Goal: Task Accomplishment & Management: Complete application form

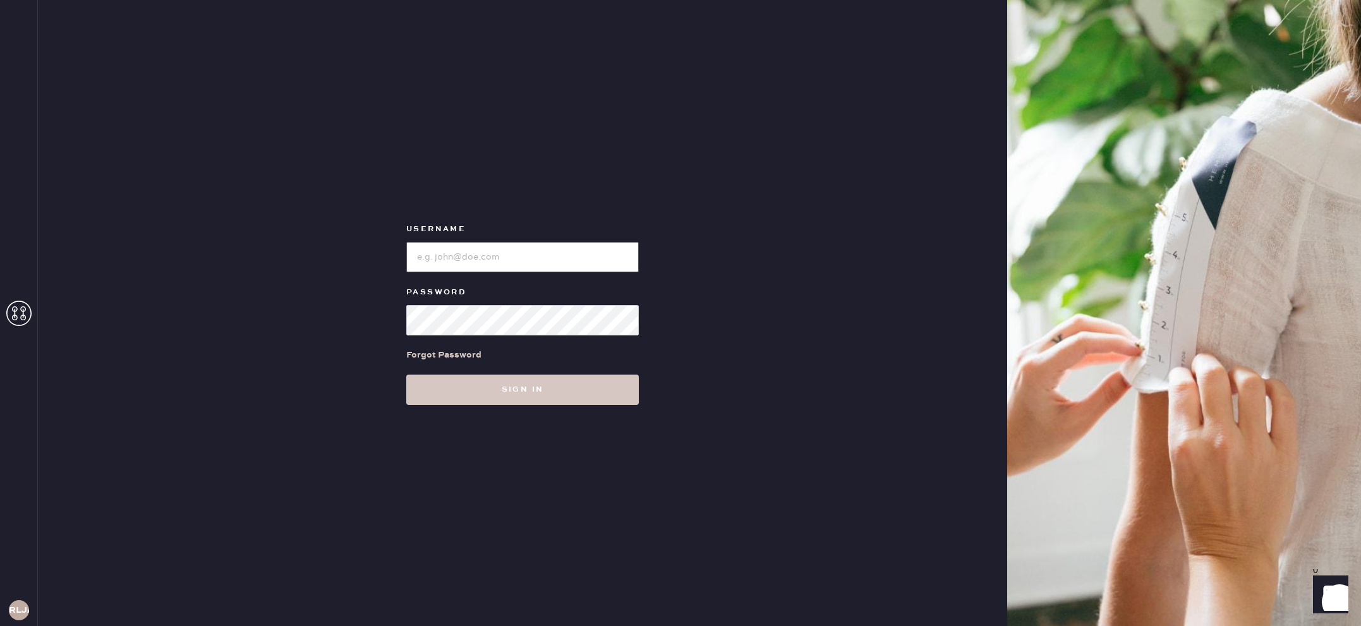
type input "reformationlajolla"
click at [502, 405] on div "Username Password Forgot Password Sign in" at bounding box center [522, 313] width 969 height 626
click at [501, 400] on button "Sign in" at bounding box center [522, 390] width 233 height 30
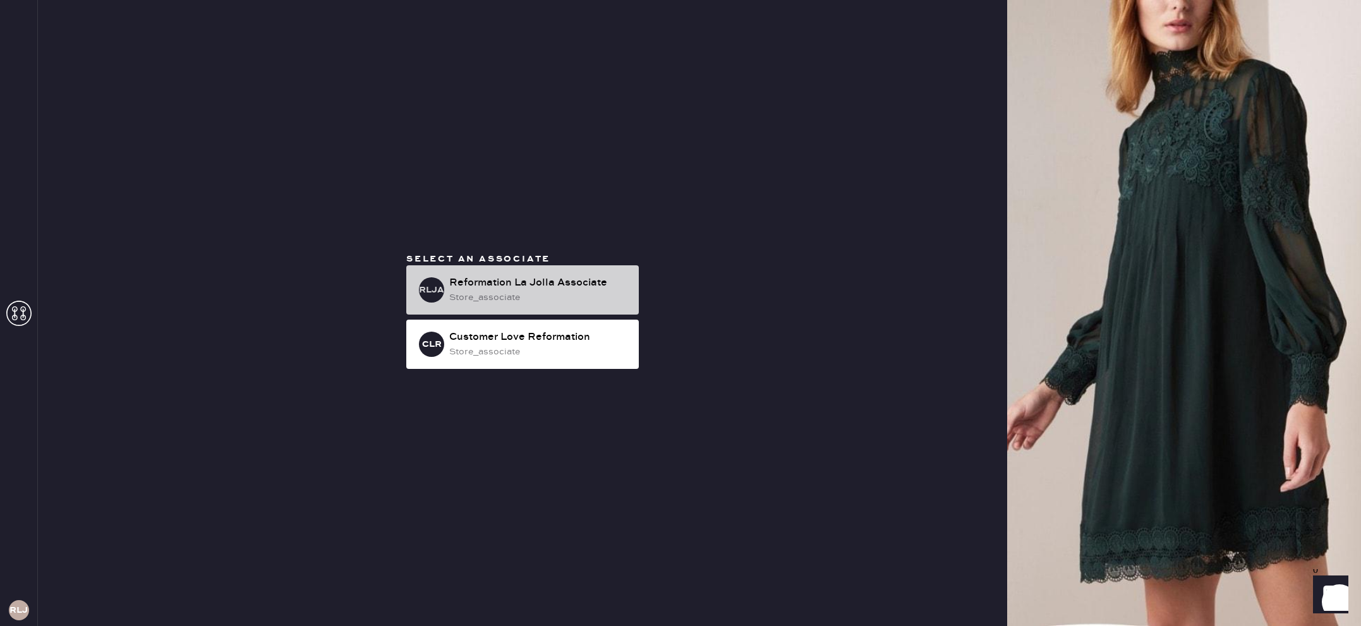
click at [478, 301] on div "store_associate" at bounding box center [538, 298] width 179 height 14
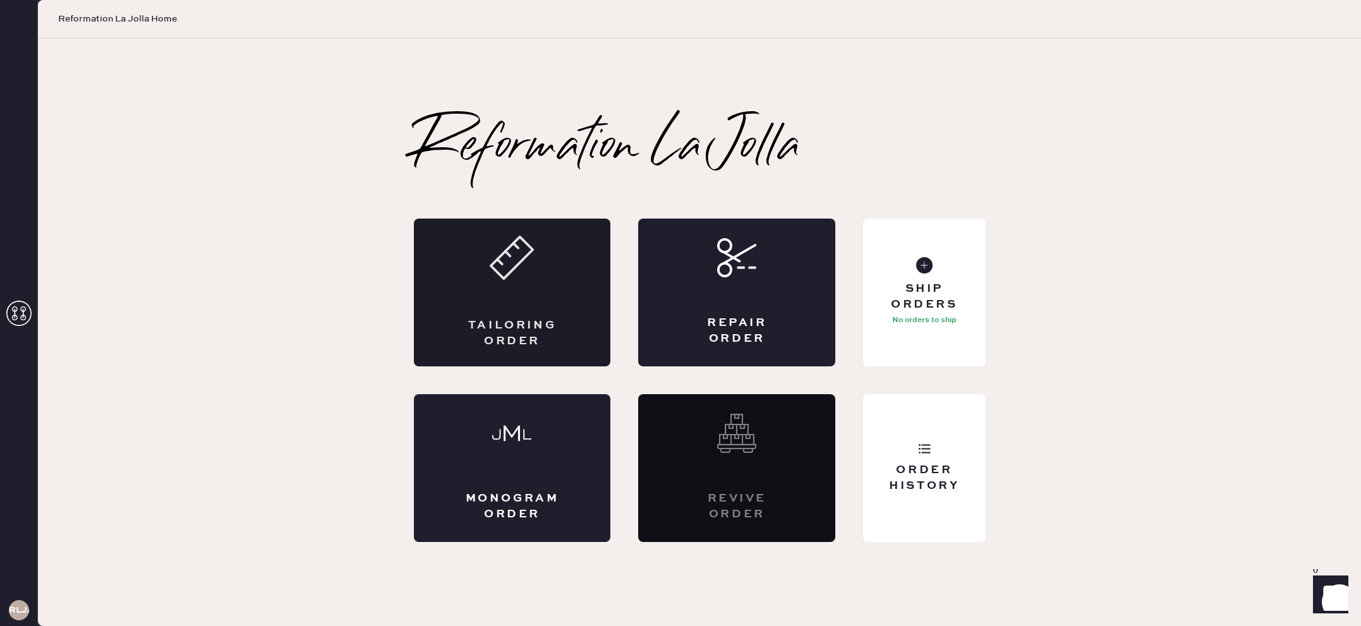
click at [492, 319] on div "Tailoring Order" at bounding box center [512, 334] width 96 height 32
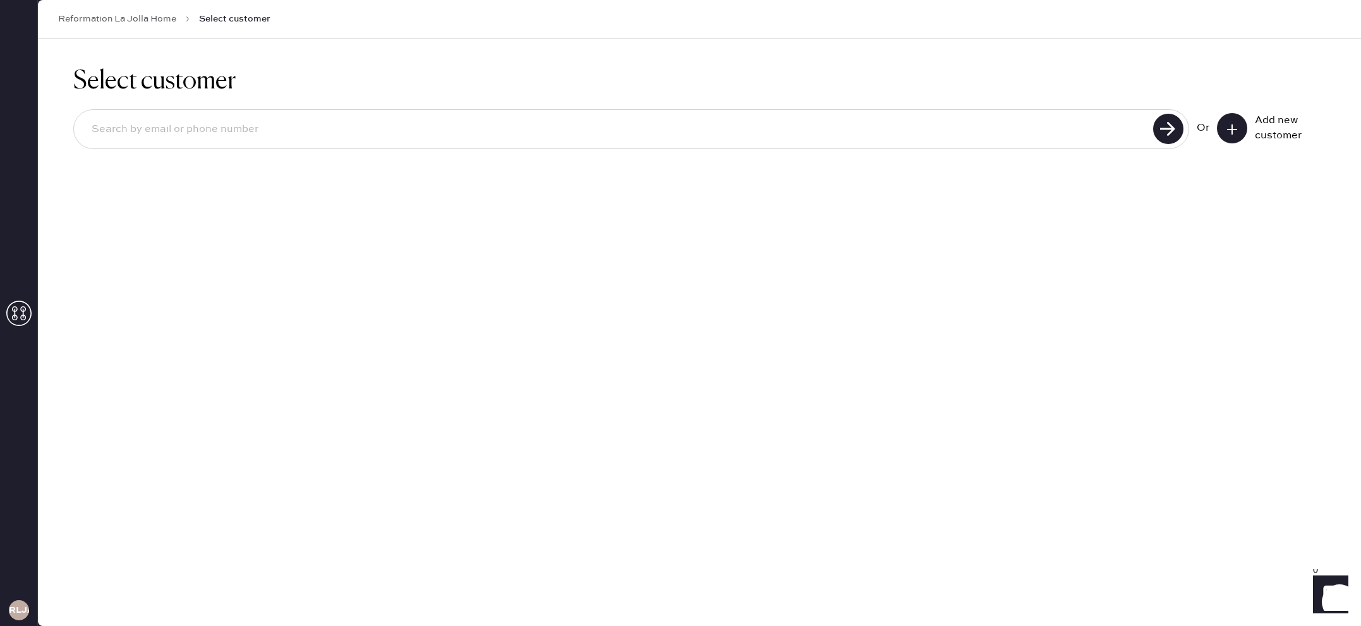
click at [1009, 138] on input at bounding box center [616, 129] width 1068 height 29
type input "H"
click at [1107, 124] on input at bounding box center [616, 129] width 1068 height 29
type input "8589228810"
click at [1177, 133] on use at bounding box center [1168, 129] width 30 height 30
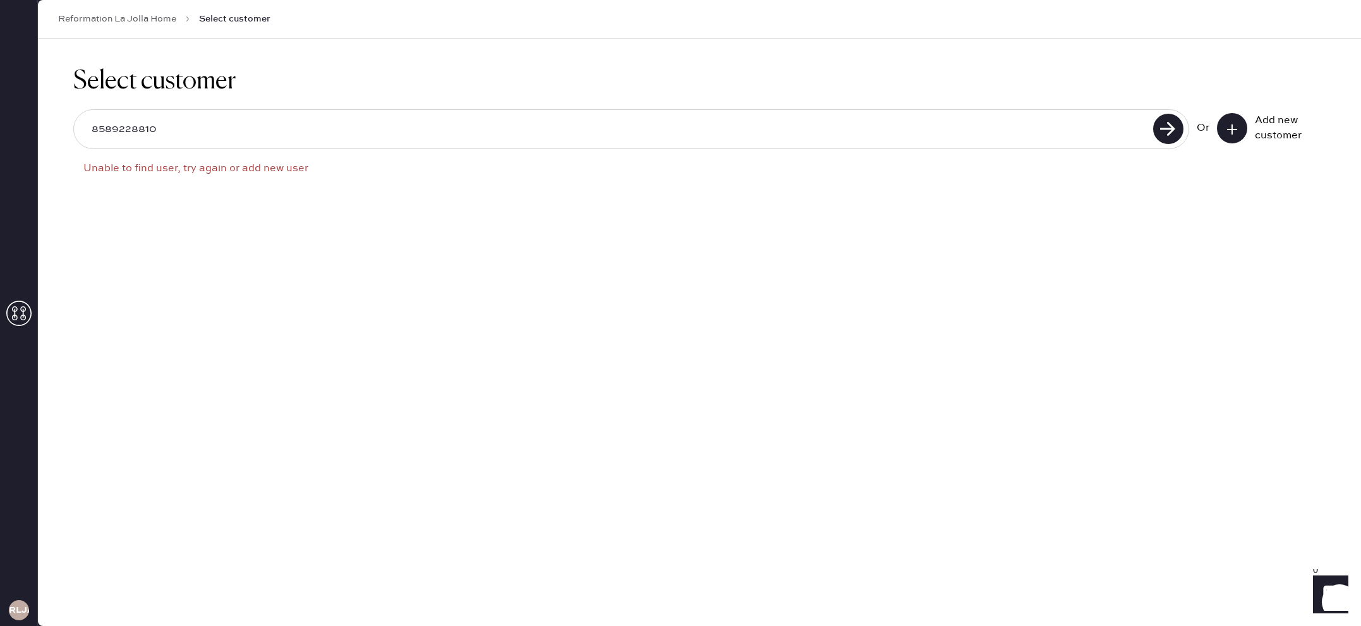
click at [1222, 123] on button at bounding box center [1232, 128] width 30 height 30
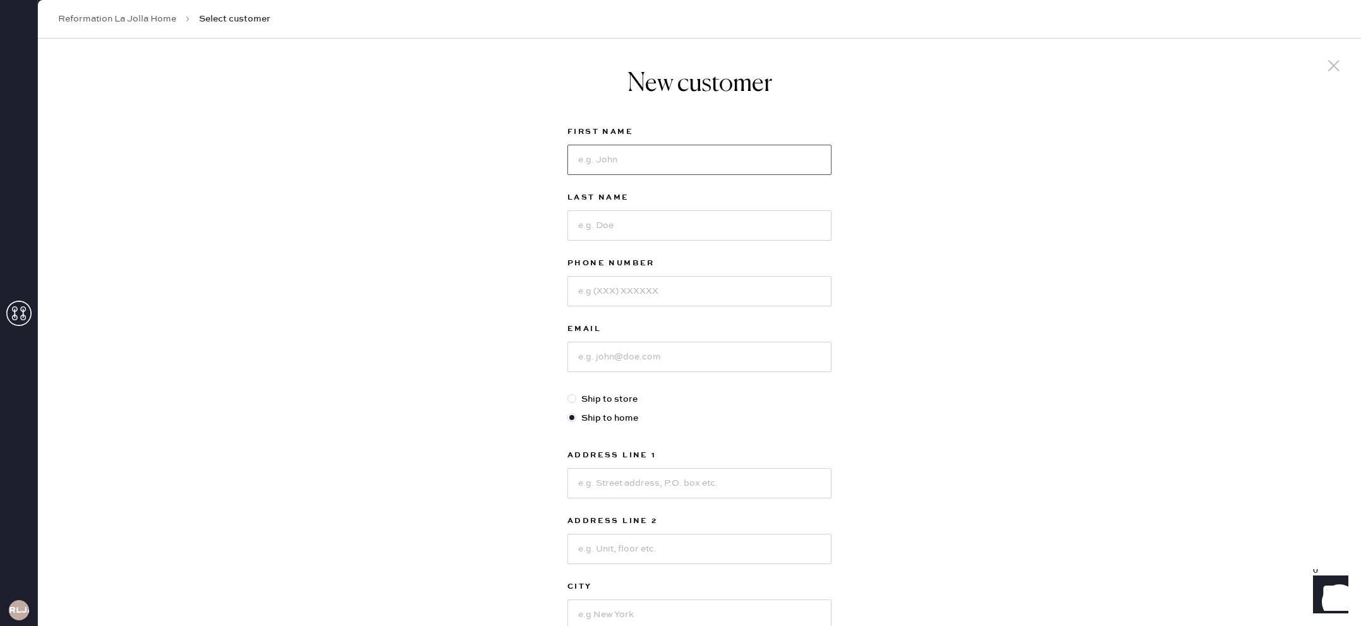
click at [674, 171] on input at bounding box center [699, 160] width 264 height 30
type input "[PERSON_NAME]"
click at [651, 224] on input at bounding box center [699, 225] width 264 height 30
type input "Sierpina"
click at [620, 296] on input at bounding box center [699, 291] width 264 height 30
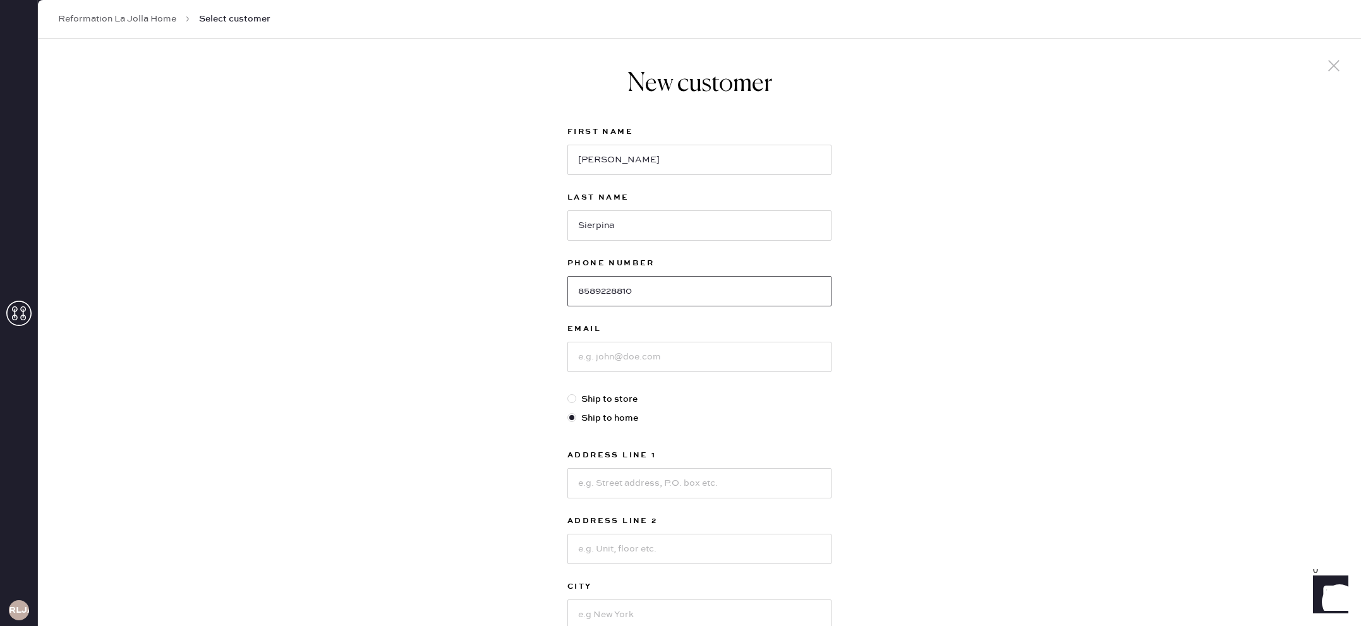
type input "8589228810"
click at [625, 350] on input at bounding box center [699, 357] width 264 height 30
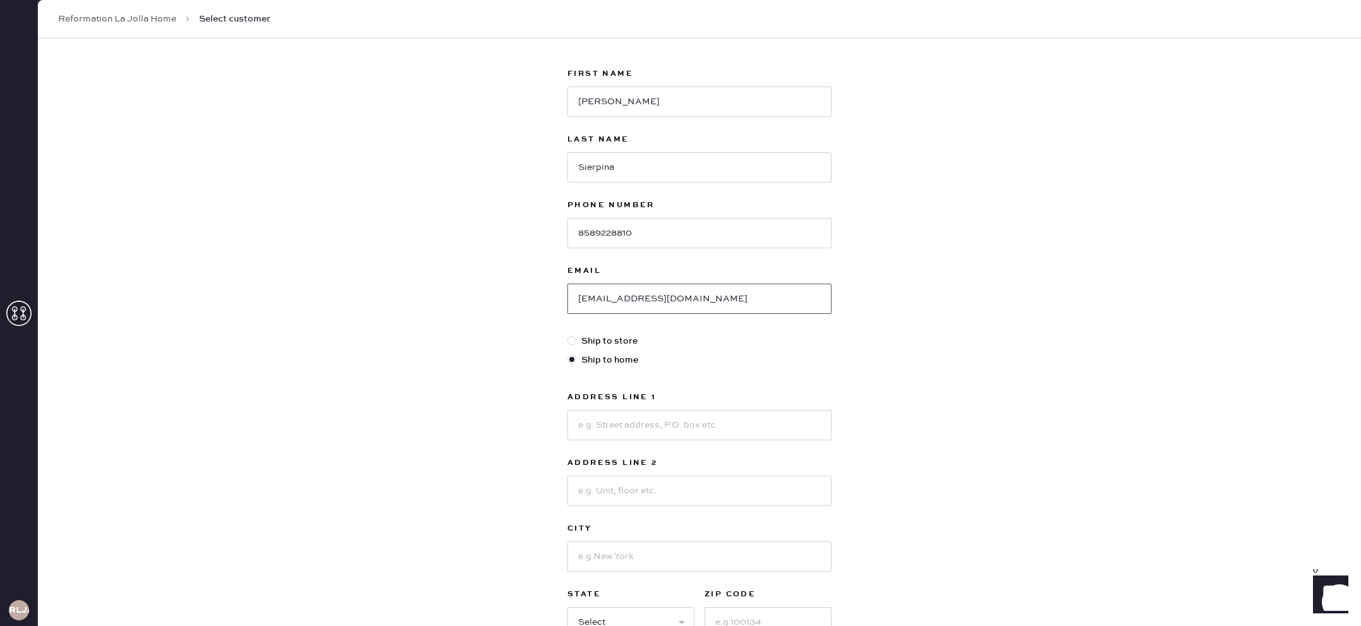
scroll to position [60, 0]
type input "[EMAIL_ADDRESS][DOMAIN_NAME]"
click at [656, 419] on input at bounding box center [699, 423] width 264 height 30
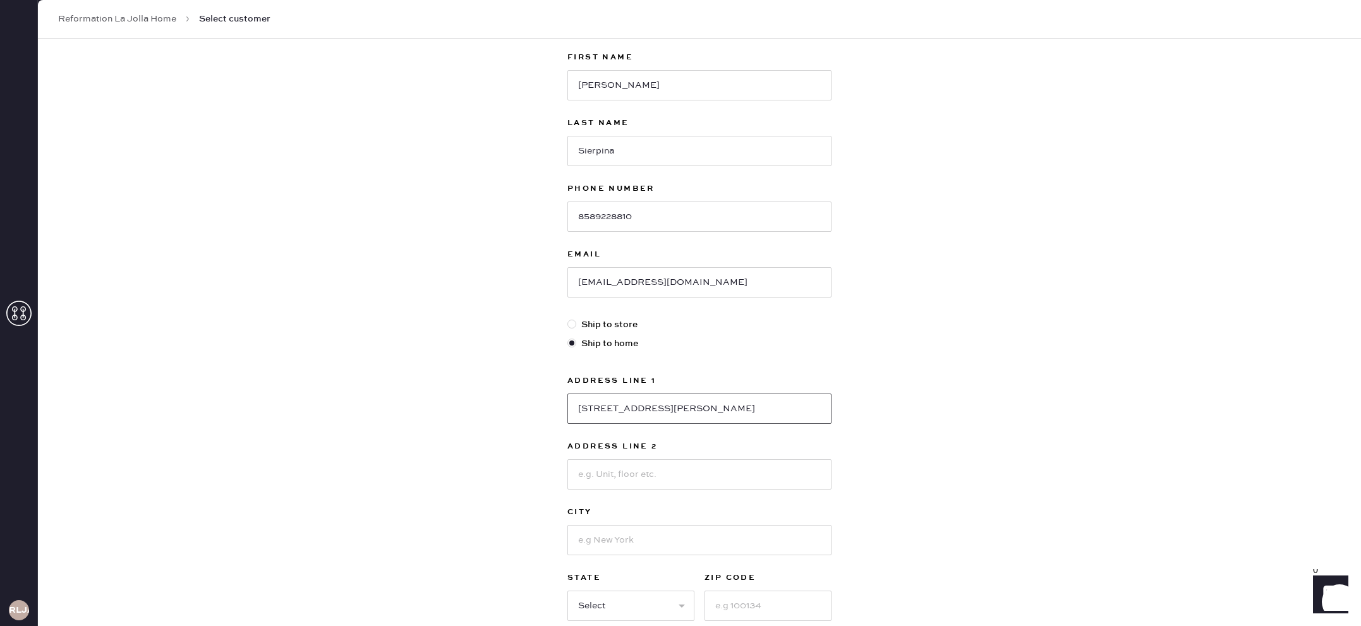
type input "[STREET_ADDRESS][PERSON_NAME]"
click at [651, 541] on input at bounding box center [699, 540] width 264 height 30
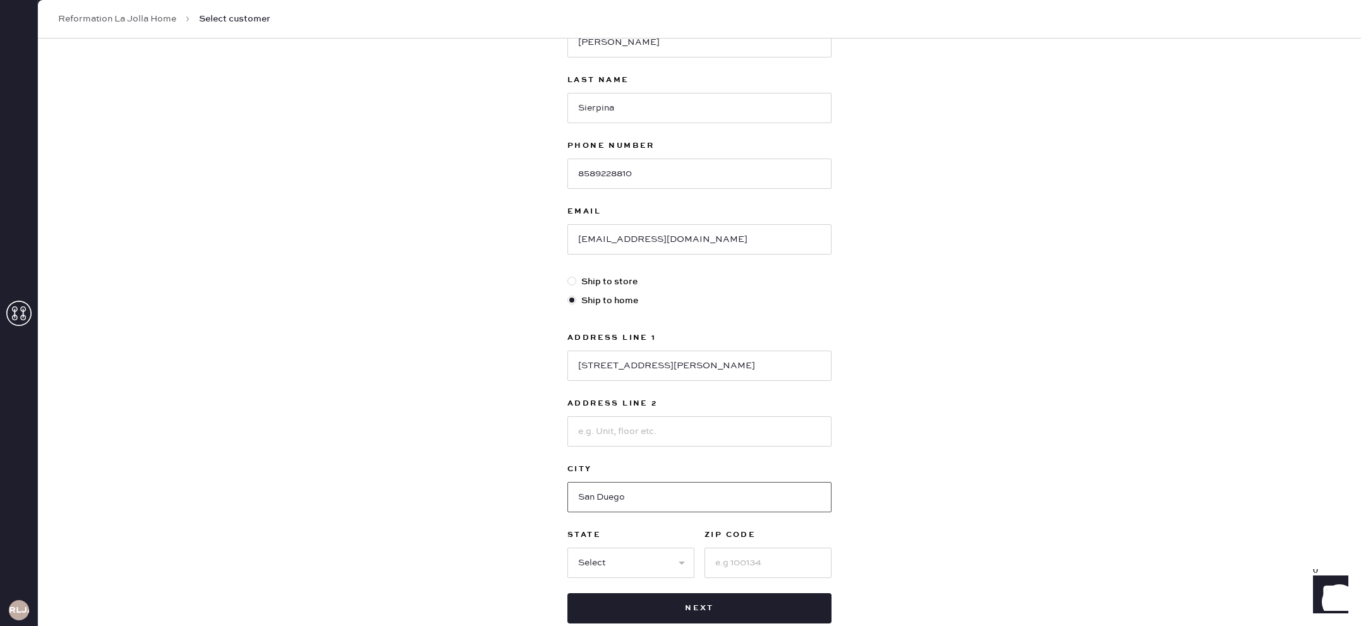
scroll to position [191, 0]
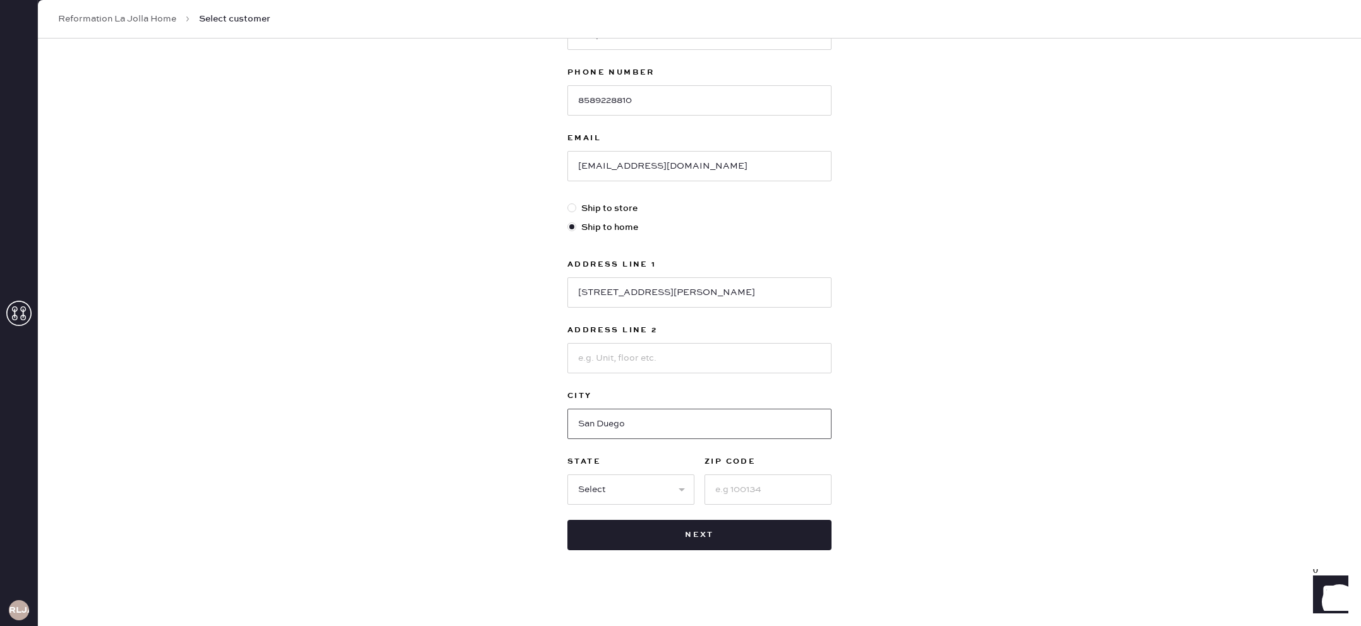
click at [611, 425] on input "San Duego" at bounding box center [699, 424] width 264 height 30
type input "[GEOGRAPHIC_DATA]"
click at [631, 489] on select "Select AK AL AR AZ CA CO CT [GEOGRAPHIC_DATA] DE FL [GEOGRAPHIC_DATA] HI [GEOGR…" at bounding box center [630, 490] width 127 height 30
select select "CA"
click at [567, 475] on select "Select AK AL AR AZ CA CO CT [GEOGRAPHIC_DATA] DE FL [GEOGRAPHIC_DATA] HI [GEOGR…" at bounding box center [630, 490] width 127 height 30
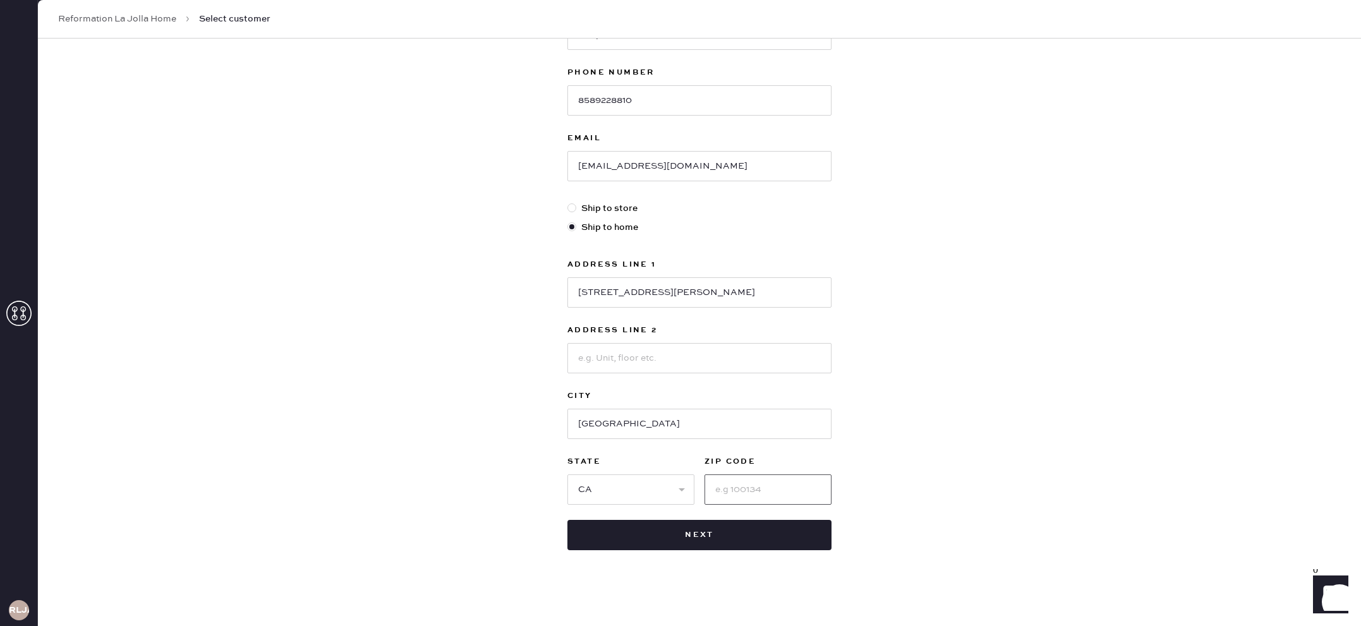
click at [729, 488] on input at bounding box center [768, 490] width 127 height 30
type input "92109"
click at [731, 542] on button "Next" at bounding box center [699, 535] width 264 height 30
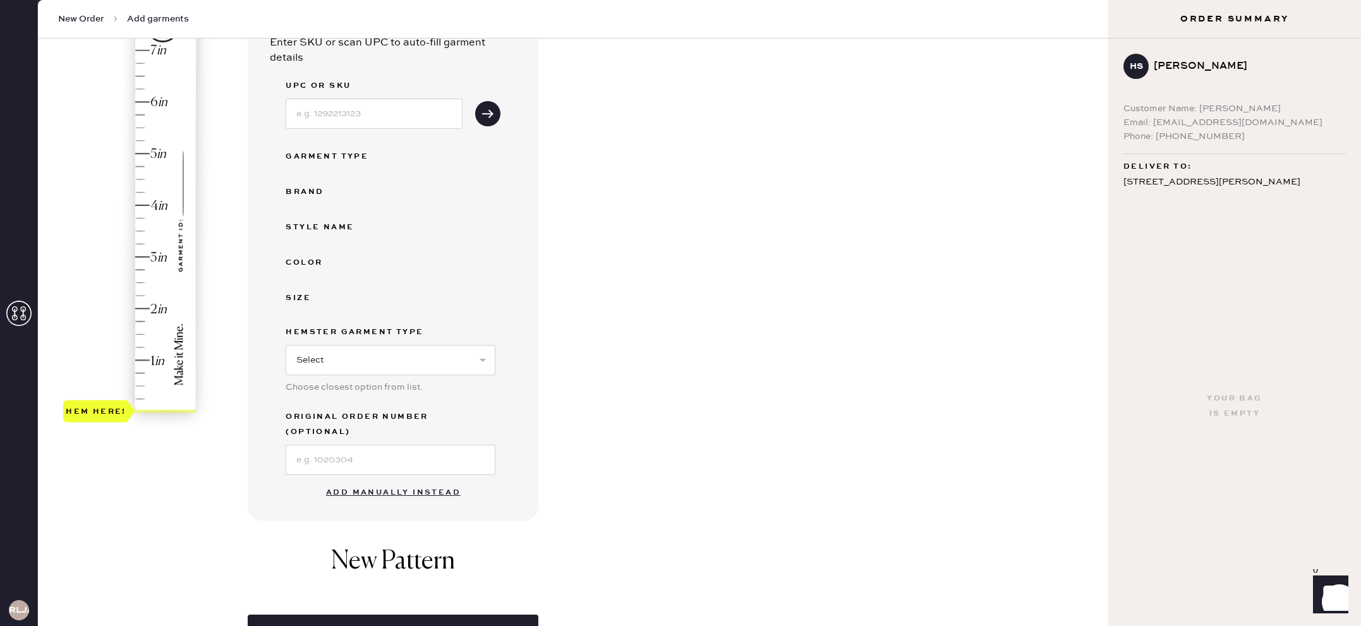
scroll to position [136, 0]
click at [411, 481] on button "Add manually instead" at bounding box center [393, 492] width 150 height 25
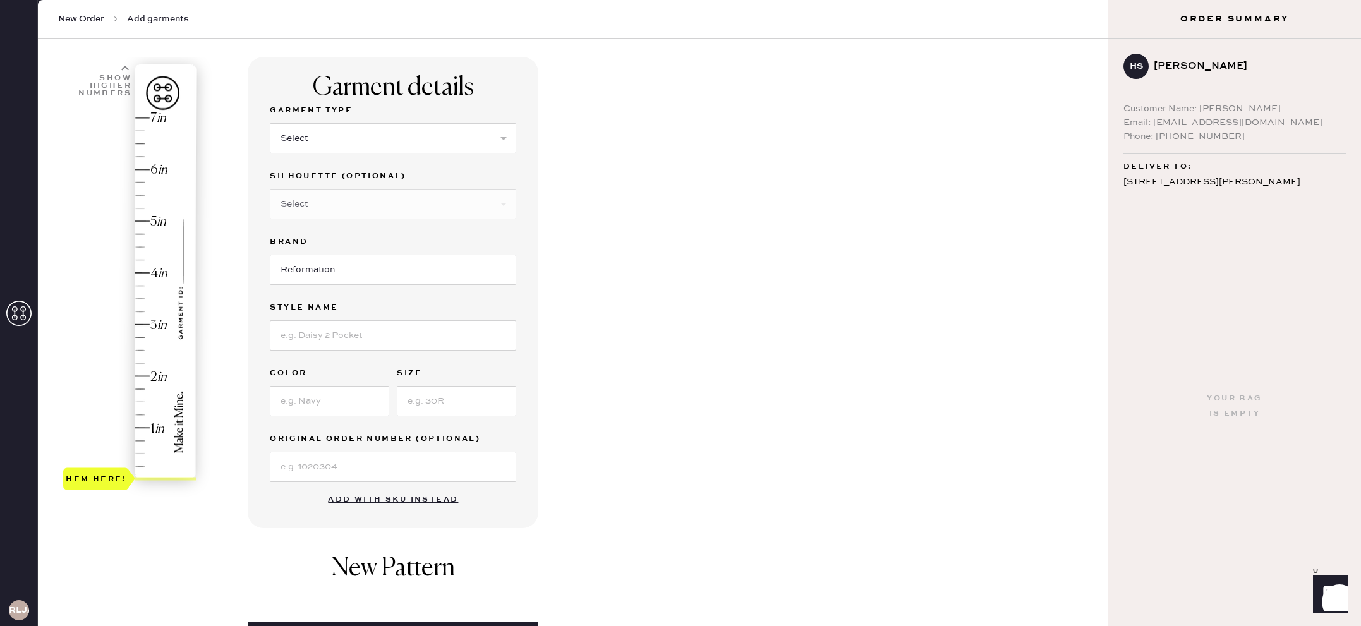
scroll to position [0, 0]
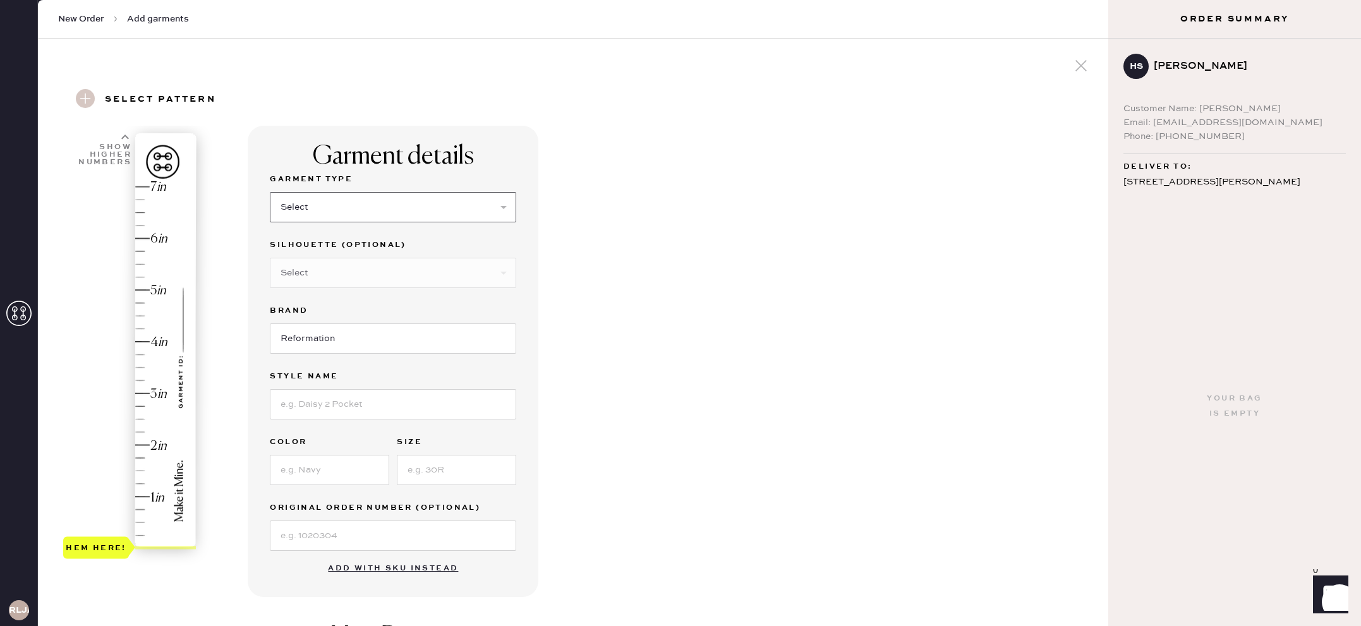
click at [381, 215] on select "Select Basic Skirt Jeans Leggings Pants Shorts Basic Sleeved Dress Basic Sleeve…" at bounding box center [393, 207] width 246 height 30
select select "4"
click at [270, 192] on select "Select Basic Skirt Jeans Leggings Pants Shorts Basic Sleeved Dress Basic Sleeve…" at bounding box center [393, 207] width 246 height 30
click at [374, 263] on select "Select Joggers Shorts Cropped Flare Boot Cut Straight Skinny Other" at bounding box center [393, 273] width 246 height 30
select select "11"
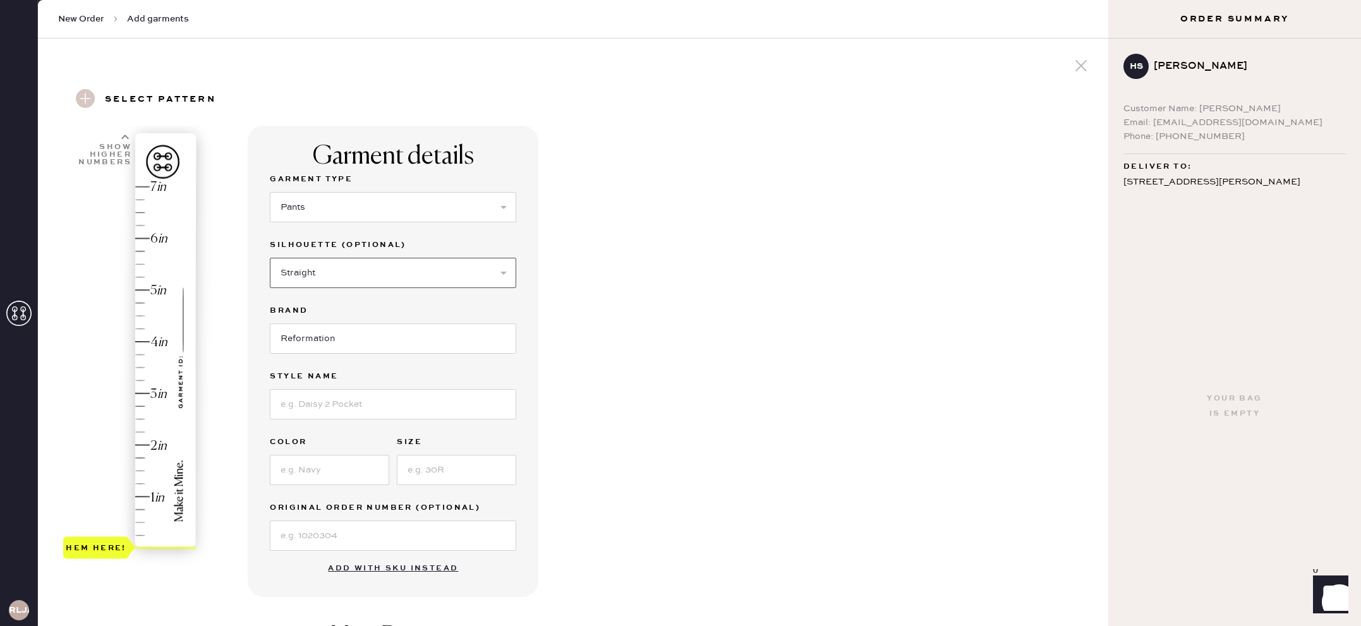
click at [270, 258] on select "Select Joggers Shorts Cropped Flare Boot Cut Straight Skinny Other" at bounding box center [393, 273] width 246 height 30
click at [356, 406] on input at bounding box center [393, 404] width 246 height 30
type input "Olina"
click at [344, 483] on input at bounding box center [329, 470] width 119 height 30
type input "b"
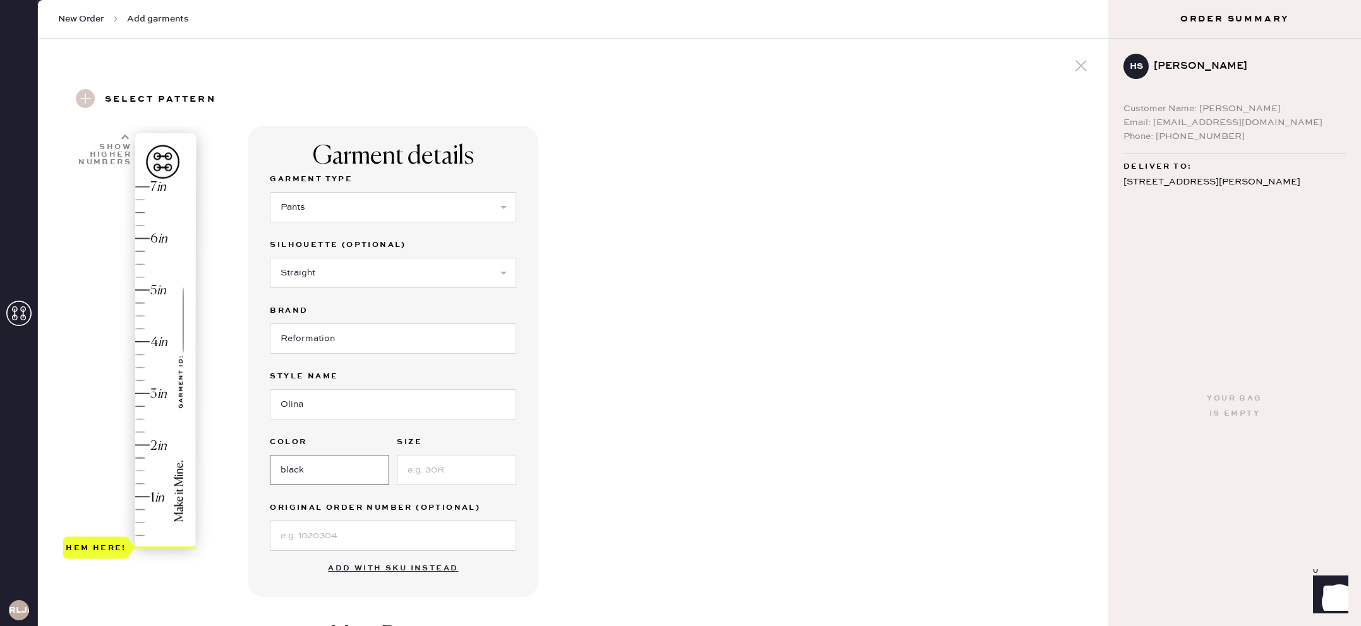
type input "black"
click at [424, 474] on input at bounding box center [456, 470] width 119 height 30
type input "XS"
click at [581, 408] on div "Garment details Garment Type Select Basic Skirt Jeans Leggings Pants Shorts Bas…" at bounding box center [673, 485] width 851 height 718
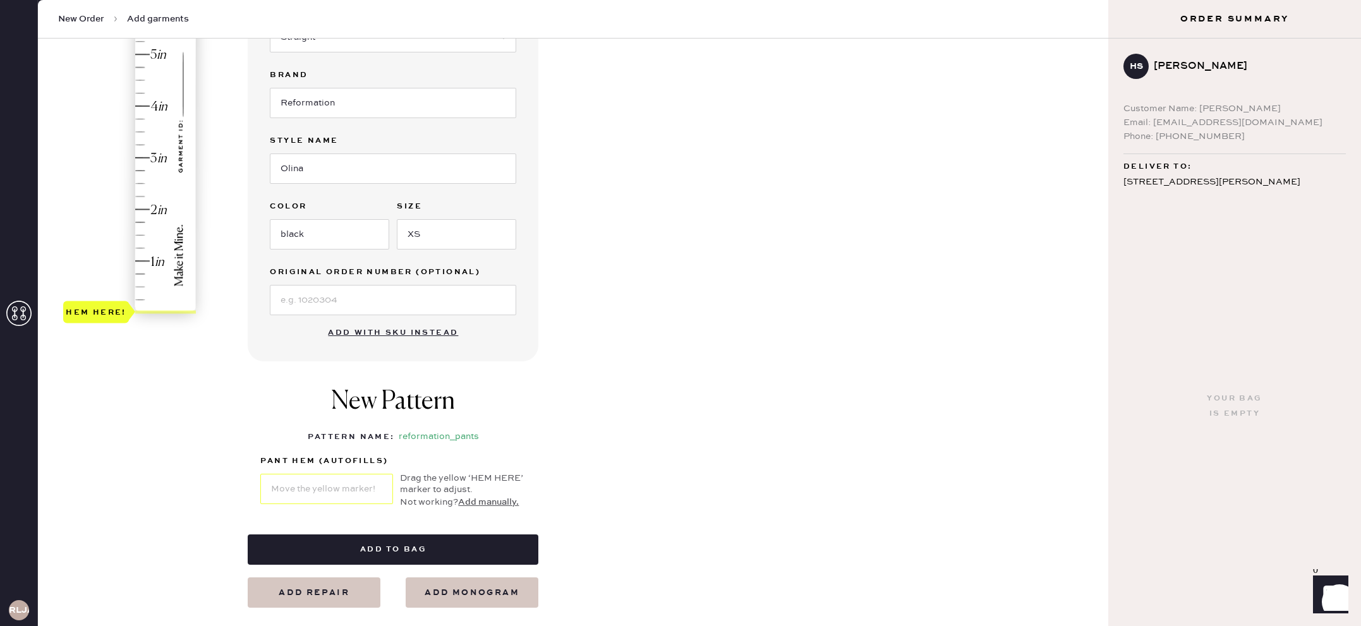
scroll to position [251, 0]
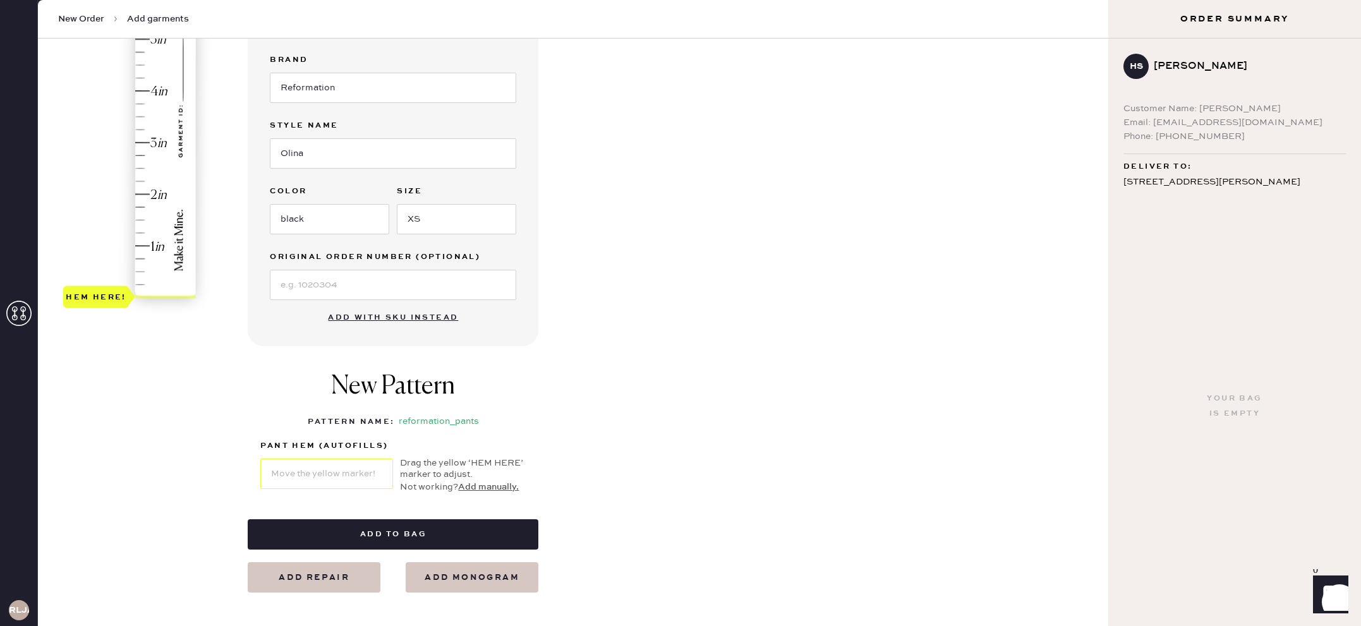
type input "2"
click at [143, 195] on div "Hem here!" at bounding box center [130, 116] width 135 height 373
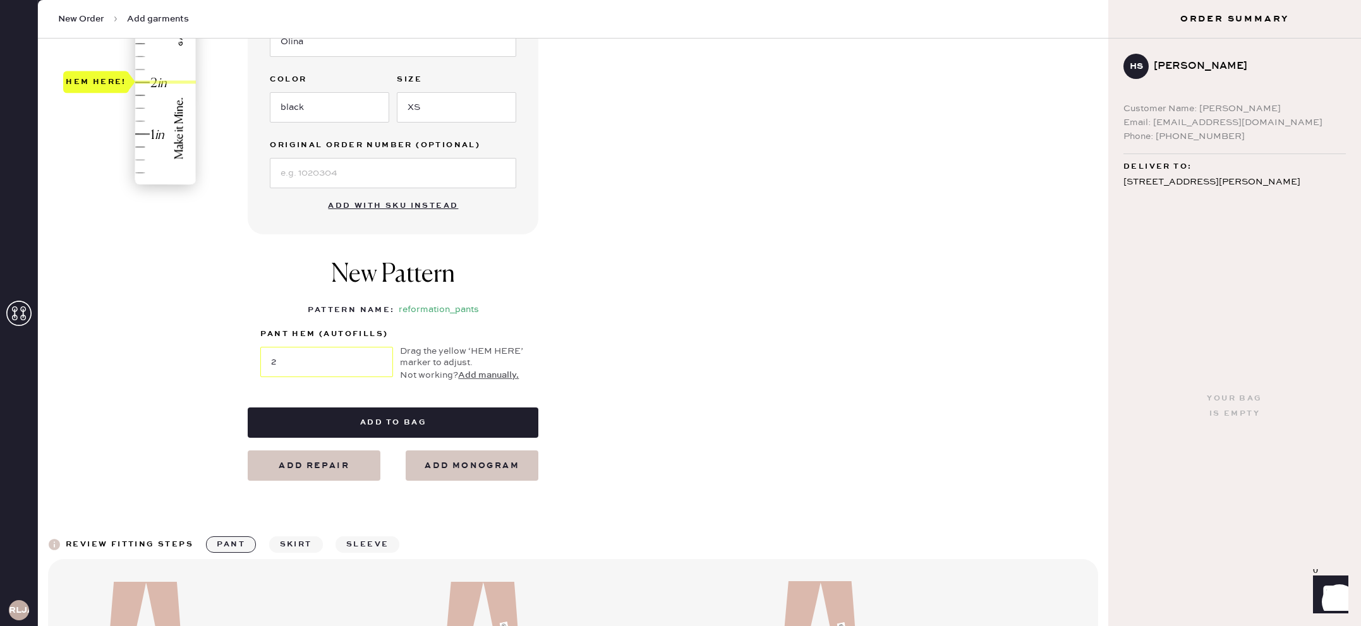
scroll to position [366, 0]
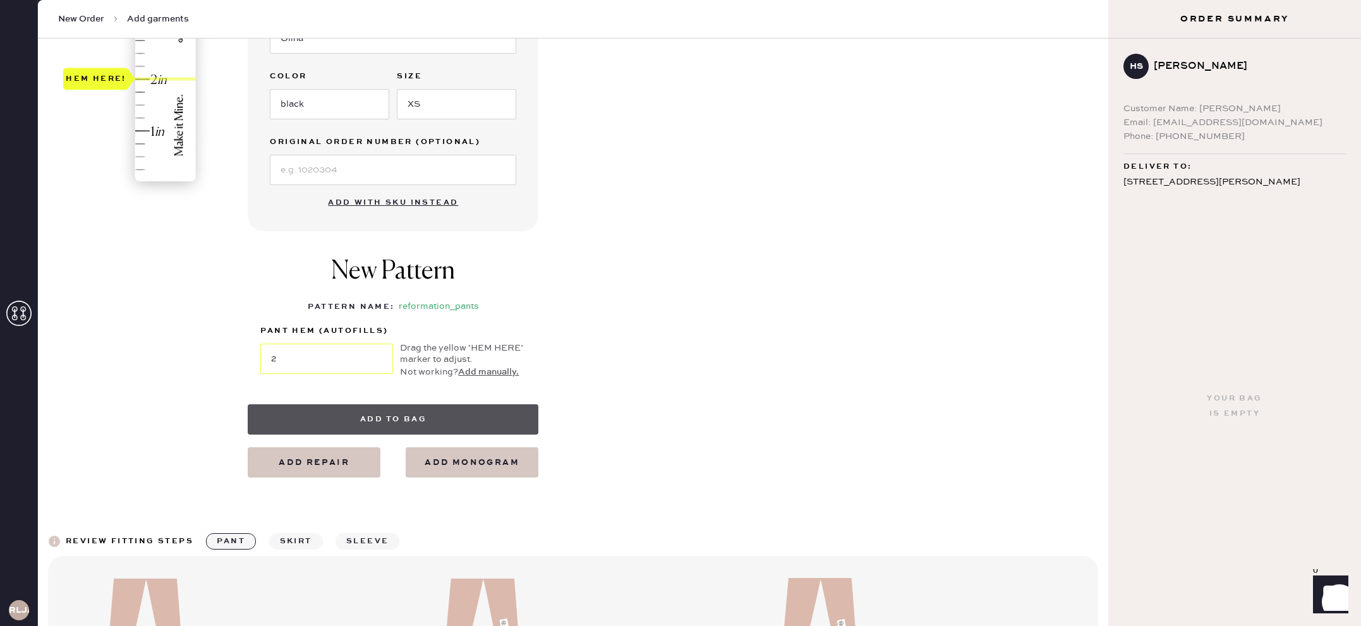
click at [421, 422] on button "Add to bag" at bounding box center [393, 419] width 291 height 30
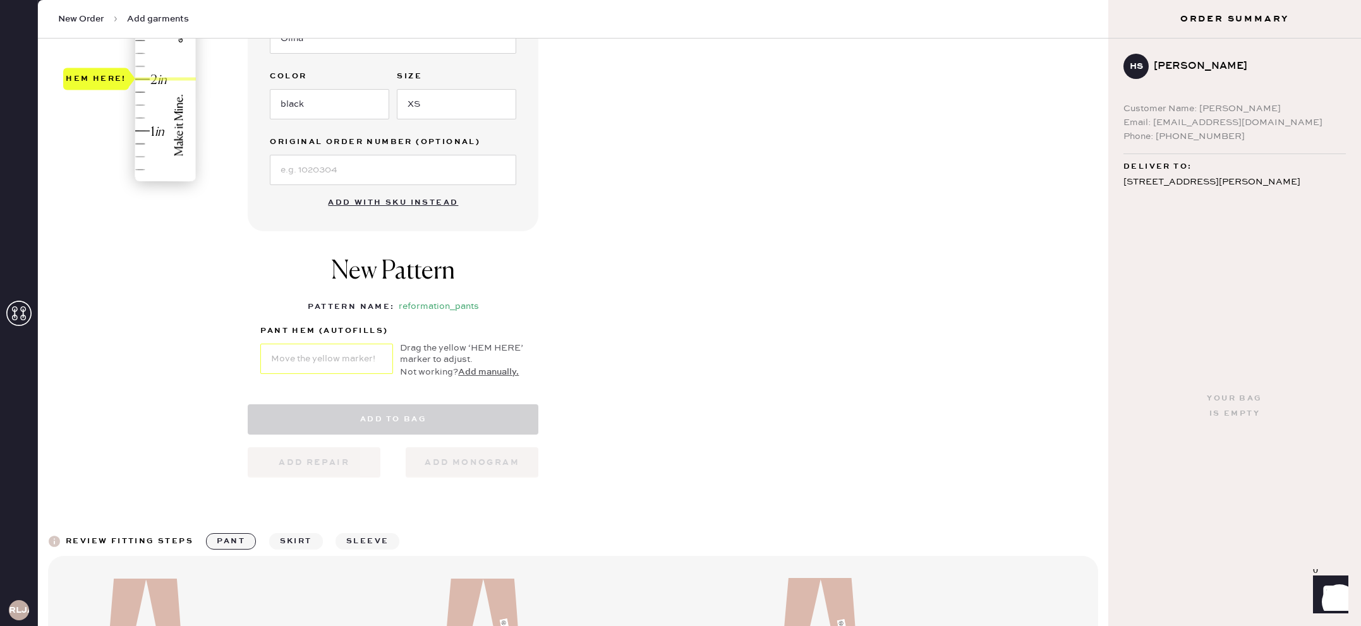
select select "4"
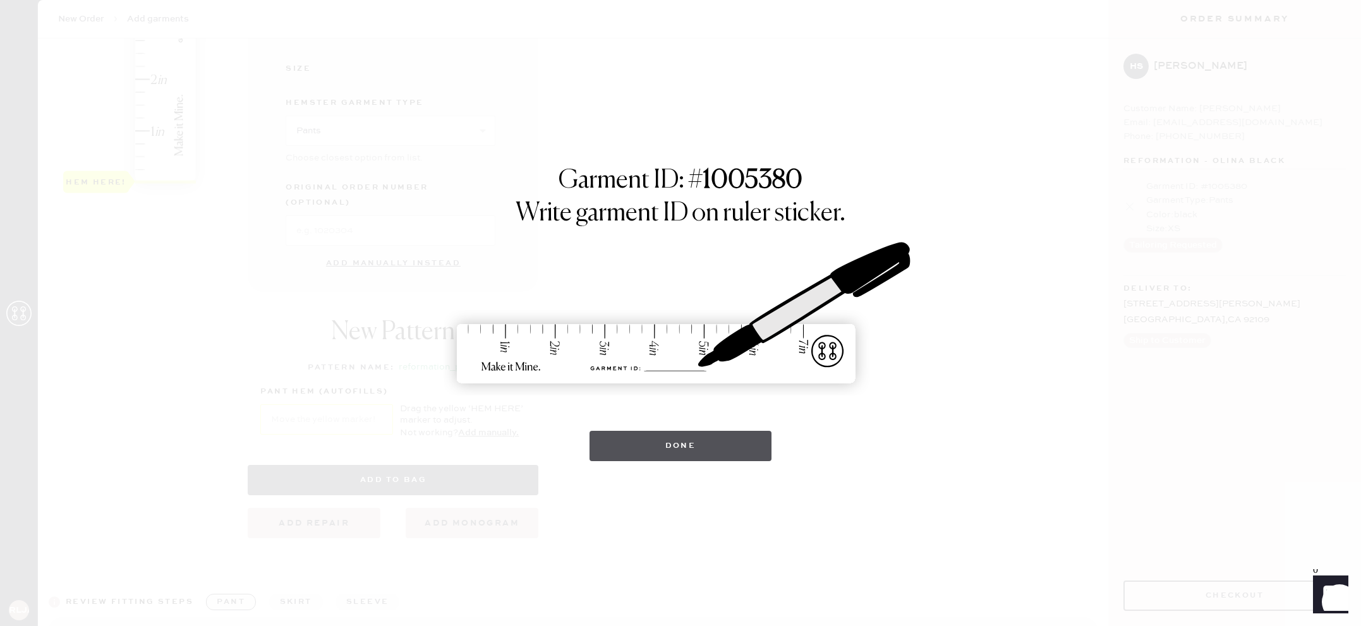
click at [661, 451] on button "Done" at bounding box center [681, 446] width 183 height 30
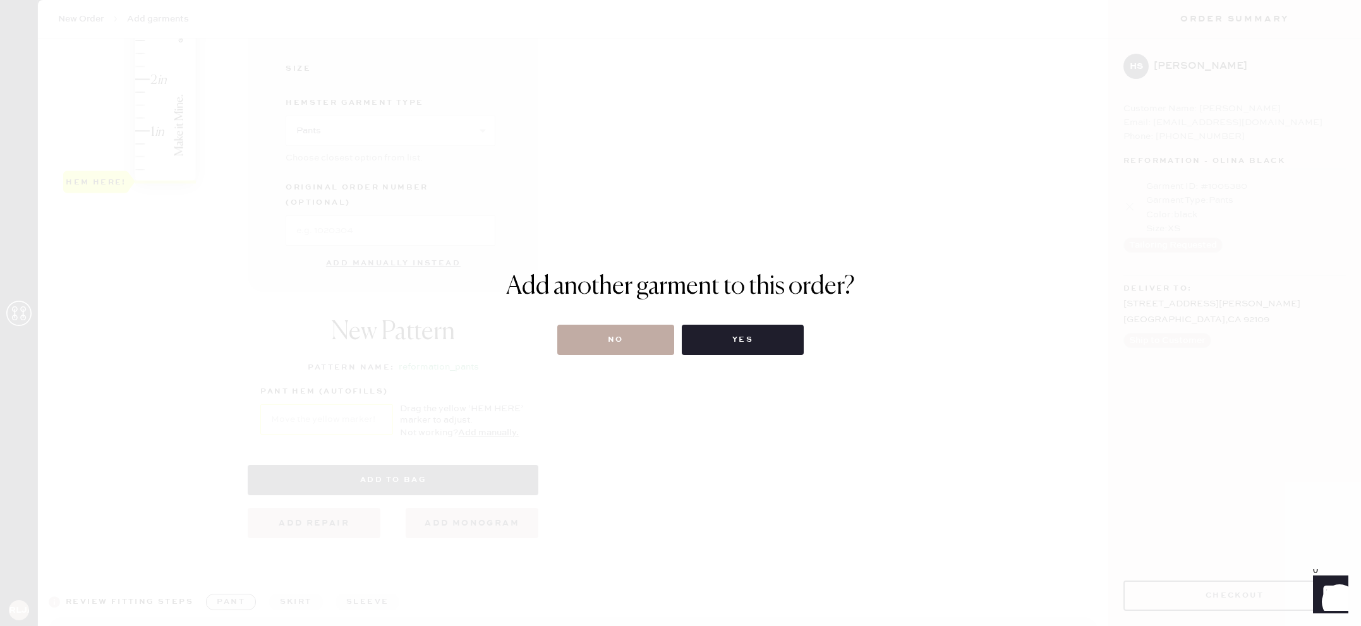
click at [617, 346] on button "No" at bounding box center [615, 340] width 117 height 30
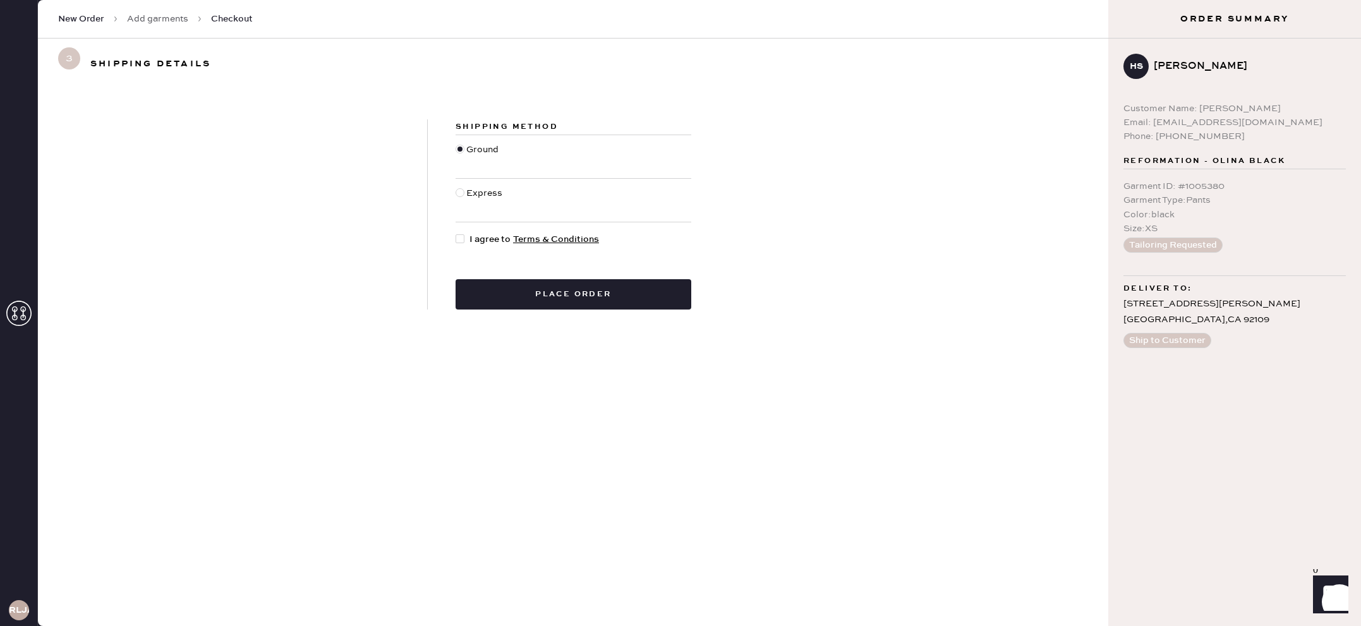
drag, startPoint x: 457, startPoint y: 233, endPoint x: 472, endPoint y: 269, distance: 39.4
click at [457, 233] on div at bounding box center [463, 240] width 14 height 14
click at [456, 233] on input "I agree to Terms & Conditions" at bounding box center [456, 233] width 1 height 1
checkbox input "true"
click at [550, 301] on button "Place order" at bounding box center [574, 294] width 236 height 30
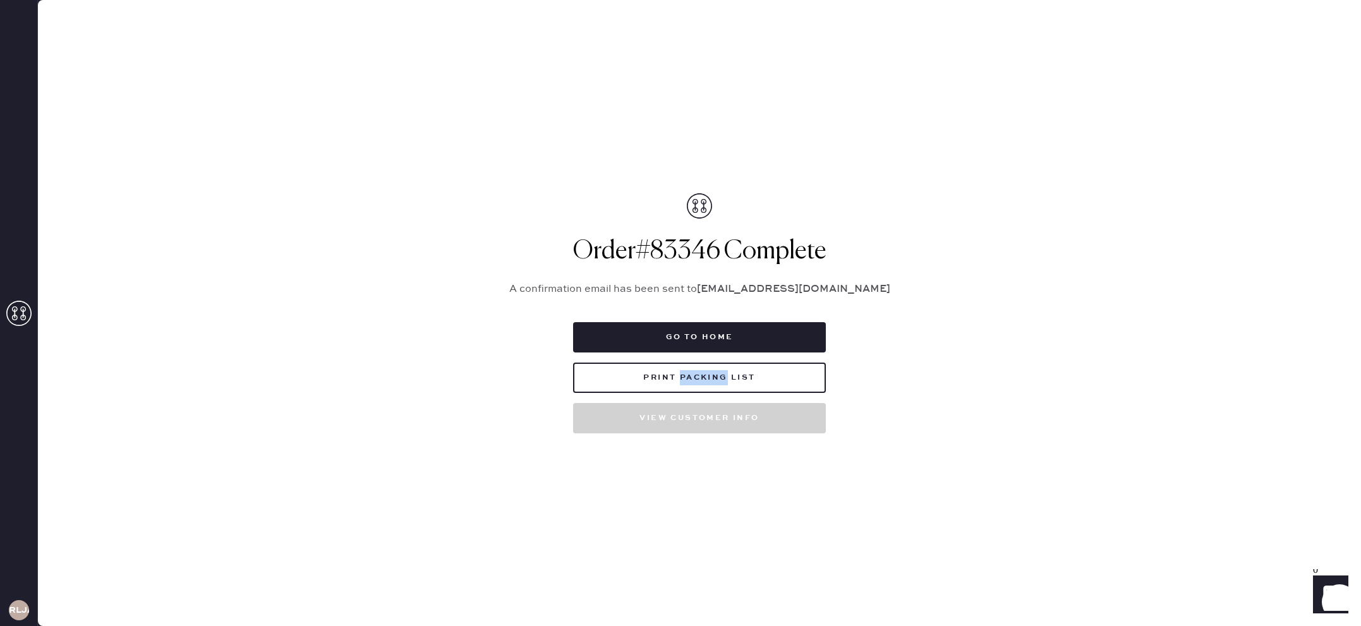
click at [671, 378] on button "Print Packing List" at bounding box center [699, 378] width 253 height 30
click at [22, 305] on icon at bounding box center [18, 313] width 25 height 25
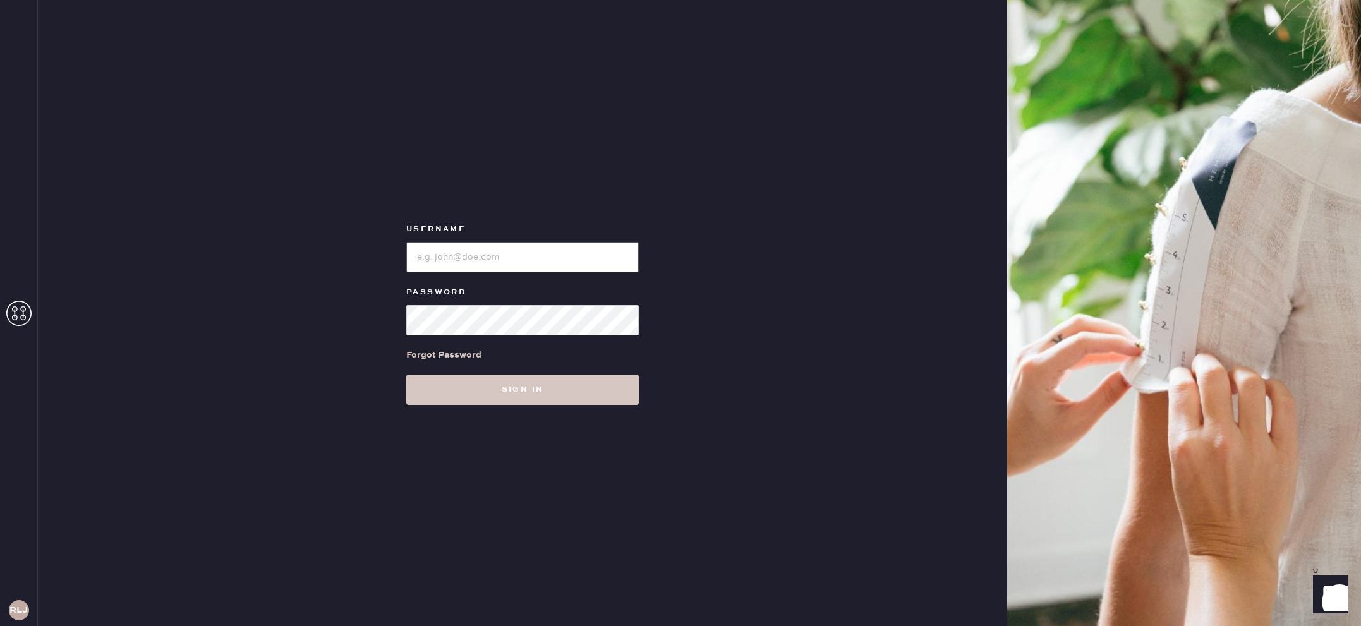
type input "reformationlajolla"
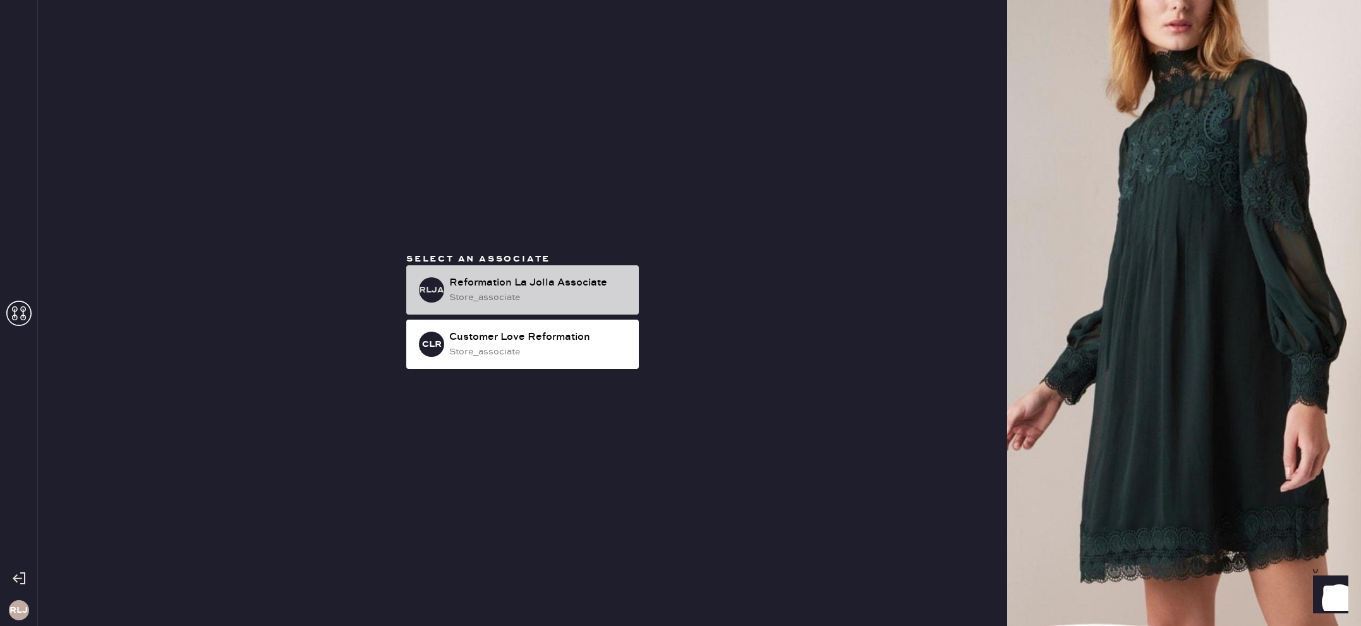
click at [516, 298] on div "store_associate" at bounding box center [538, 298] width 179 height 14
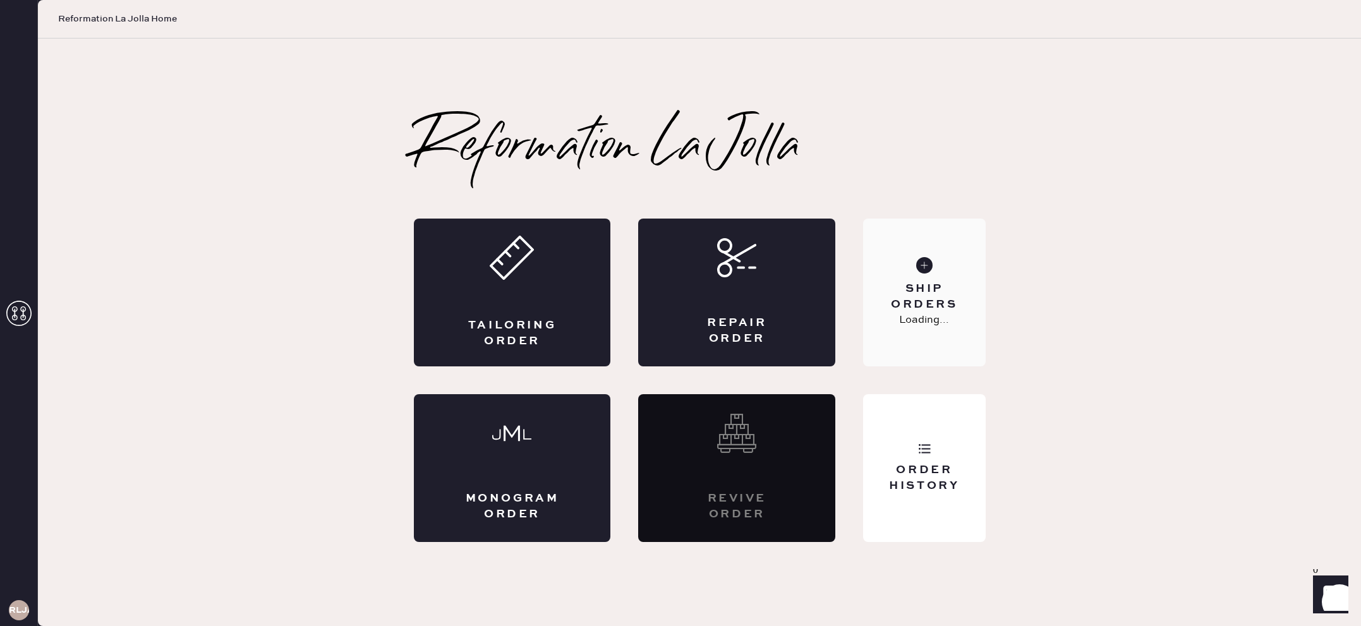
click at [923, 327] on p "Loading..." at bounding box center [924, 320] width 50 height 15
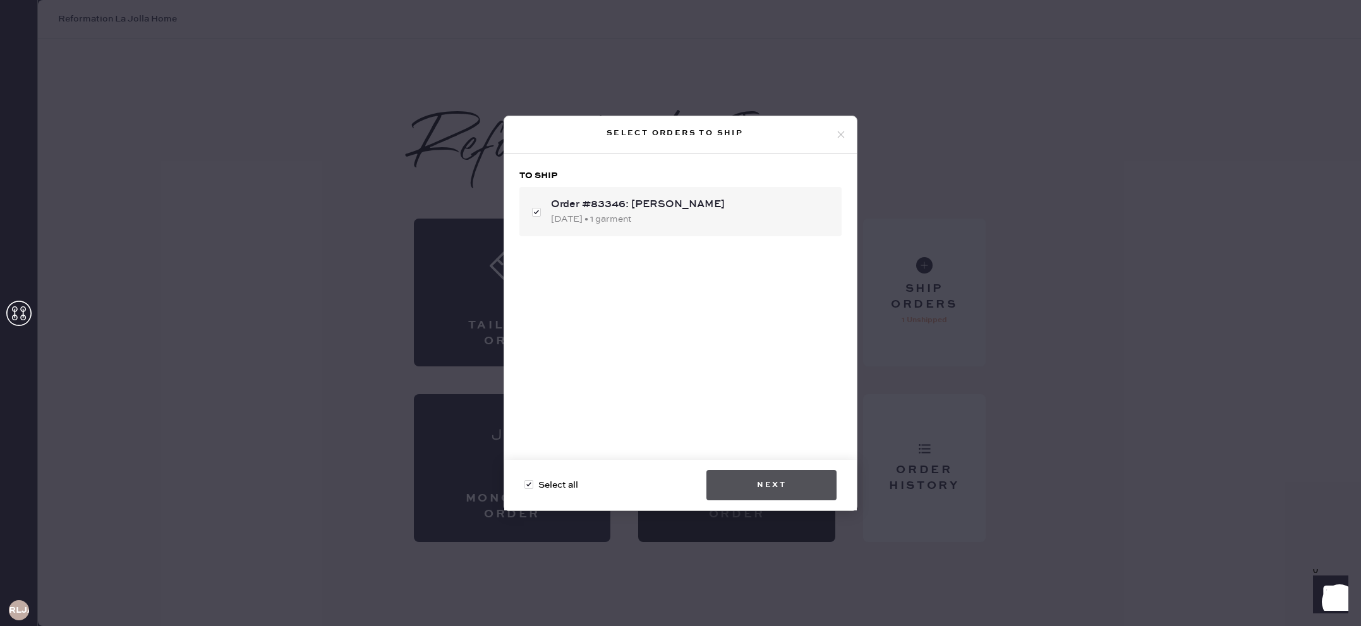
click at [808, 472] on button "Next" at bounding box center [771, 485] width 130 height 30
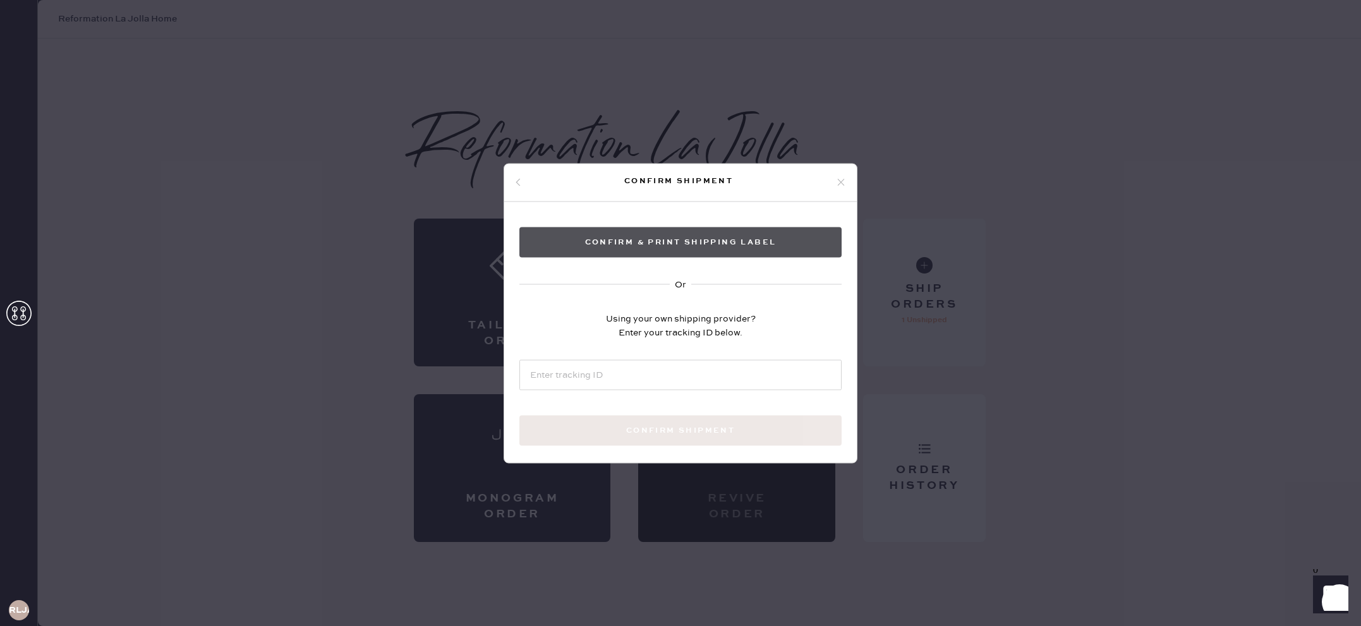
click at [763, 239] on button "Confirm & Print shipping label" at bounding box center [680, 242] width 322 height 30
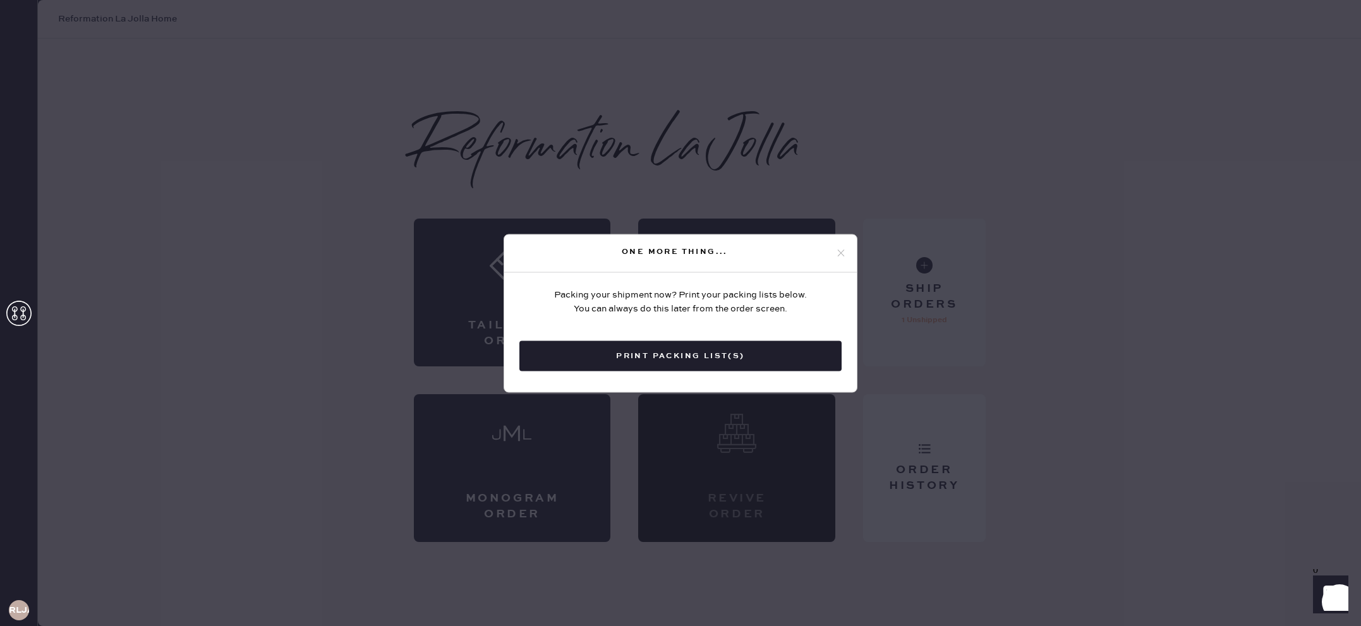
click at [839, 253] on icon at bounding box center [840, 253] width 11 height 11
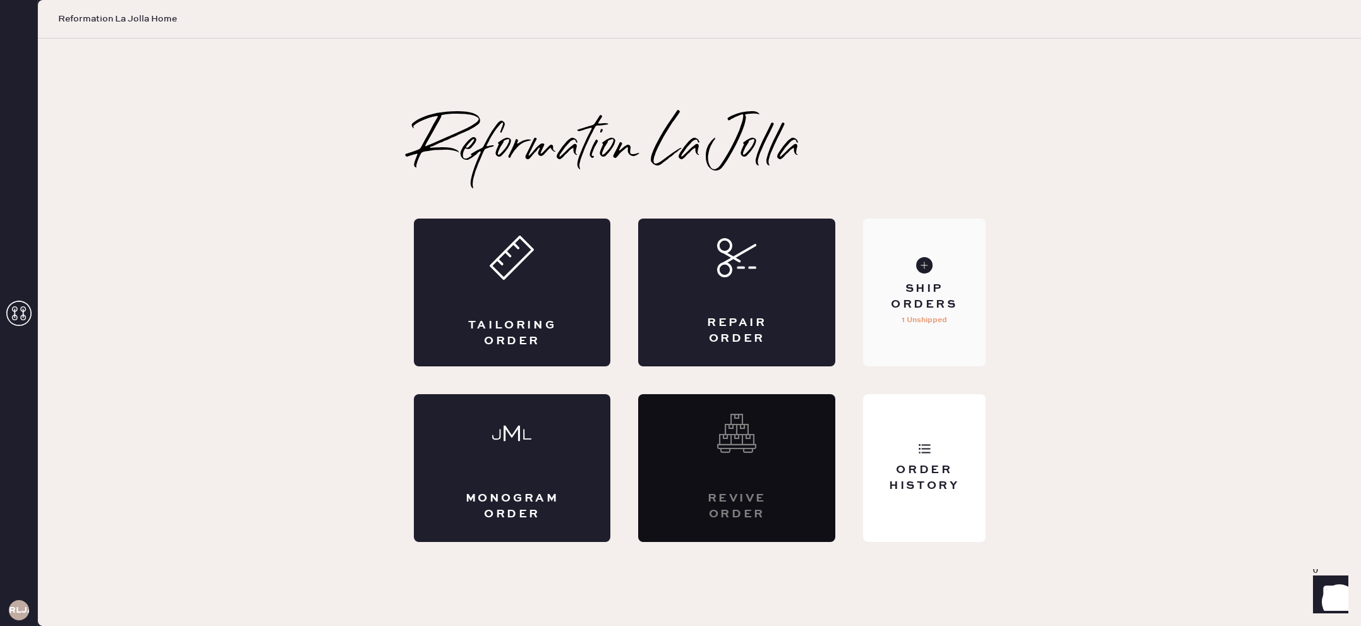
click at [875, 306] on div "Ship Orders" at bounding box center [924, 297] width 102 height 32
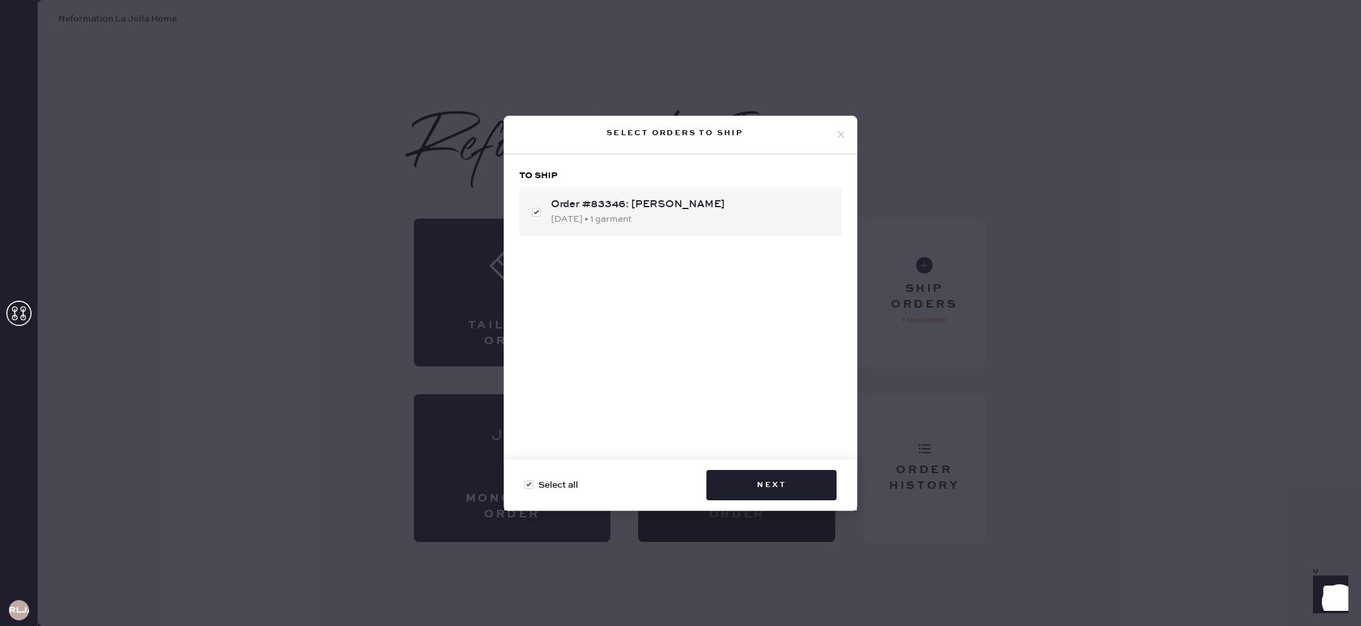
drag, startPoint x: 772, startPoint y: 465, endPoint x: 770, endPoint y: 475, distance: 9.8
click at [772, 465] on div "Select all Next" at bounding box center [680, 485] width 353 height 51
click at [770, 475] on button "Next" at bounding box center [771, 485] width 130 height 30
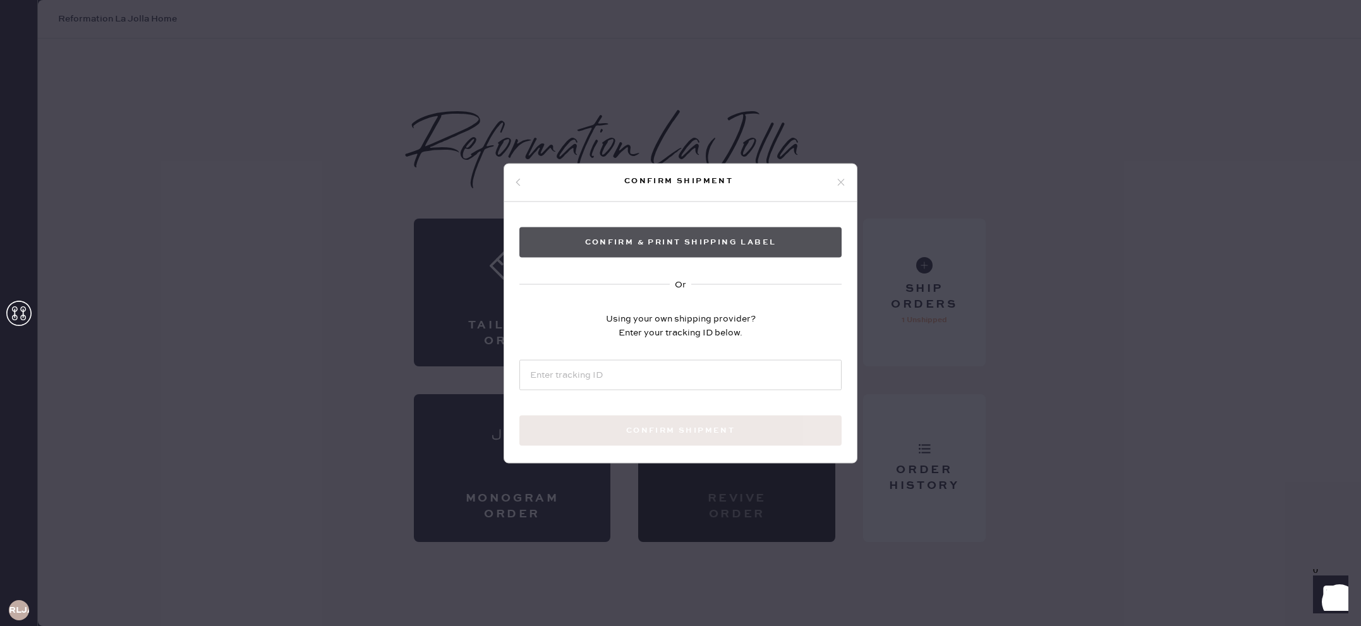
click at [727, 253] on button "Confirm & Print shipping label" at bounding box center [680, 242] width 322 height 30
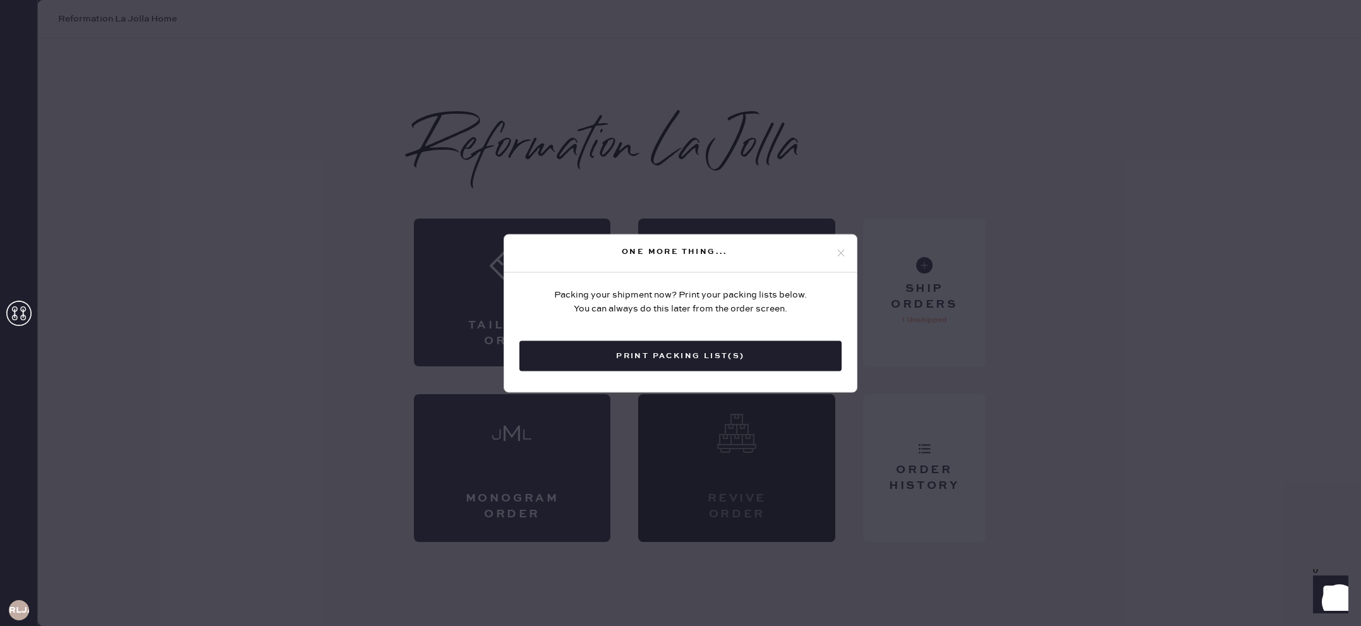
click at [730, 250] on div "One more thing..." at bounding box center [674, 252] width 321 height 15
drag, startPoint x: 845, startPoint y: 240, endPoint x: 841, endPoint y: 246, distance: 7.4
click at [844, 240] on div "One more thing..." at bounding box center [680, 253] width 353 height 38
click at [839, 250] on icon at bounding box center [840, 253] width 11 height 11
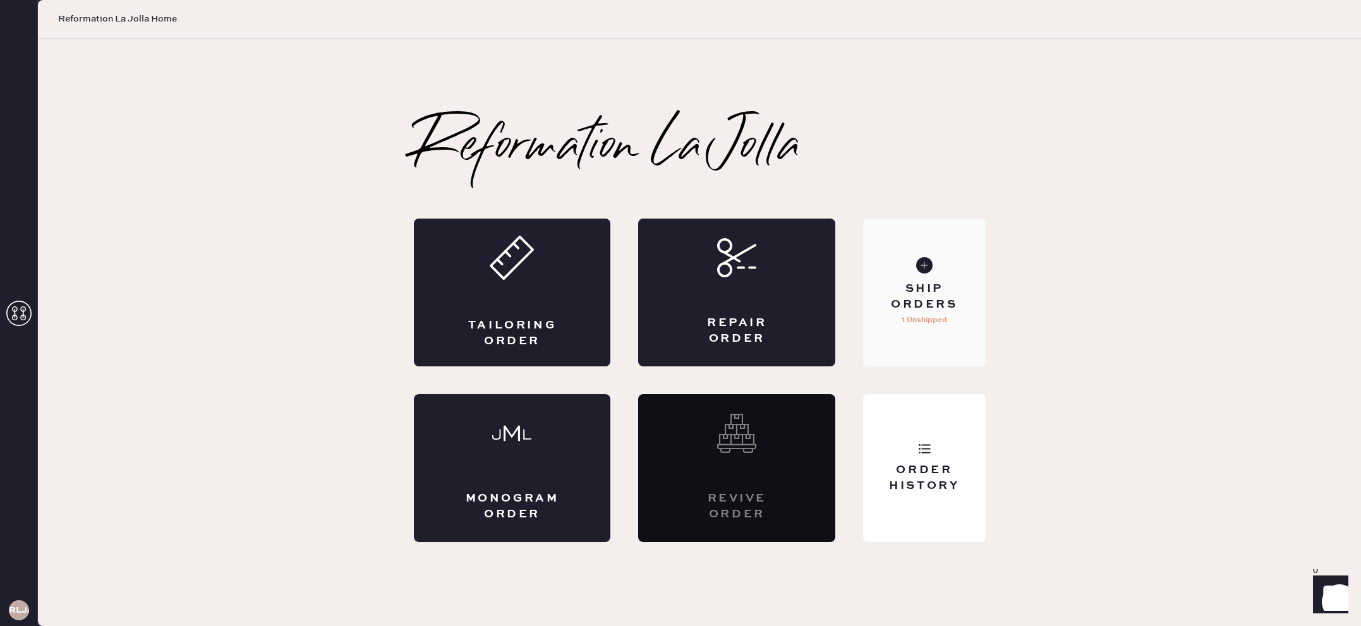
click at [903, 279] on div "Ship Orders 1 Unshipped" at bounding box center [924, 293] width 122 height 148
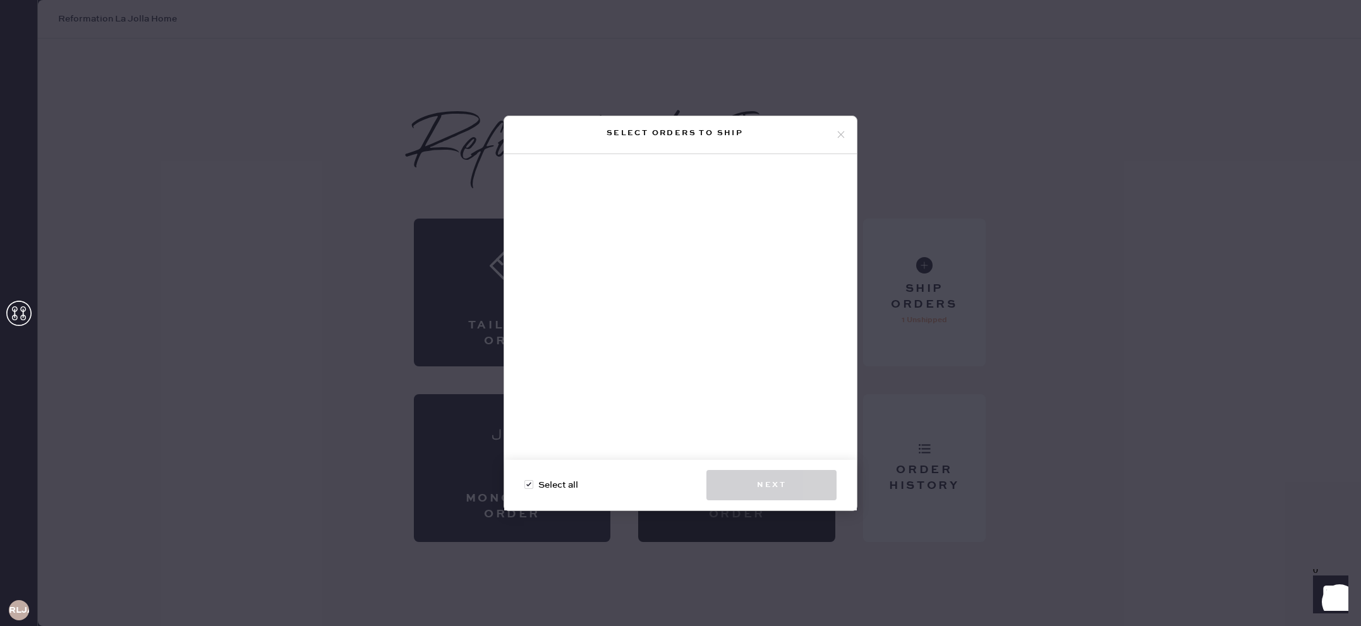
click at [835, 138] on div "Select orders to ship" at bounding box center [674, 133] width 321 height 15
click at [843, 135] on icon at bounding box center [840, 134] width 11 height 11
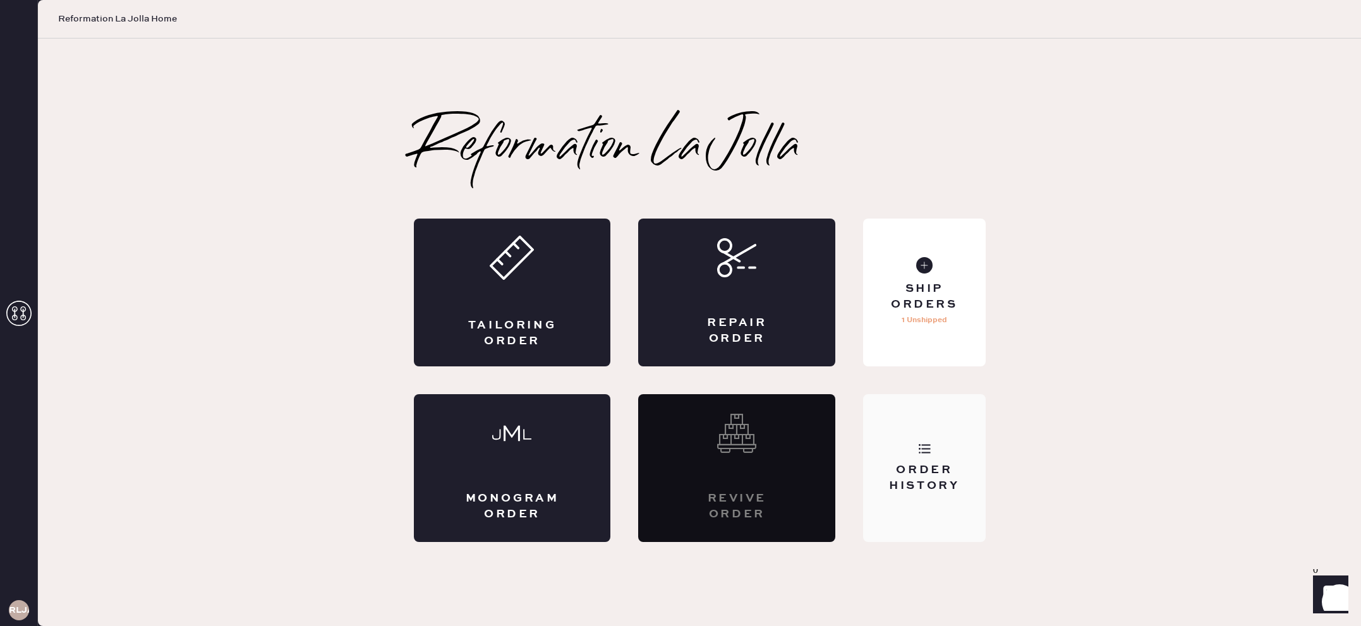
click at [979, 447] on div "Order History" at bounding box center [924, 468] width 122 height 148
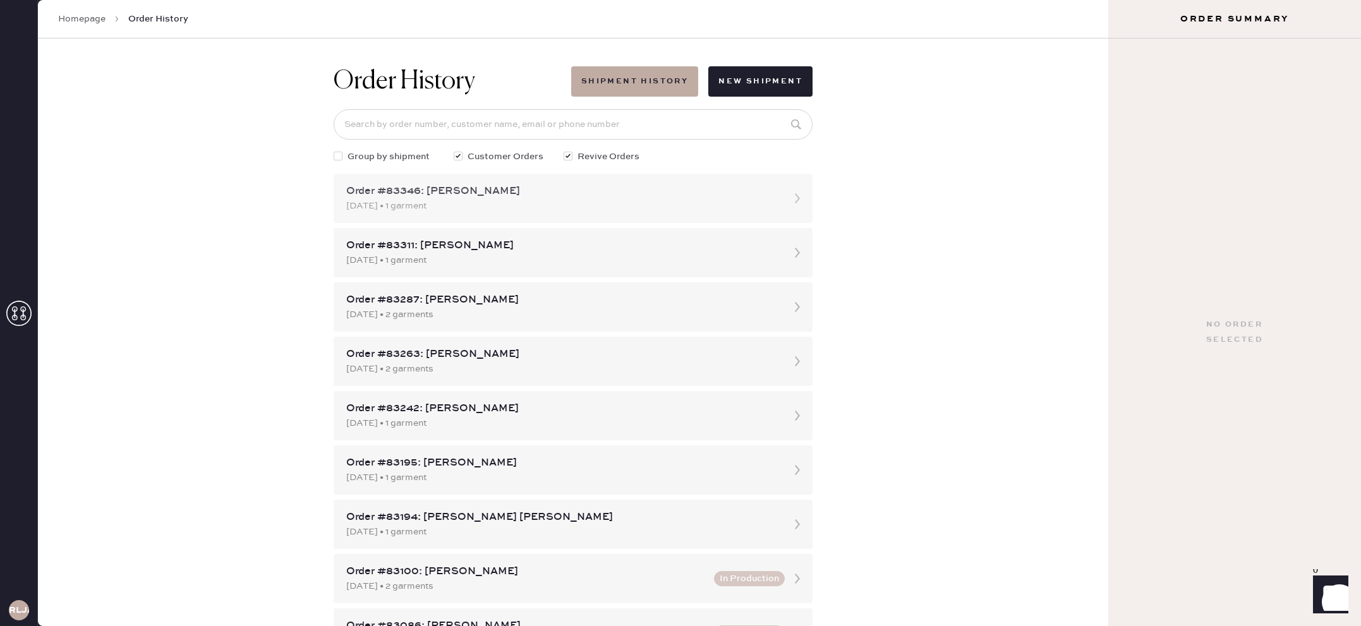
click at [494, 198] on div "Order #83346: [PERSON_NAME]" at bounding box center [561, 191] width 431 height 15
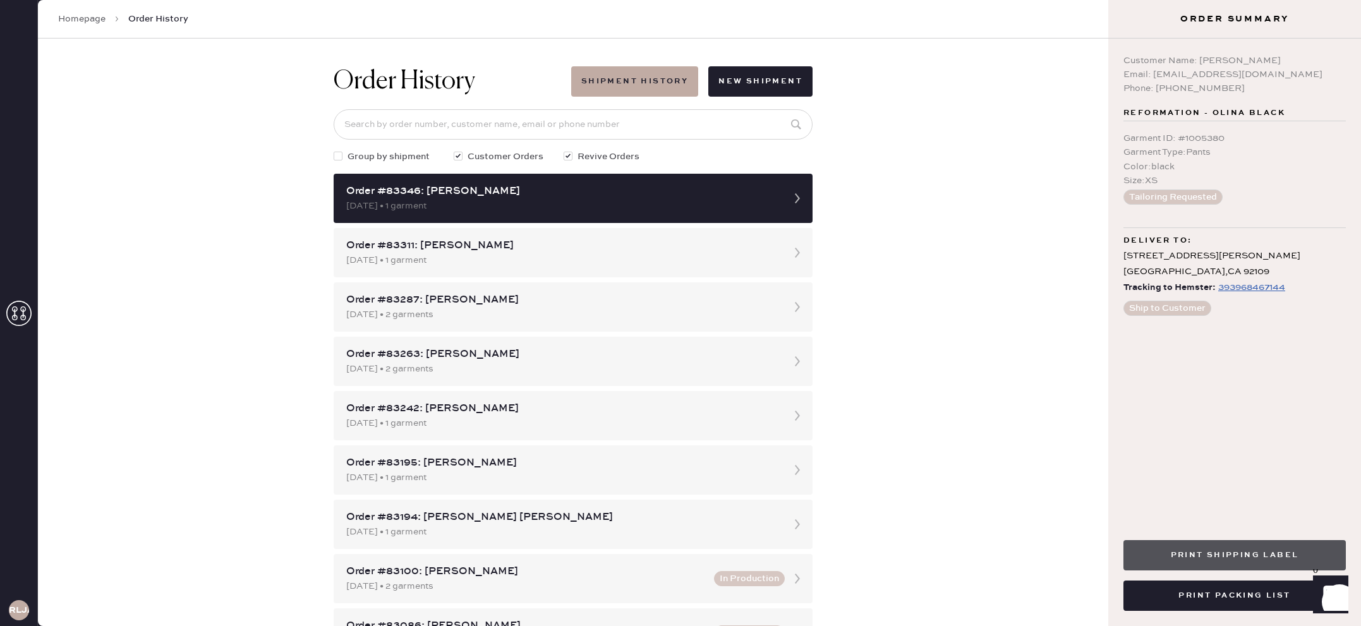
click at [1225, 560] on button "Print Shipping Label" at bounding box center [1234, 555] width 222 height 30
click at [16, 310] on use at bounding box center [18, 313] width 25 height 25
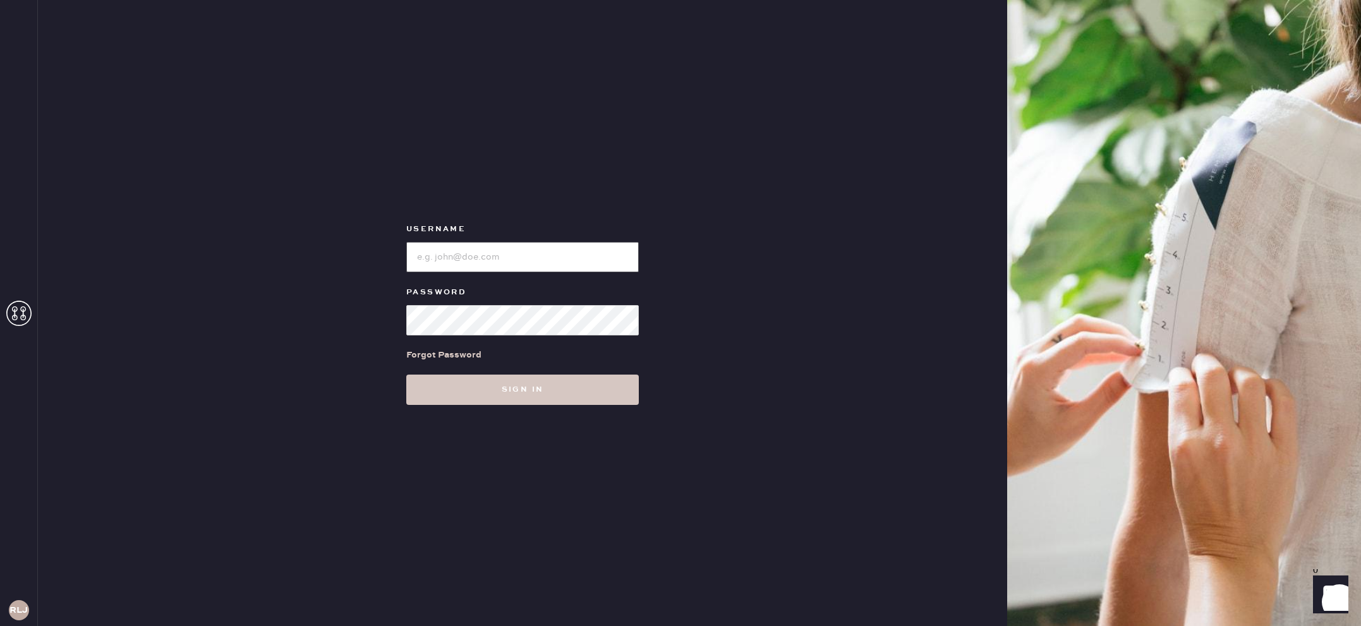
type input "reformationlajolla"
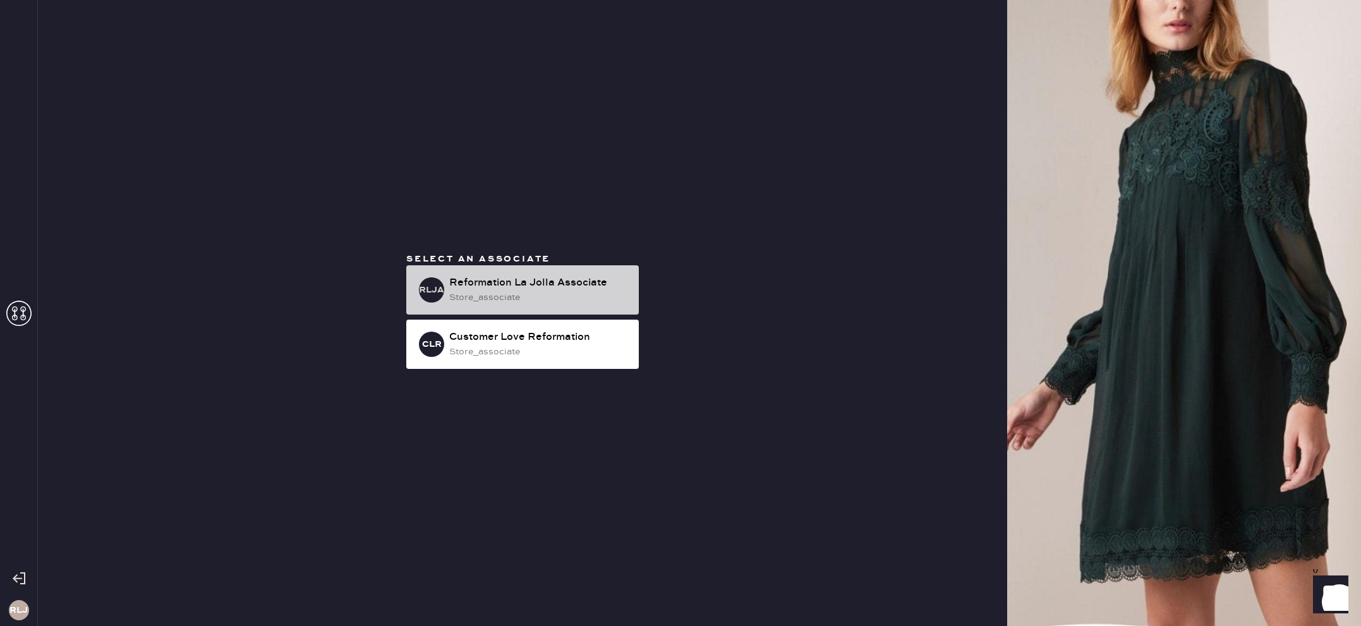
click at [556, 291] on div "store_associate" at bounding box center [538, 298] width 179 height 14
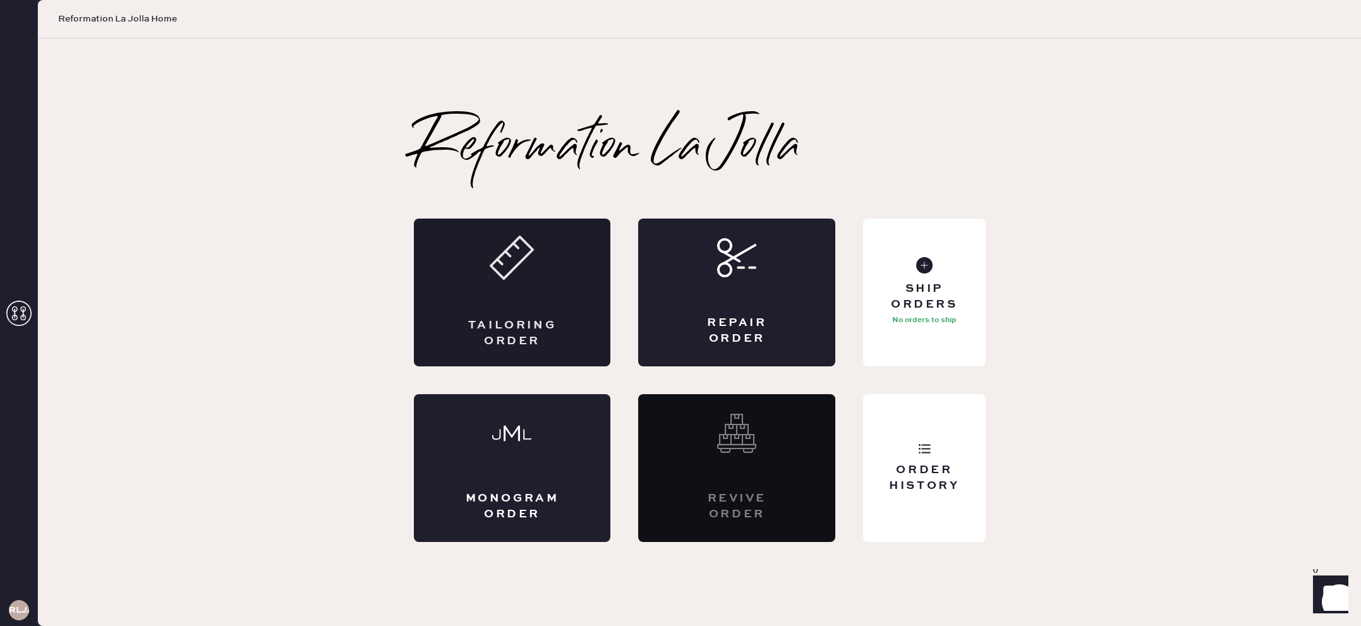
click at [446, 334] on div "Tailoring Order" at bounding box center [512, 293] width 197 height 148
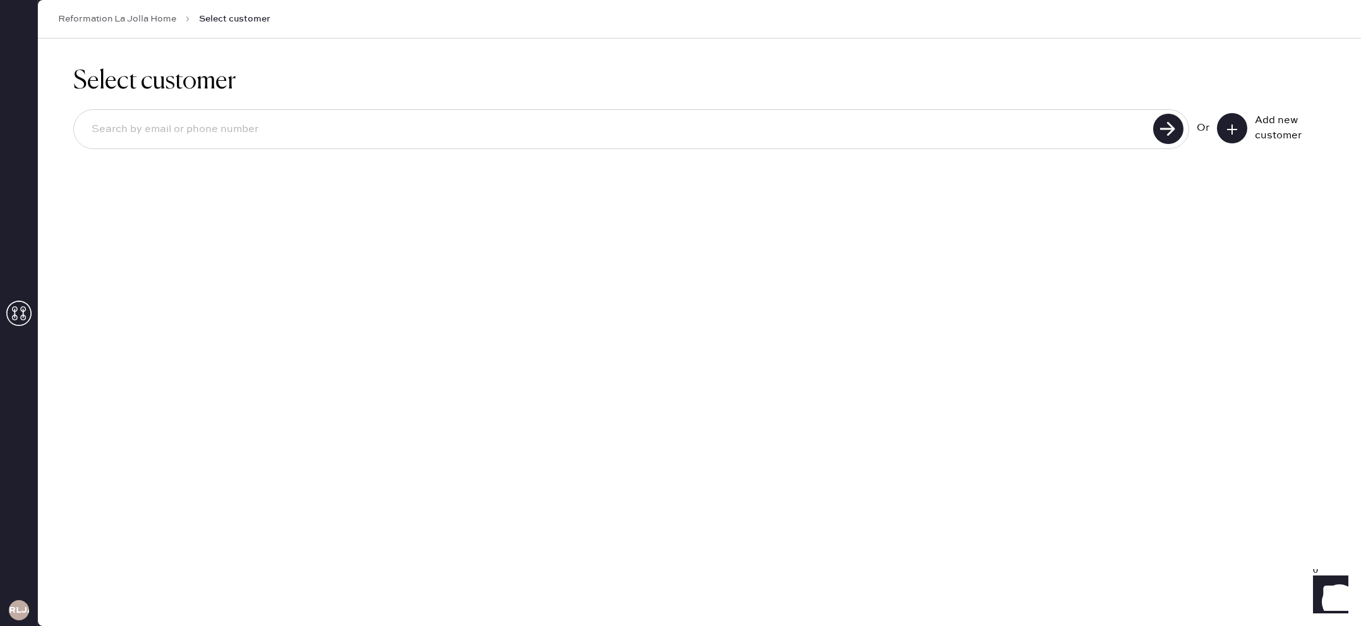
click at [1027, 123] on input at bounding box center [616, 129] width 1068 height 29
type input "9162209218"
click at [1159, 133] on use at bounding box center [1168, 129] width 30 height 30
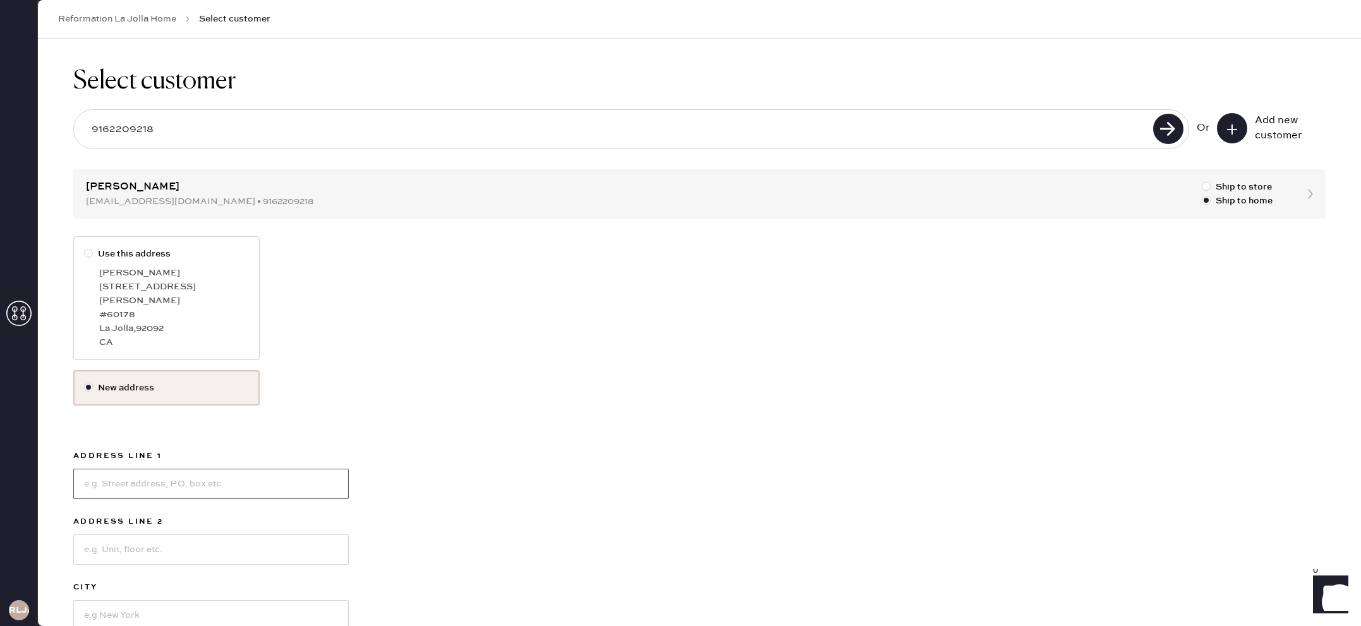
click at [207, 469] on input at bounding box center [211, 484] width 276 height 30
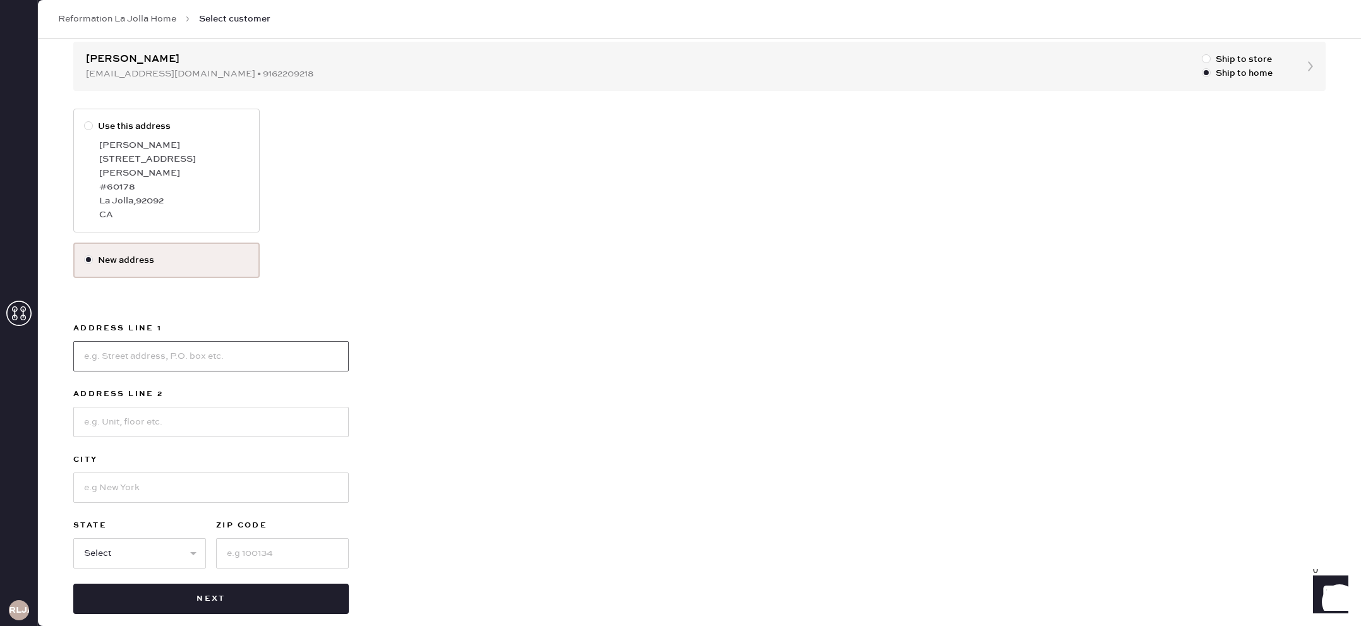
scroll to position [130, 0]
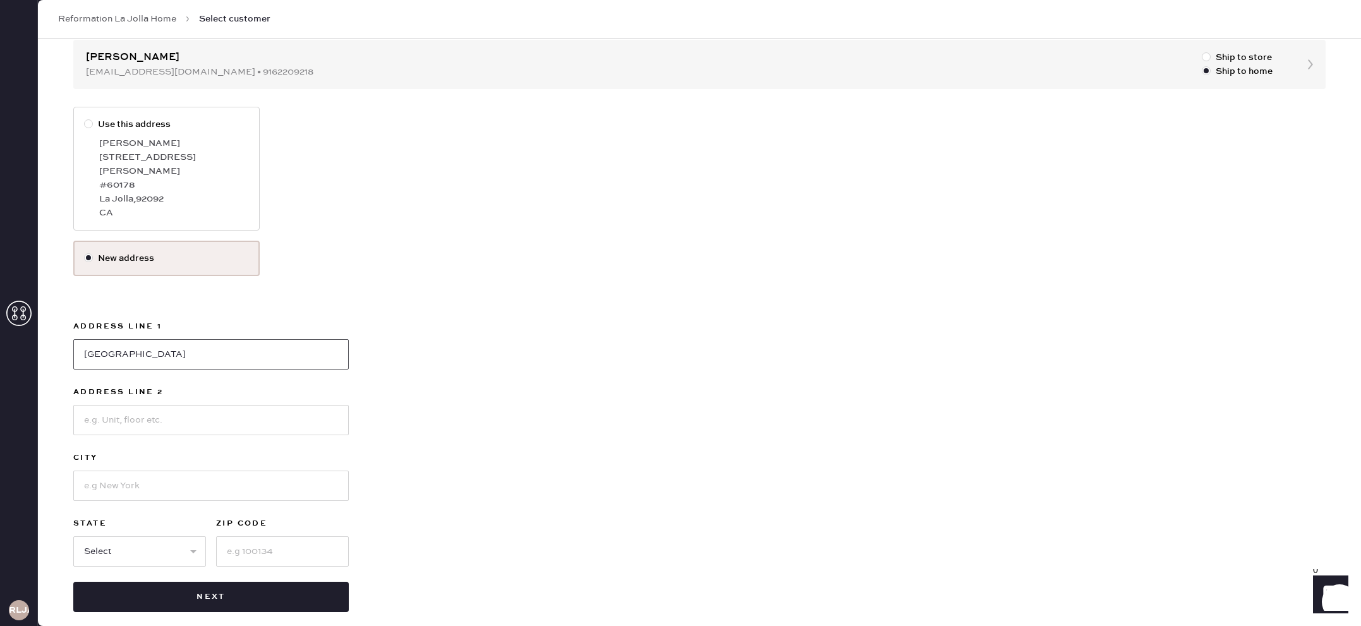
type input "[GEOGRAPHIC_DATA]"
click at [263, 407] on input at bounding box center [211, 420] width 276 height 30
drag, startPoint x: 466, startPoint y: 430, endPoint x: 414, endPoint y: 445, distance: 54.6
click at [465, 430] on div "Use this address [PERSON_NAME][GEOGRAPHIC_DATA][STREET_ADDRESS][PERSON_NAME] CA…" at bounding box center [699, 360] width 1252 height 506
click at [288, 471] on input at bounding box center [211, 486] width 276 height 30
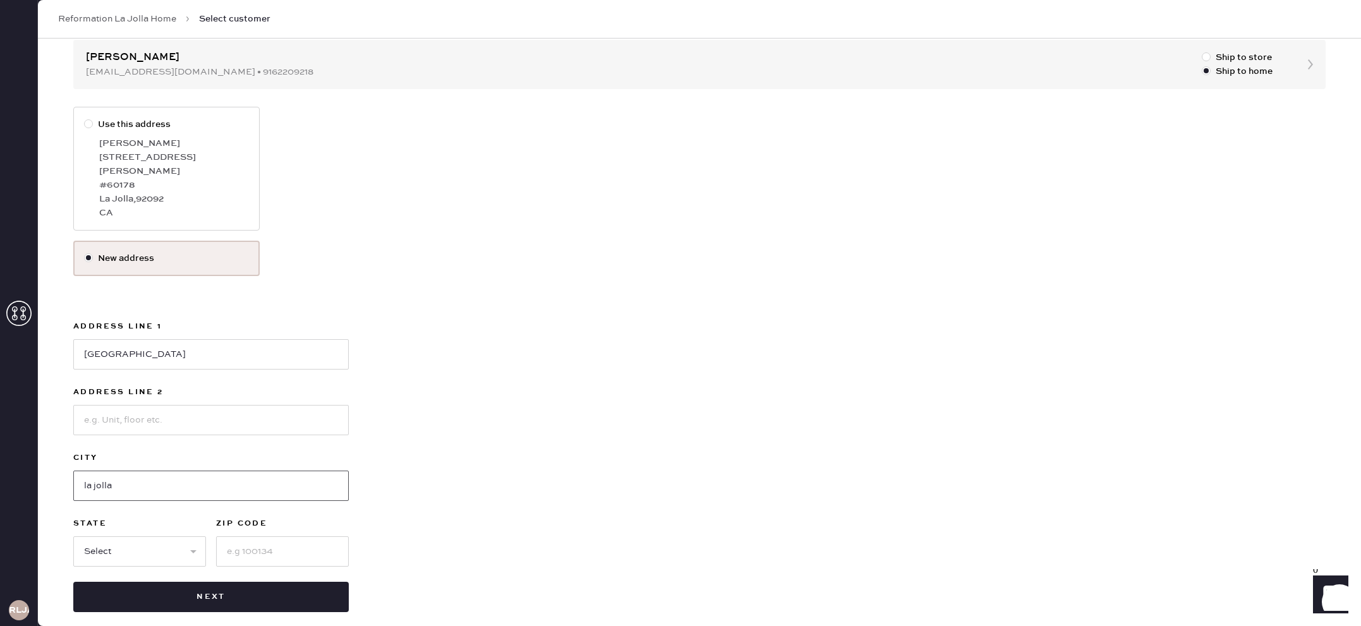
type input "la jolla"
click at [166, 547] on select "Select AK AL AR AZ CA CO CT [GEOGRAPHIC_DATA] DE FL [GEOGRAPHIC_DATA] HI [GEOGR…" at bounding box center [139, 551] width 133 height 30
click at [73, 536] on select "Select AK AL AR AZ CA CO CT [GEOGRAPHIC_DATA] DE FL [GEOGRAPHIC_DATA] HI [GEOGR…" at bounding box center [139, 551] width 133 height 30
click at [131, 536] on select "Select AK AL AR AZ CA CO CT [GEOGRAPHIC_DATA] DE FL [GEOGRAPHIC_DATA] HI [GEOGR…" at bounding box center [139, 551] width 133 height 30
select select "CA"
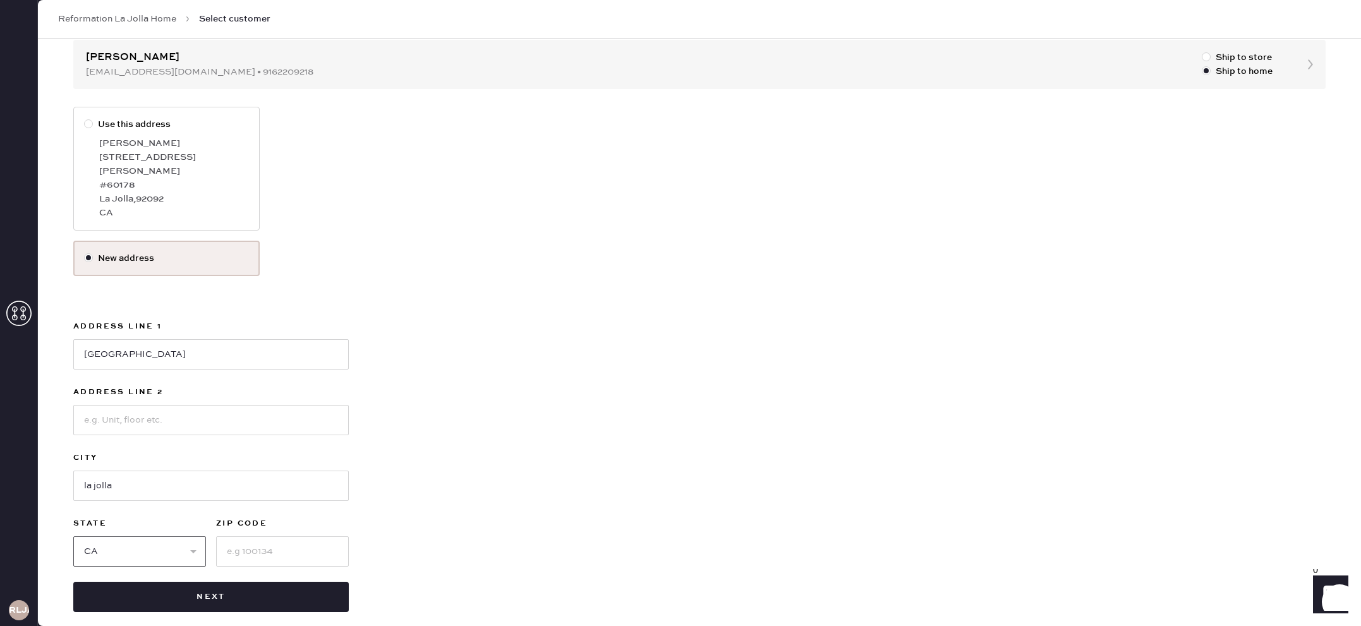
click at [73, 536] on select "Select AK AL AR AZ CA CO CT [GEOGRAPHIC_DATA] DE FL [GEOGRAPHIC_DATA] HI [GEOGR…" at bounding box center [139, 551] width 133 height 30
click at [259, 539] on input at bounding box center [282, 551] width 133 height 30
type input "92037"
click at [140, 582] on button "Next" at bounding box center [211, 597] width 276 height 30
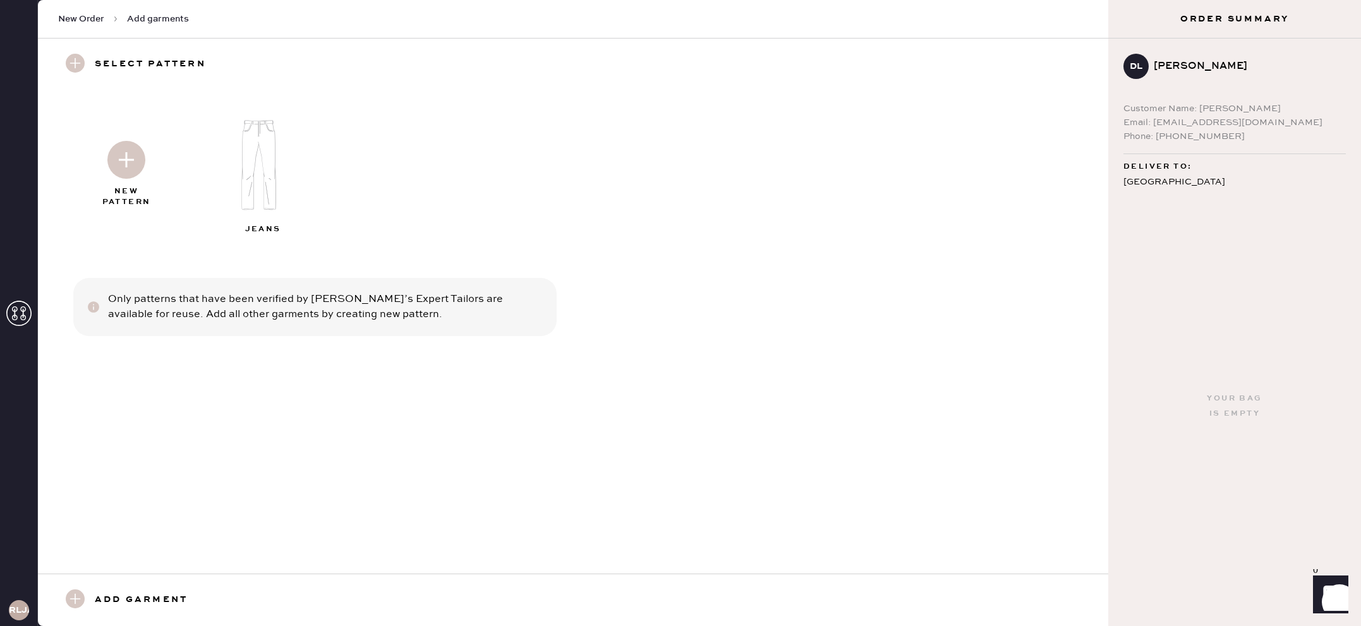
click at [144, 165] on img at bounding box center [126, 160] width 38 height 38
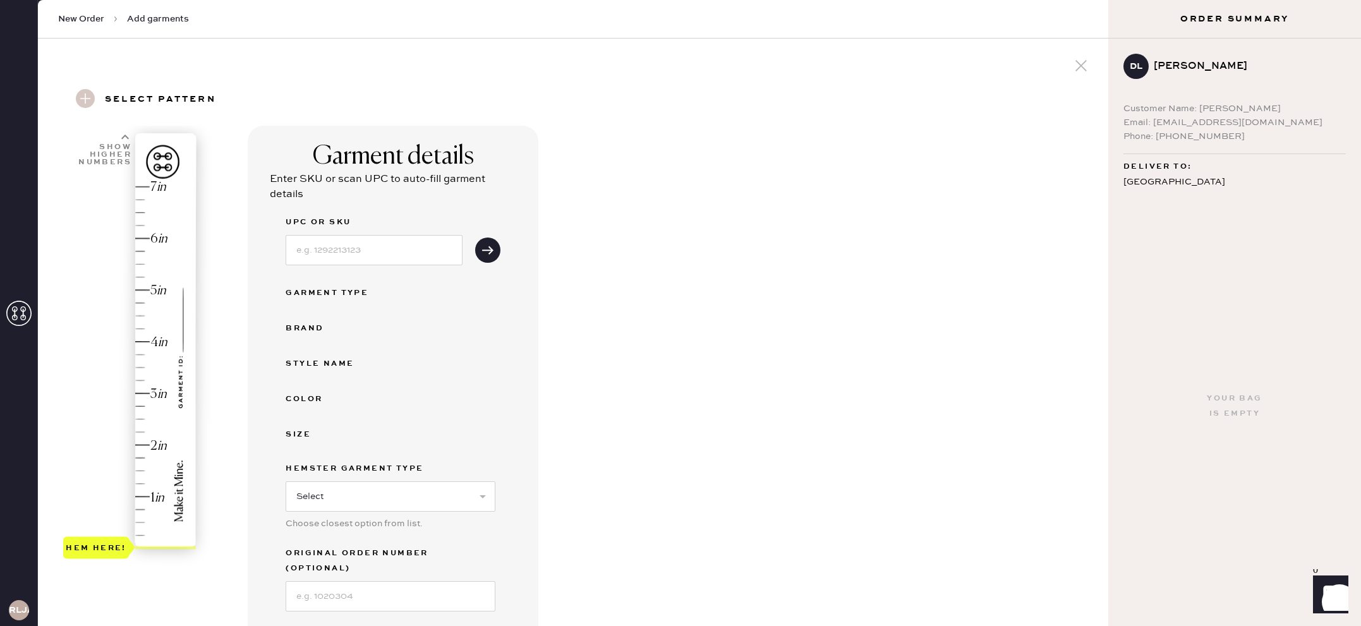
click at [131, 486] on div "Hem here!" at bounding box center [130, 367] width 135 height 373
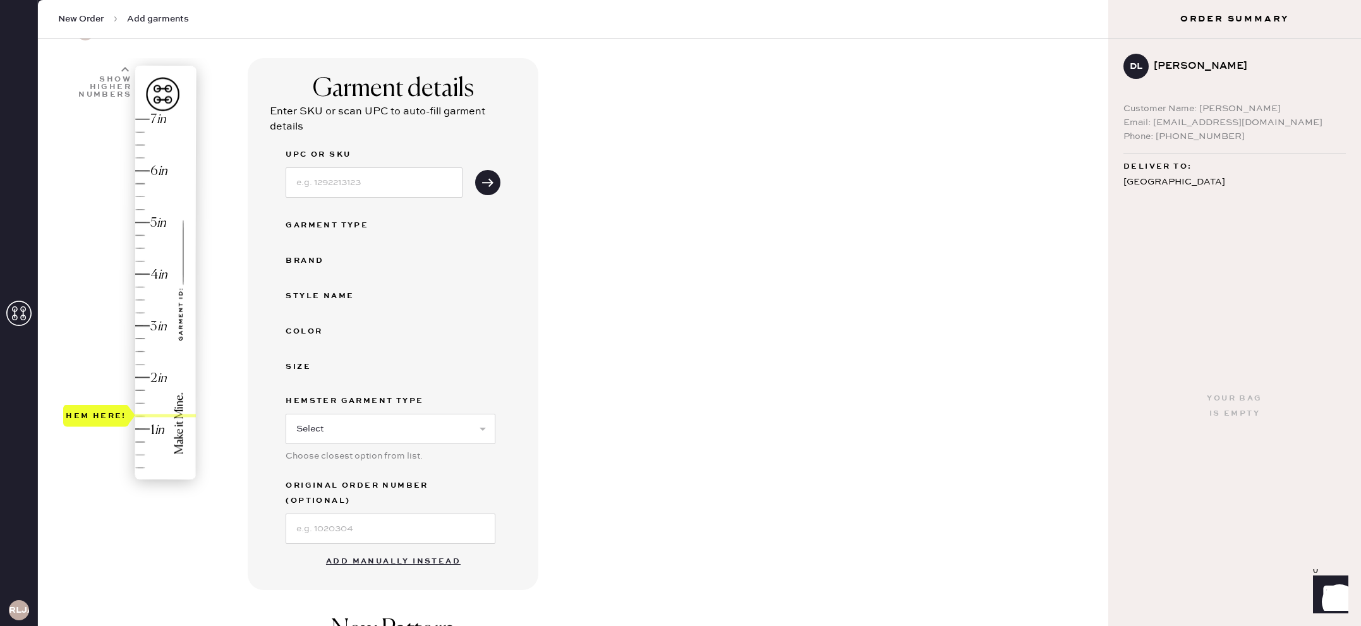
scroll to position [73, 0]
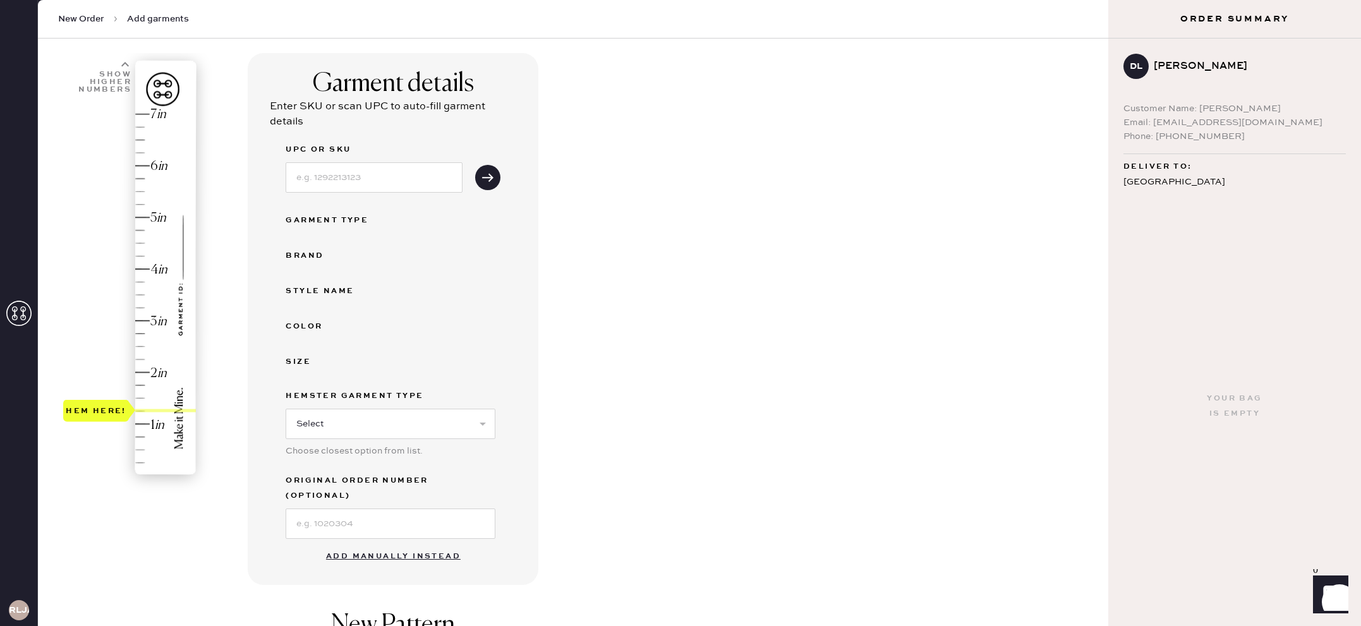
click at [380, 544] on button "Add manually instead" at bounding box center [393, 556] width 150 height 25
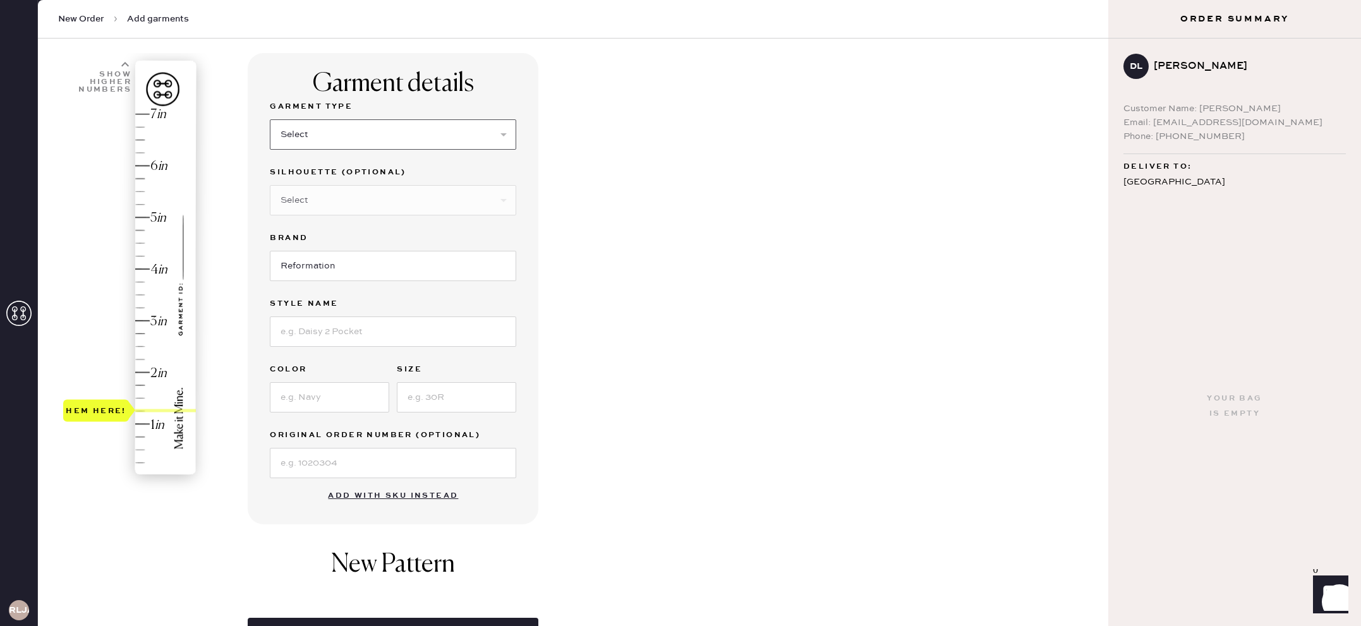
click at [401, 137] on select "Select Basic Skirt Jeans Leggings Pants Shorts Basic Sleeved Dress Basic Sleeve…" at bounding box center [393, 134] width 246 height 30
select select "2"
click at [270, 119] on select "Select Basic Skirt Jeans Leggings Pants Shorts Basic Sleeved Dress Basic Sleeve…" at bounding box center [393, 134] width 246 height 30
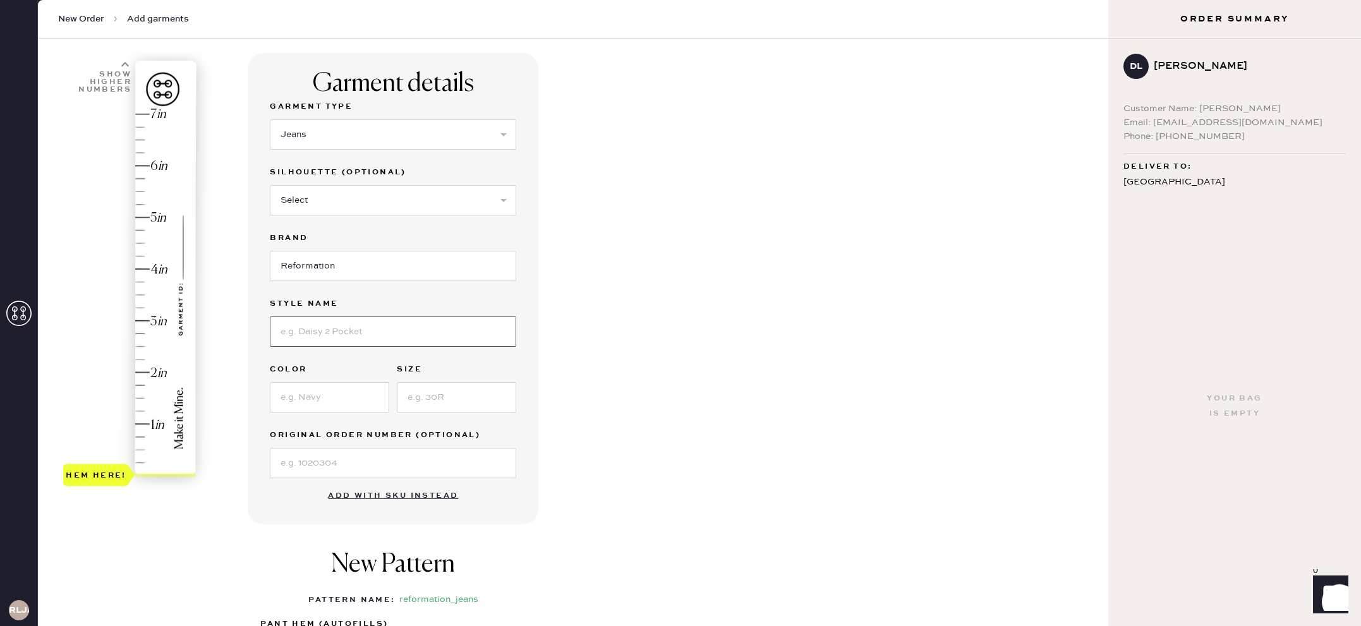
click at [346, 332] on input at bounding box center [393, 332] width 246 height 30
type input "[PERSON_NAME] Low Rise"
click at [368, 401] on input at bounding box center [329, 397] width 119 height 30
type input "ondine"
click at [491, 397] on input at bounding box center [456, 397] width 119 height 30
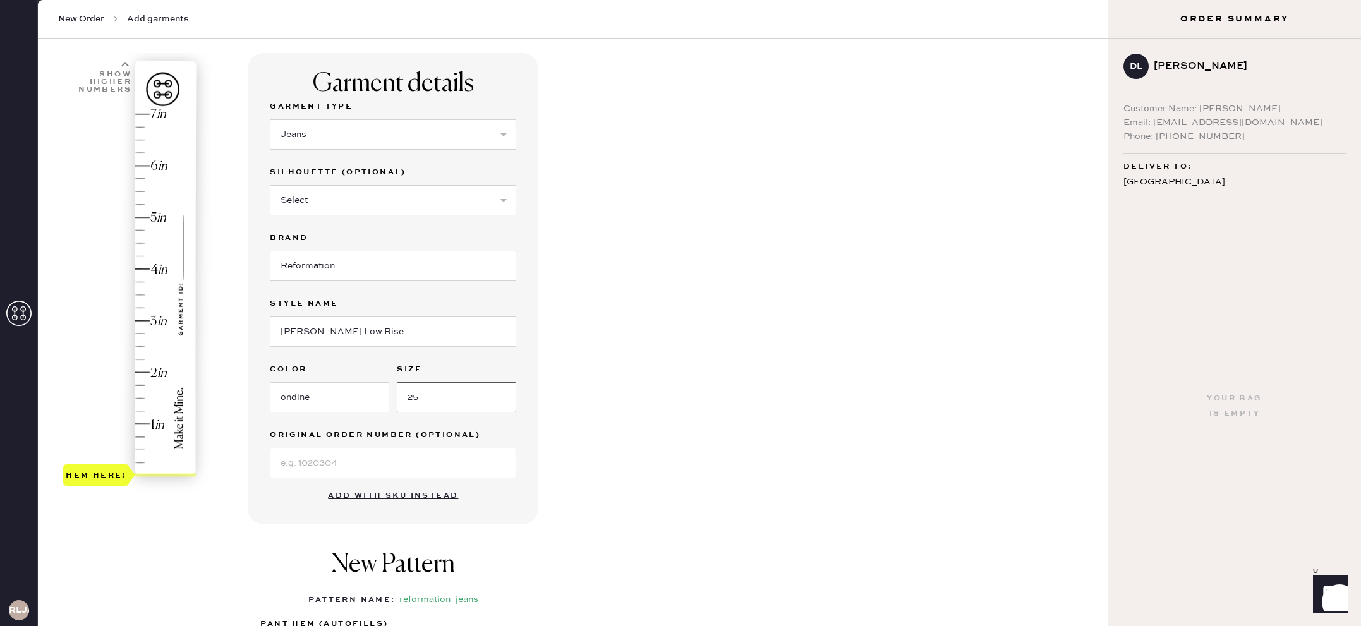
type input "25"
drag, startPoint x: 567, startPoint y: 378, endPoint x: 509, endPoint y: 418, distance: 70.8
click at [567, 378] on div "Garment details Garment Type Select Basic Skirt Jeans Leggings Pants Shorts Bas…" at bounding box center [673, 412] width 851 height 718
click at [143, 415] on div "Hem here!" at bounding box center [130, 295] width 135 height 373
type input "1.25"
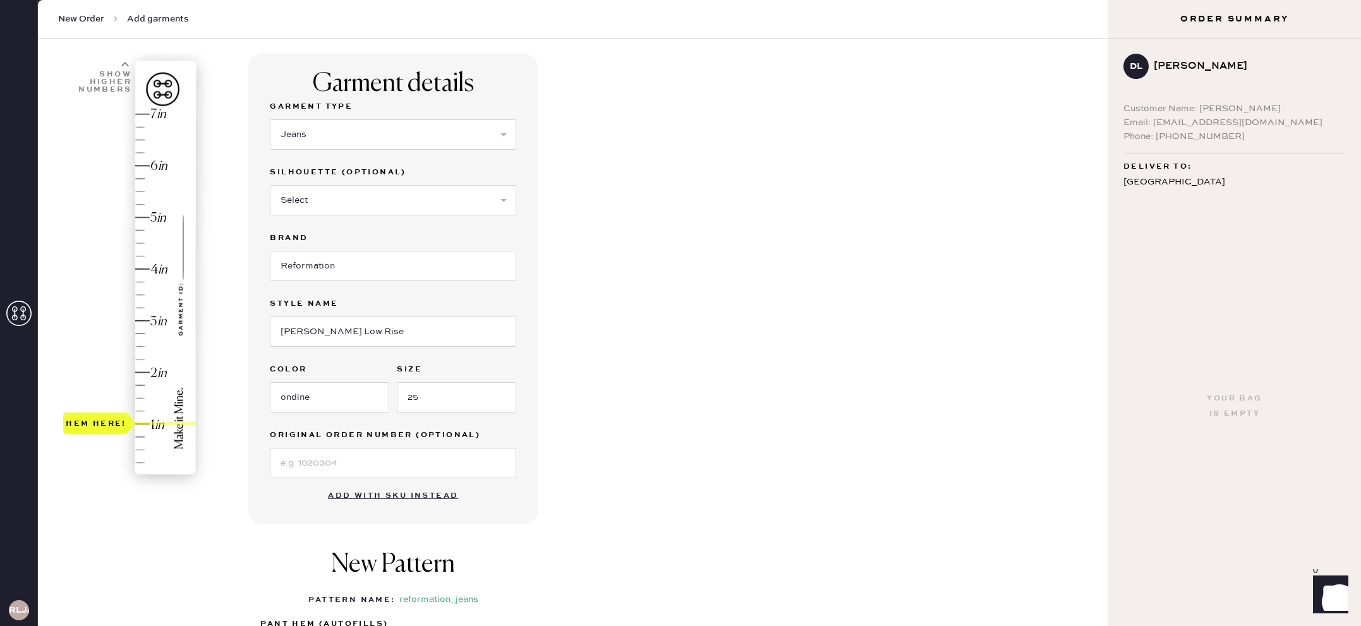
click at [148, 410] on div "Hem here!" at bounding box center [130, 295] width 135 height 373
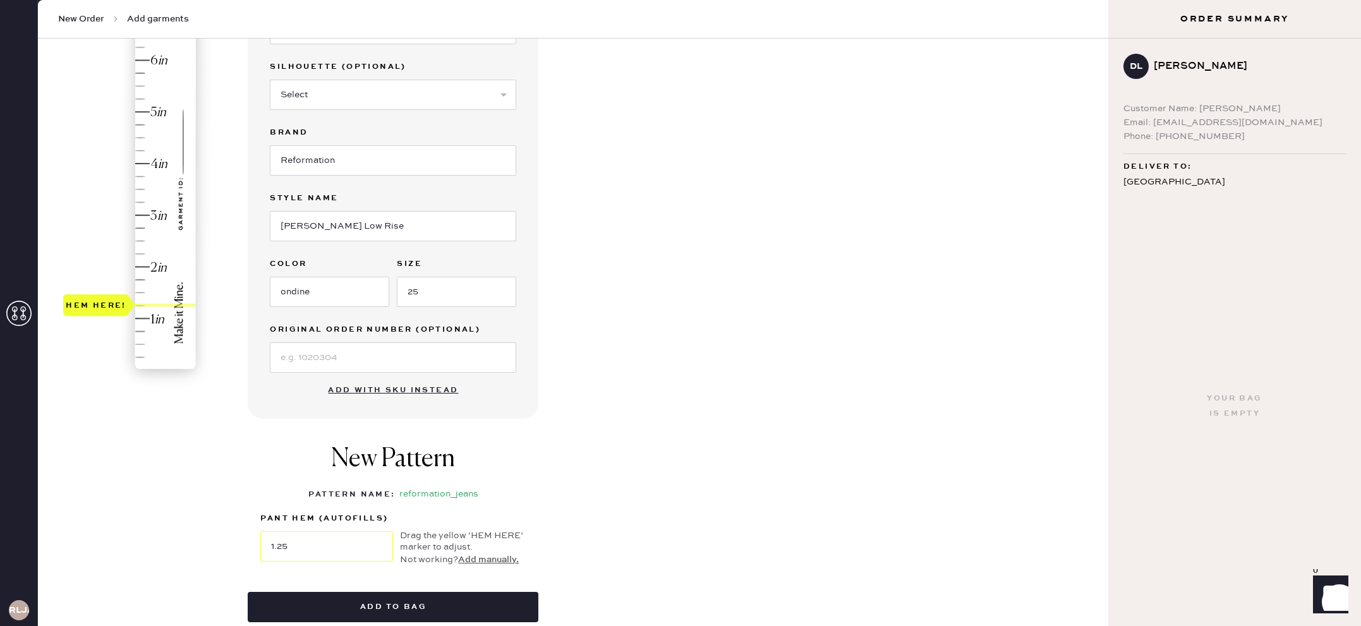
scroll to position [206, 0]
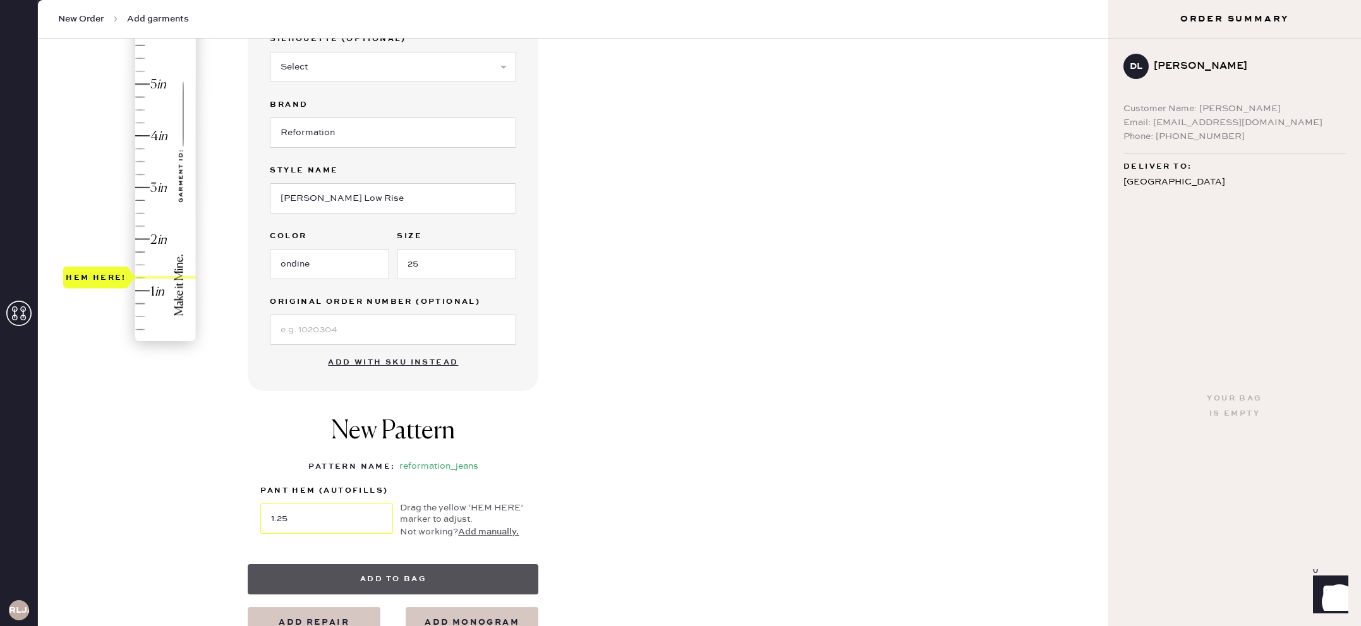
click at [384, 580] on button "Add to bag" at bounding box center [393, 579] width 291 height 30
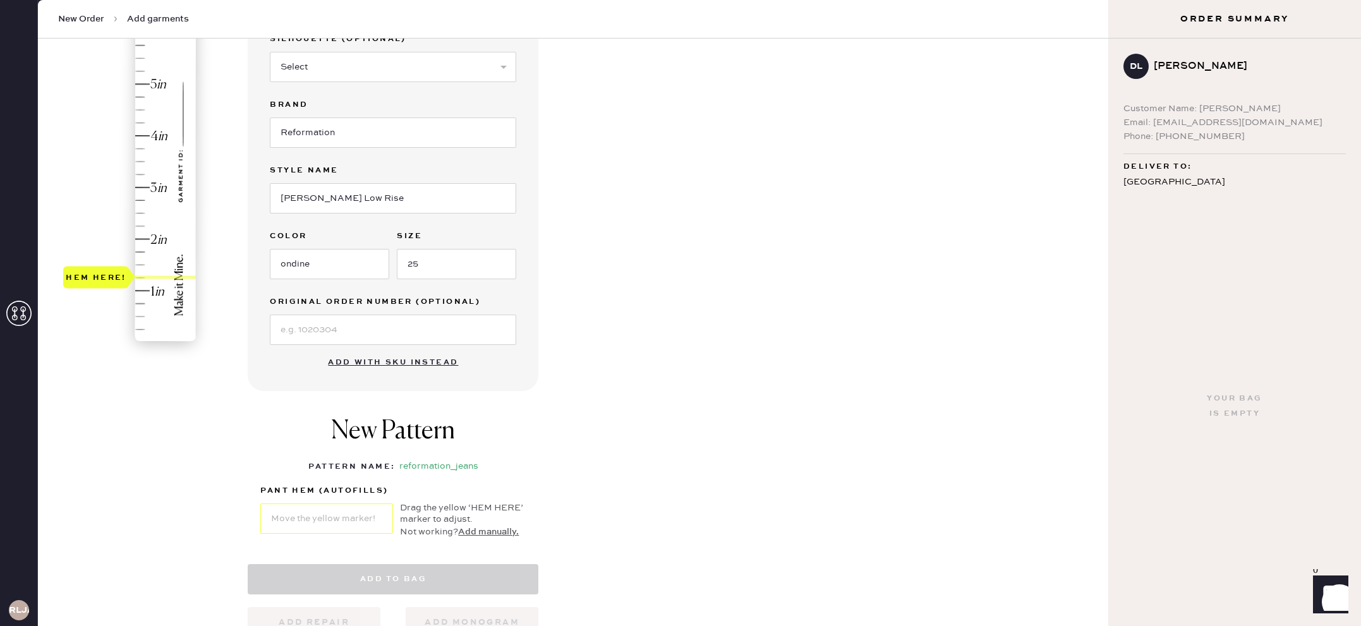
select select "2"
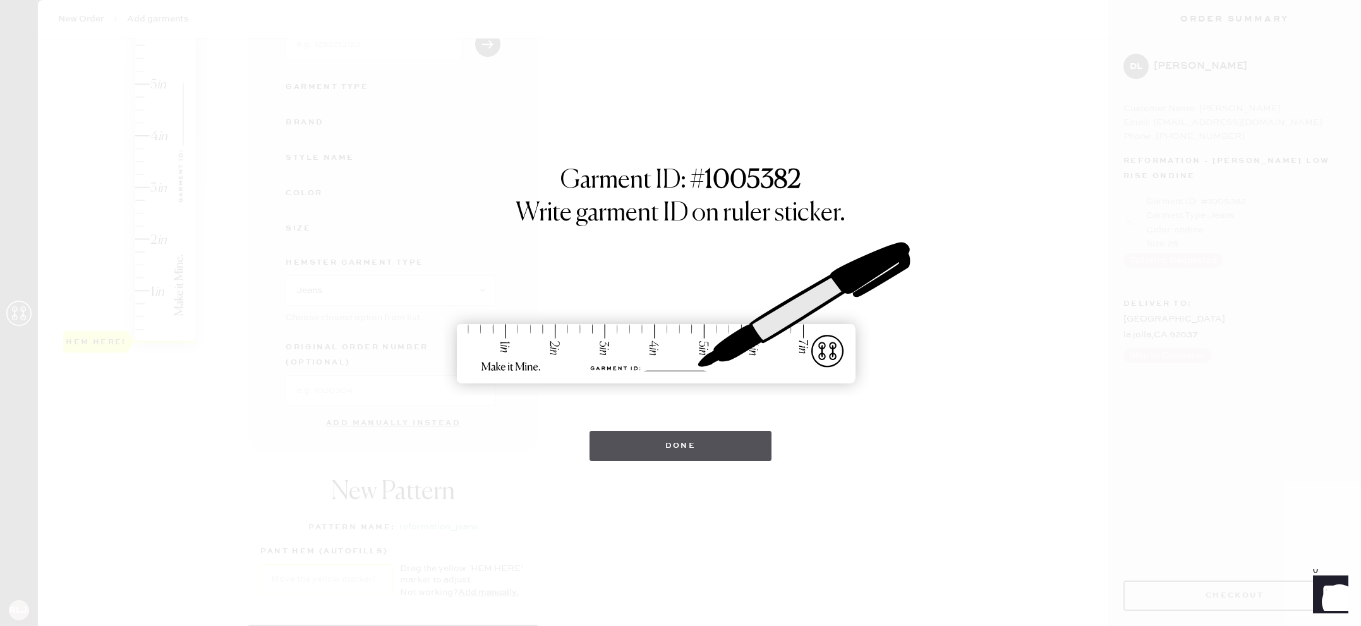
click at [705, 439] on button "Done" at bounding box center [681, 446] width 183 height 30
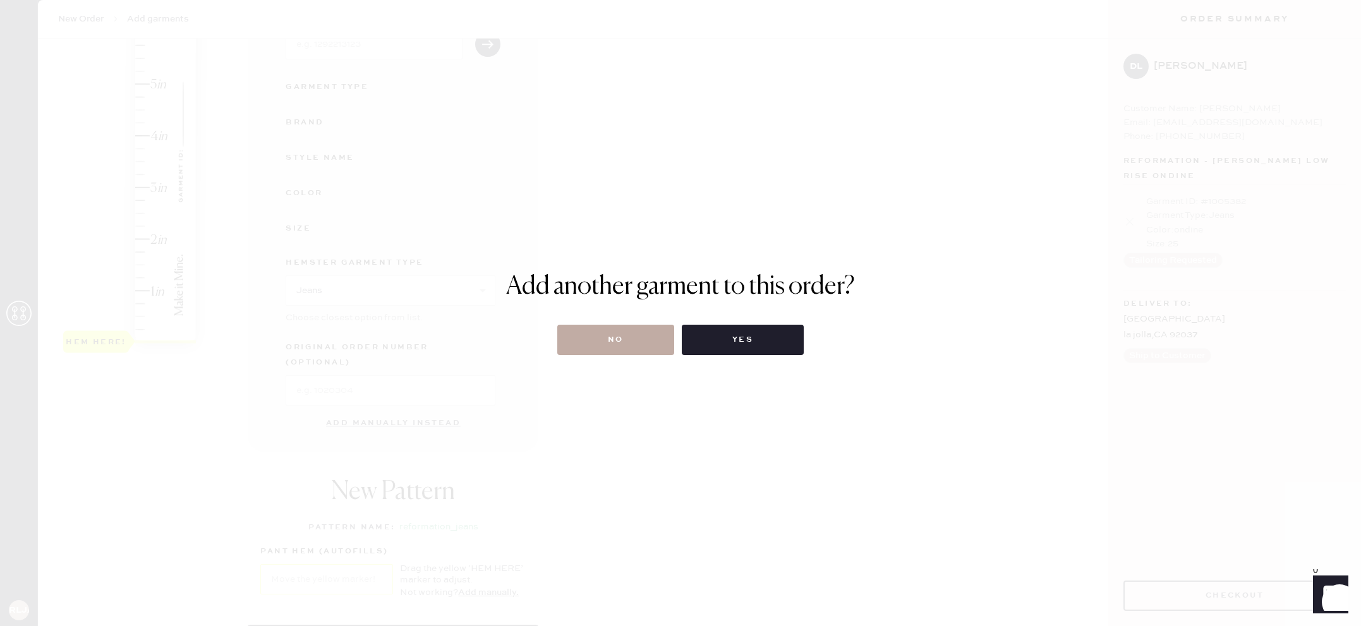
click at [596, 342] on button "No" at bounding box center [615, 340] width 117 height 30
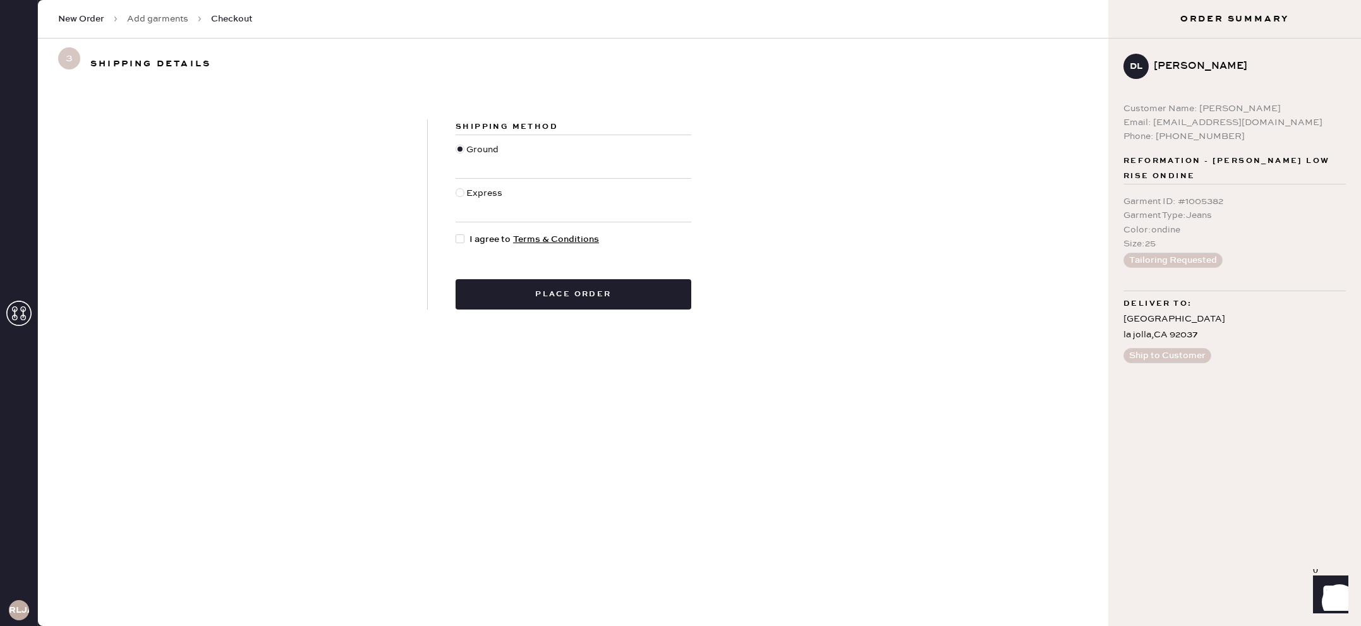
click at [481, 243] on span "I agree to Terms & Conditions" at bounding box center [534, 240] width 130 height 14
click at [456, 233] on input "I agree to Terms & Conditions" at bounding box center [456, 233] width 1 height 1
checkbox input "true"
click at [518, 298] on button "Place order" at bounding box center [574, 294] width 236 height 30
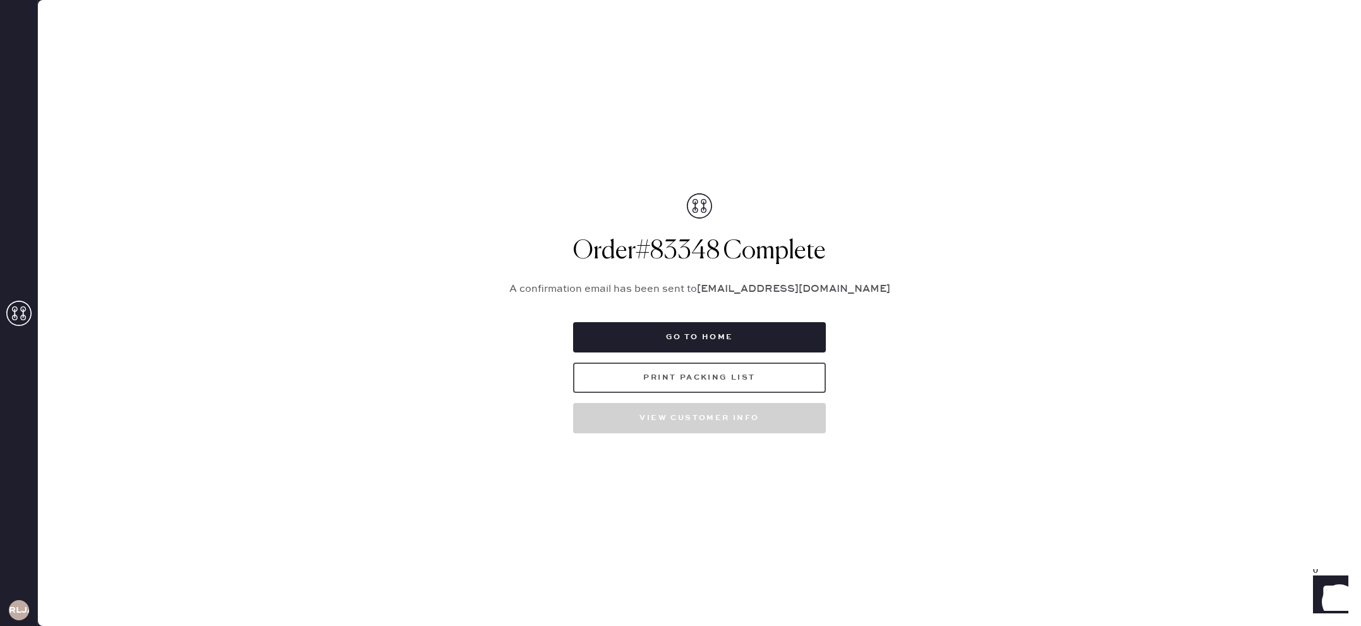
click at [641, 387] on button "Print Packing List" at bounding box center [699, 378] width 253 height 30
click at [18, 323] on icon at bounding box center [18, 313] width 25 height 25
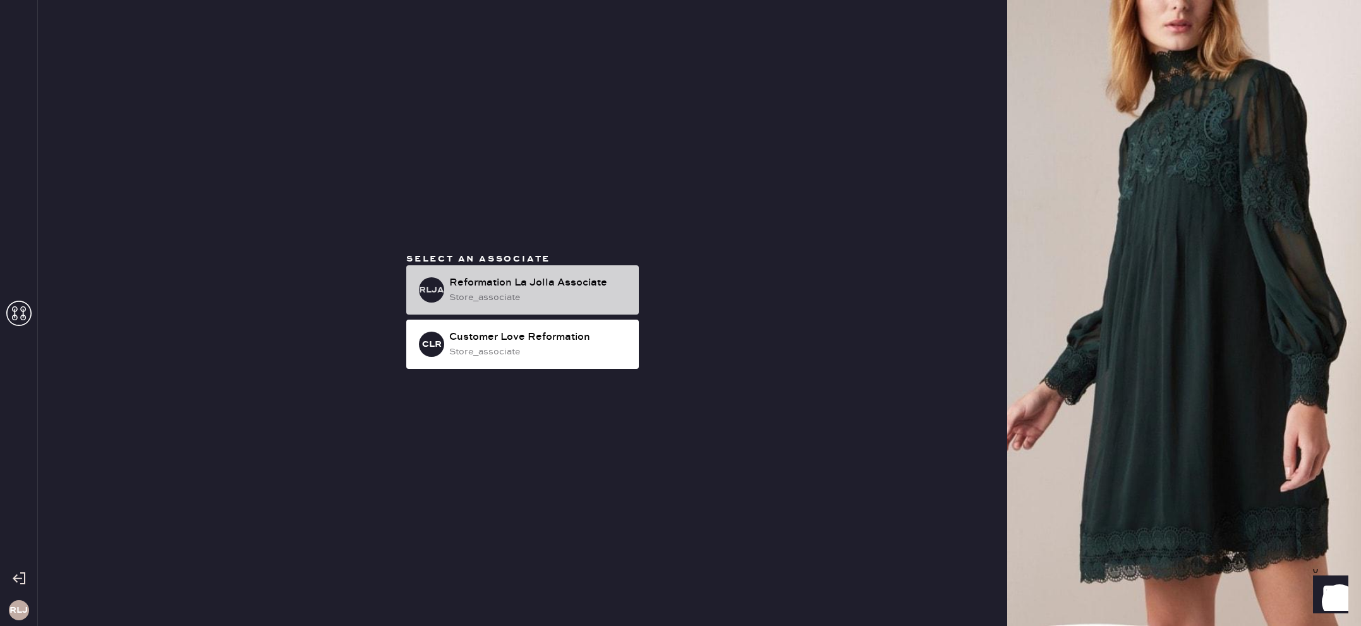
click at [516, 298] on div "store_associate" at bounding box center [538, 298] width 179 height 14
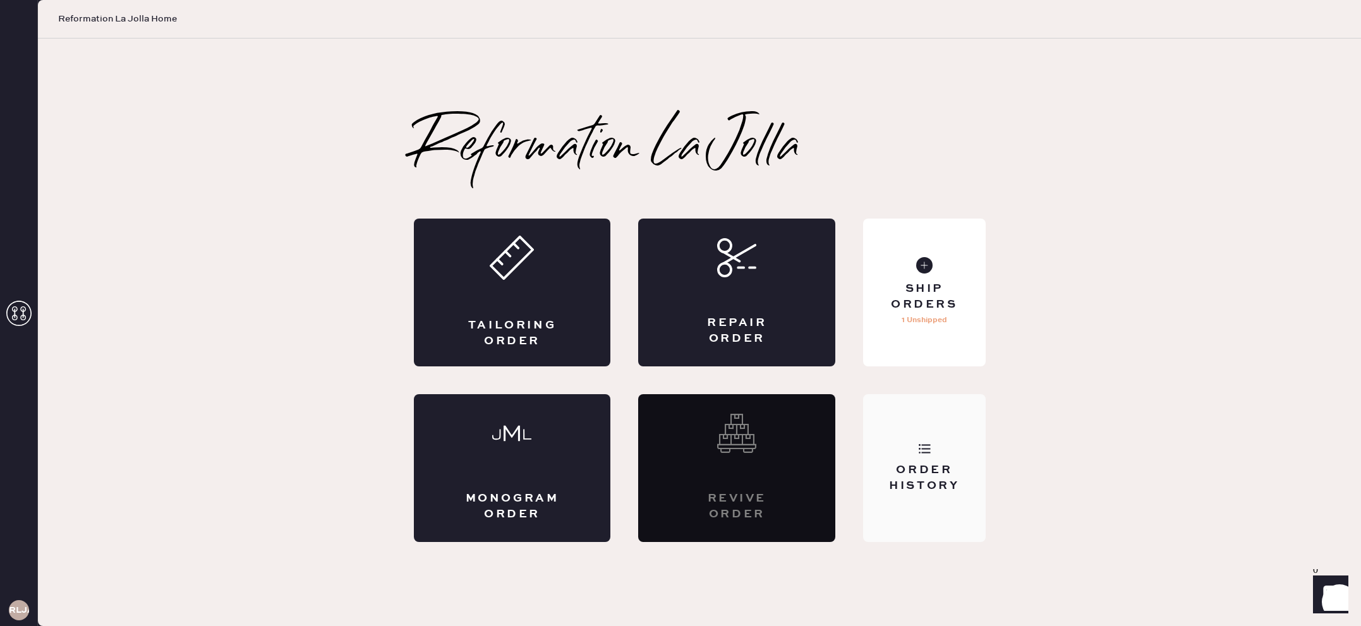
click at [942, 452] on div "Order History" at bounding box center [924, 468] width 122 height 148
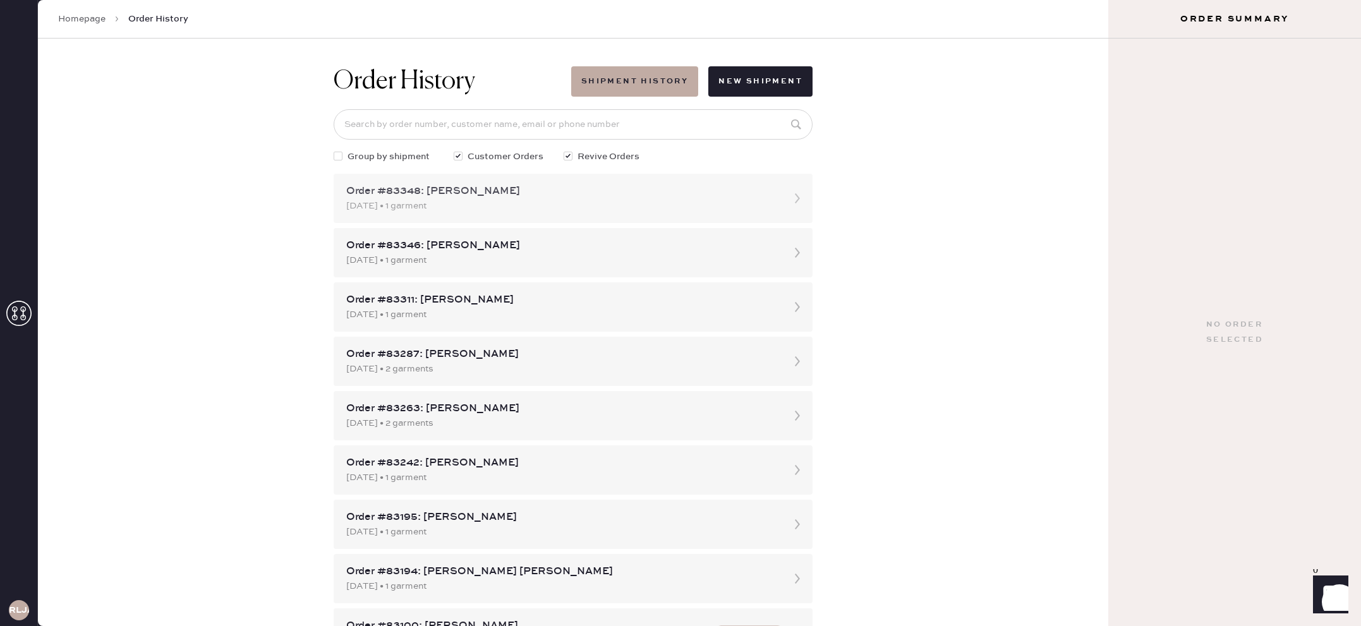
click at [467, 207] on div "[DATE] • 1 garment" at bounding box center [561, 206] width 431 height 14
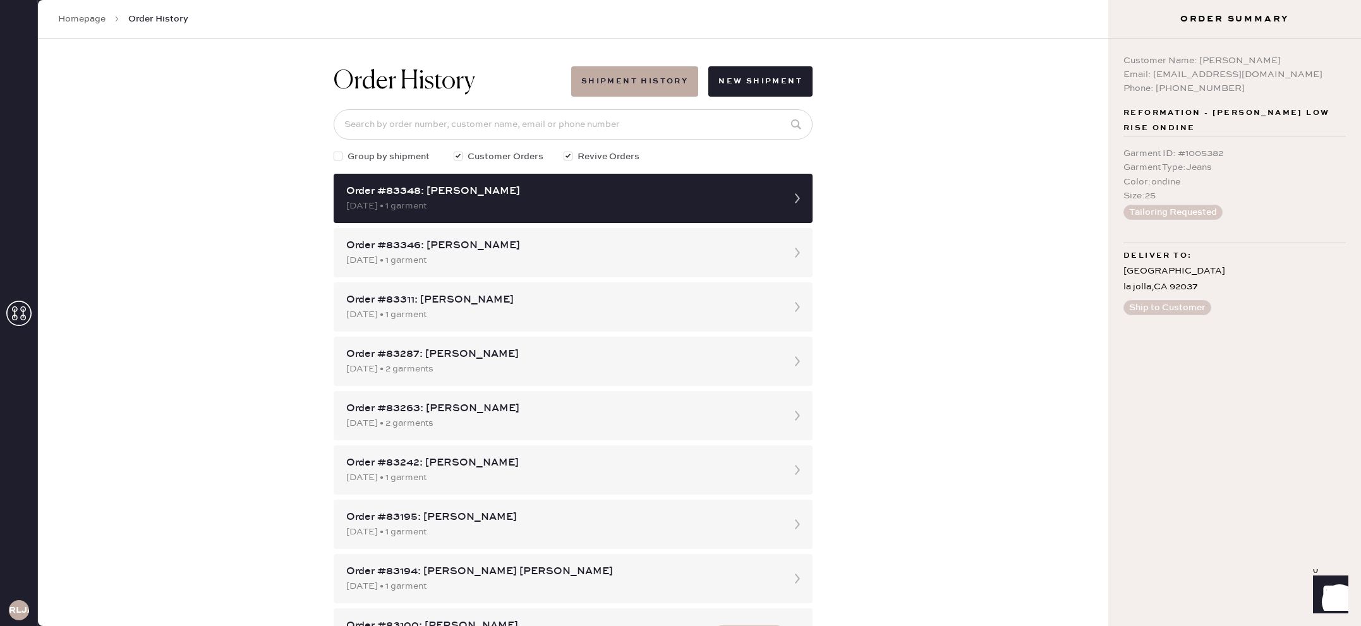
click at [26, 304] on icon at bounding box center [18, 313] width 25 height 25
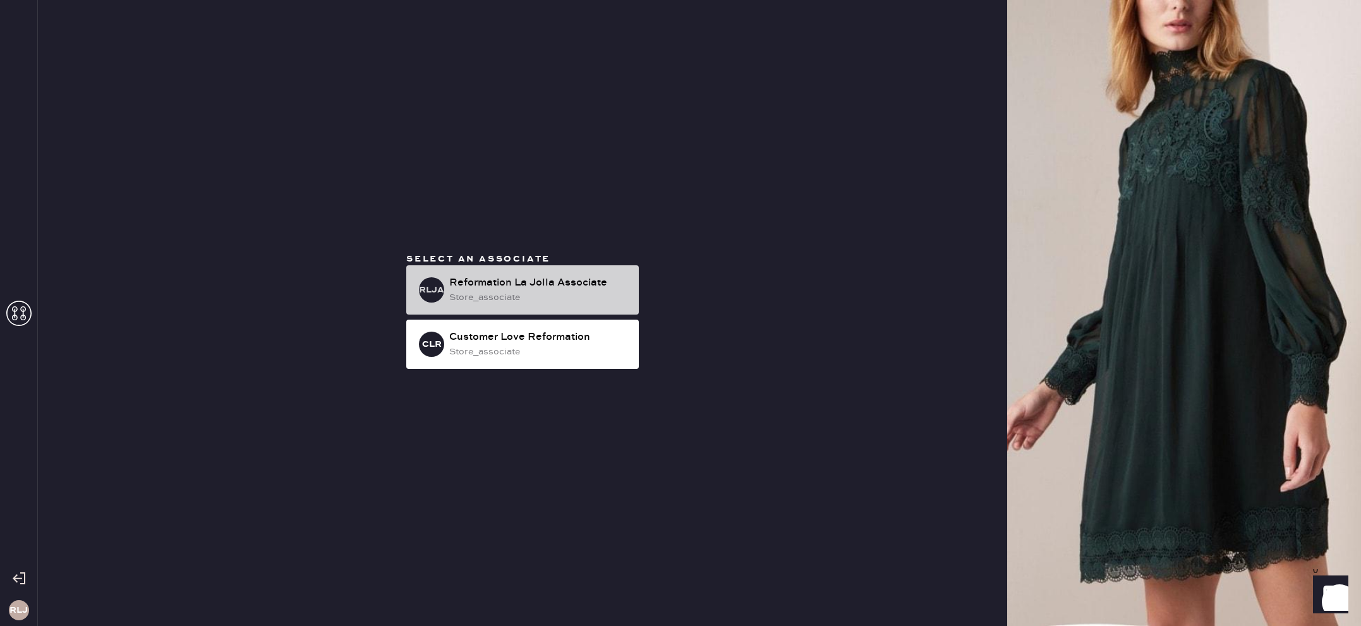
click at [499, 291] on div "store_associate" at bounding box center [538, 298] width 179 height 14
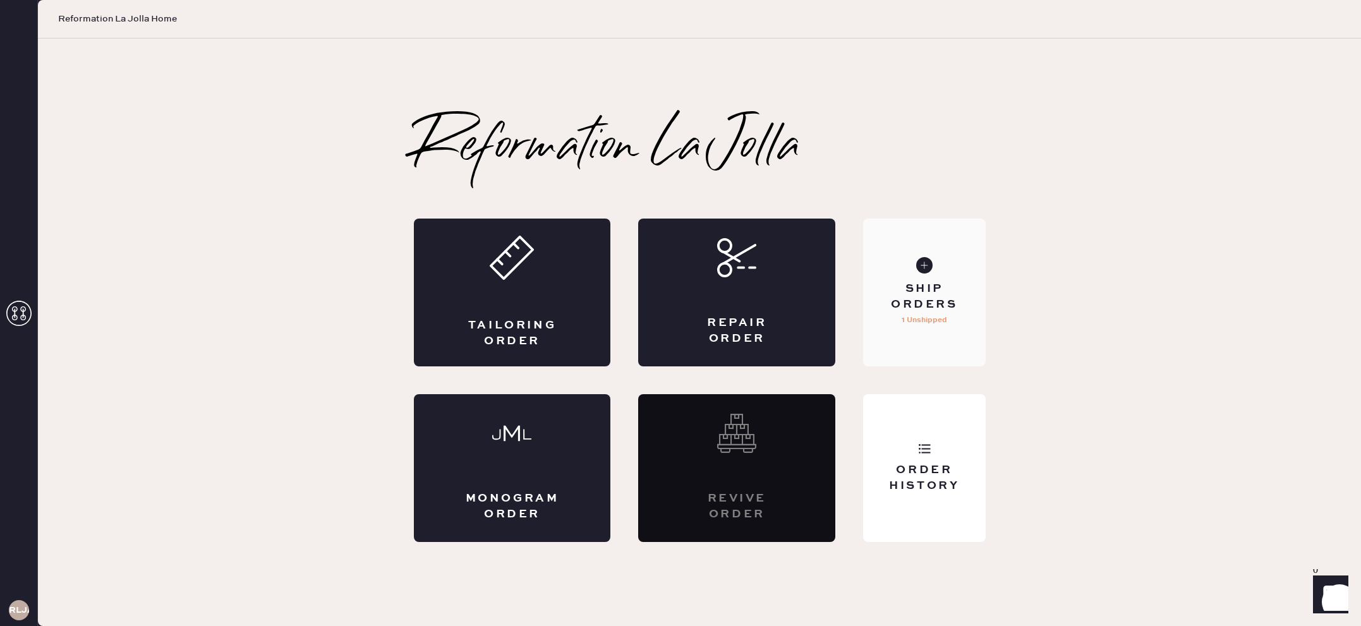
click at [930, 329] on div "Ship Orders 1 Unshipped" at bounding box center [924, 293] width 122 height 148
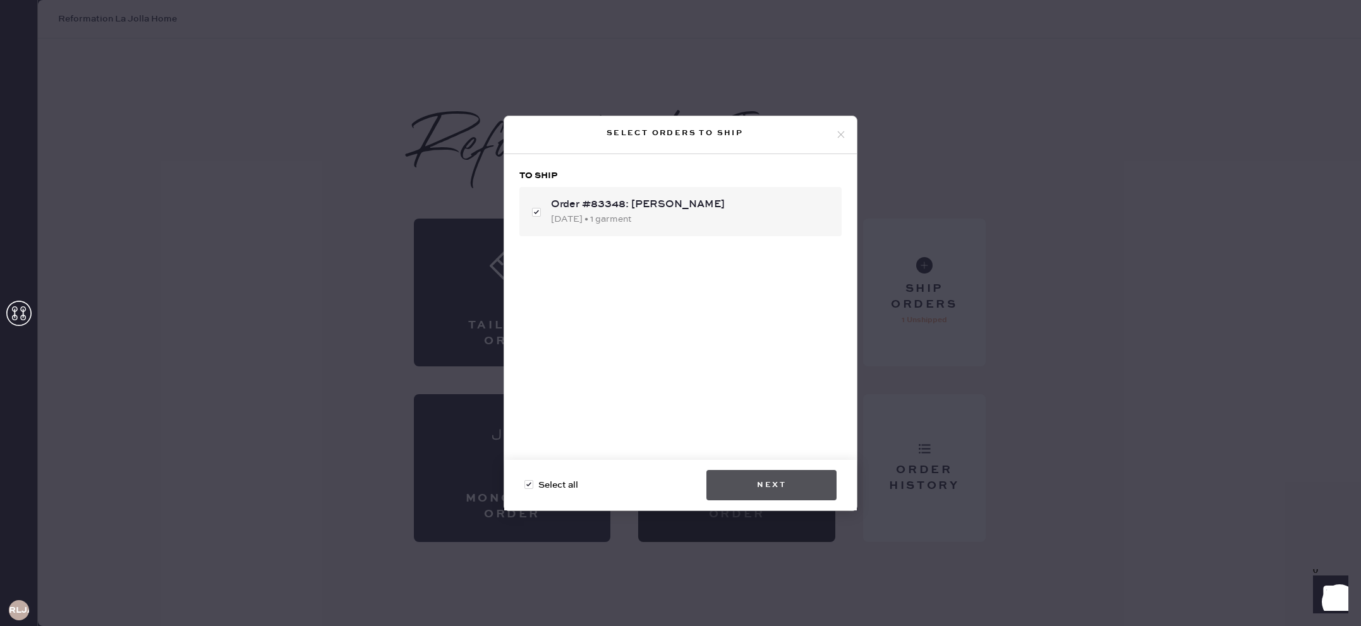
click at [787, 492] on button "Next" at bounding box center [771, 485] width 130 height 30
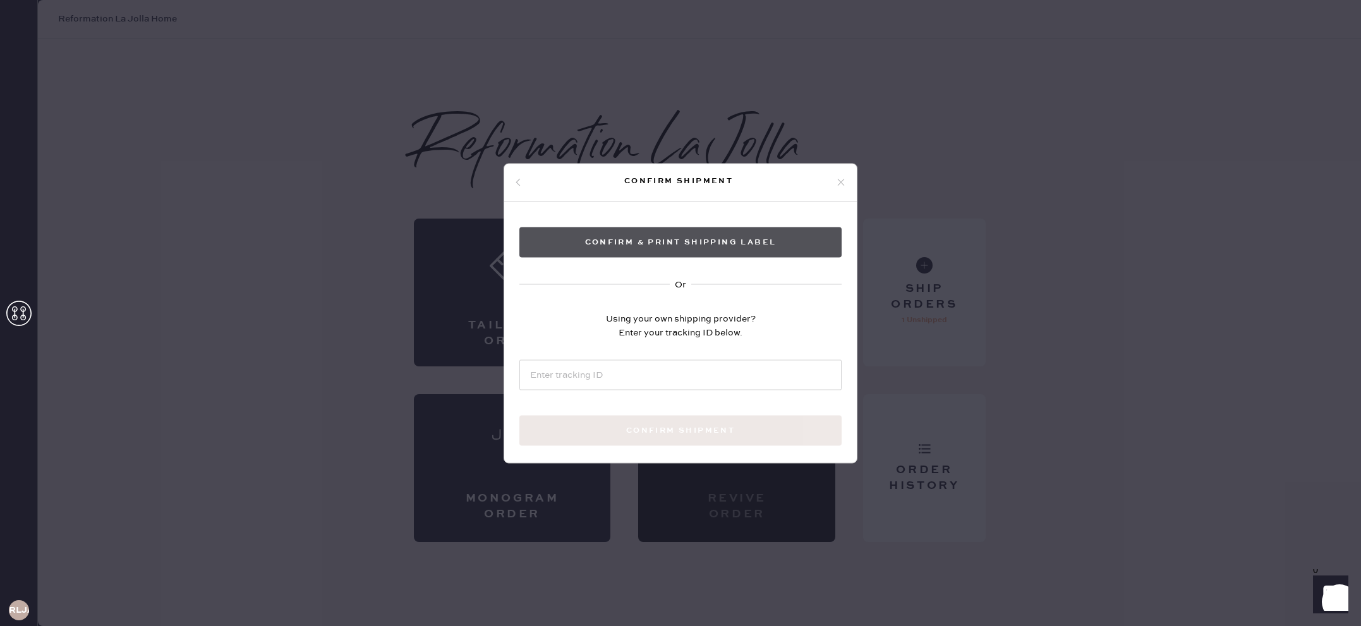
click at [751, 251] on button "Confirm & Print shipping label" at bounding box center [680, 242] width 322 height 30
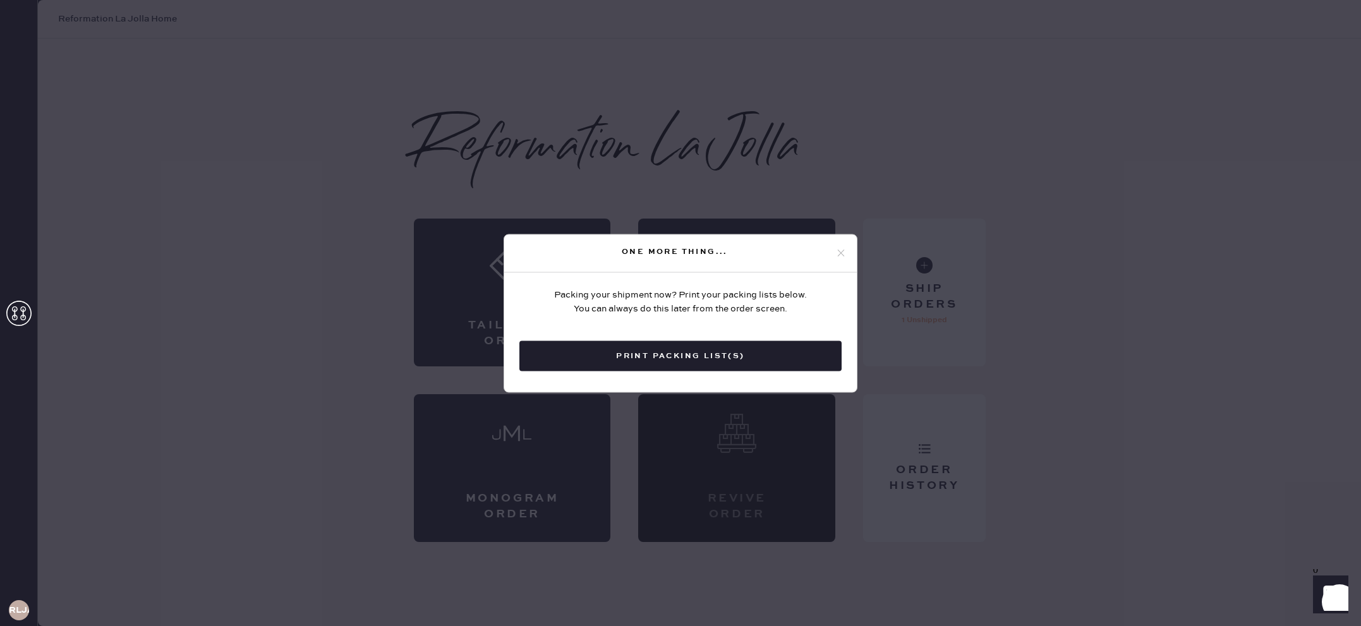
click at [842, 252] on use at bounding box center [841, 253] width 7 height 7
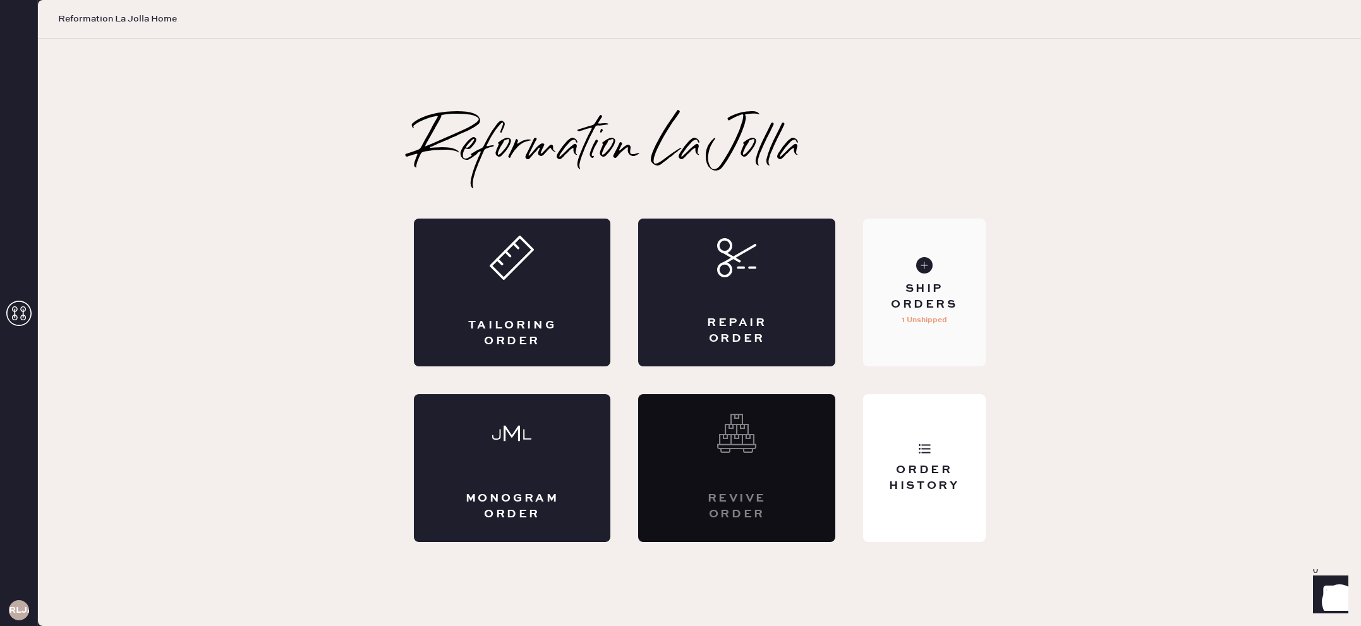
click at [926, 342] on div "Ship Orders 1 Unshipped" at bounding box center [924, 293] width 122 height 148
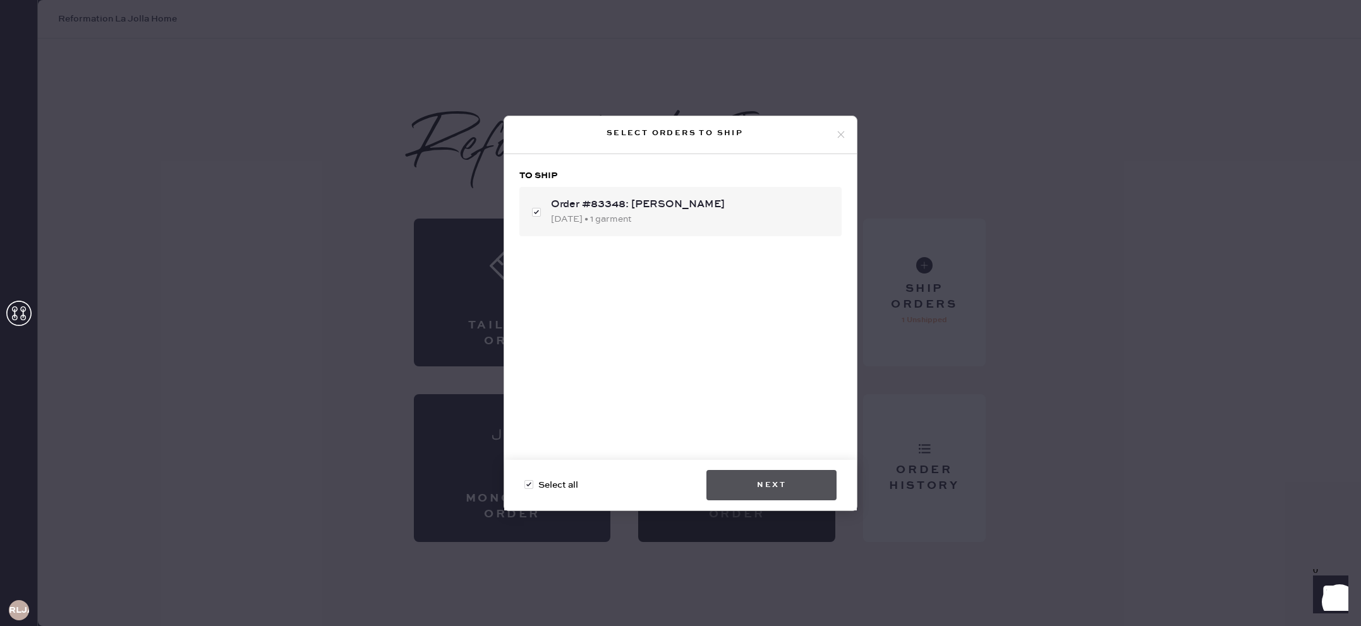
click at [804, 484] on button "Next" at bounding box center [771, 485] width 130 height 30
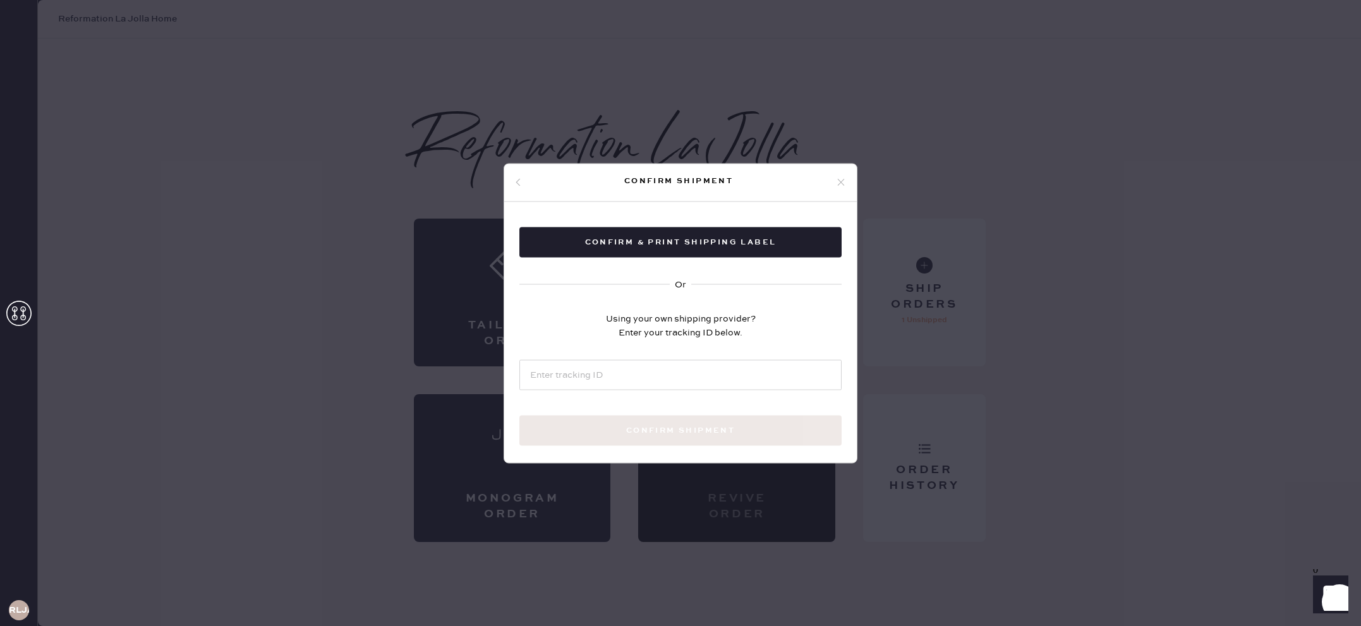
click at [705, 260] on div "Confirm & Print shipping label Or Using your own shipping provider? Enter your …" at bounding box center [680, 351] width 353 height 299
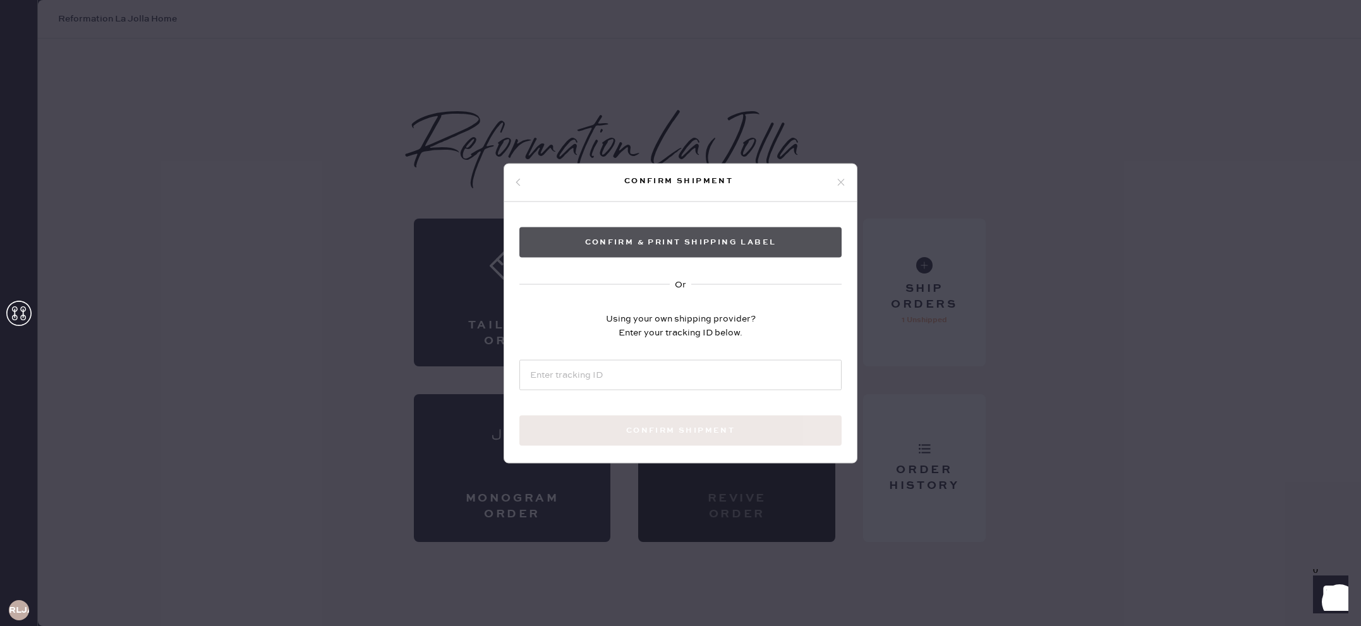
click at [704, 245] on button "Confirm & Print shipping label" at bounding box center [680, 242] width 322 height 30
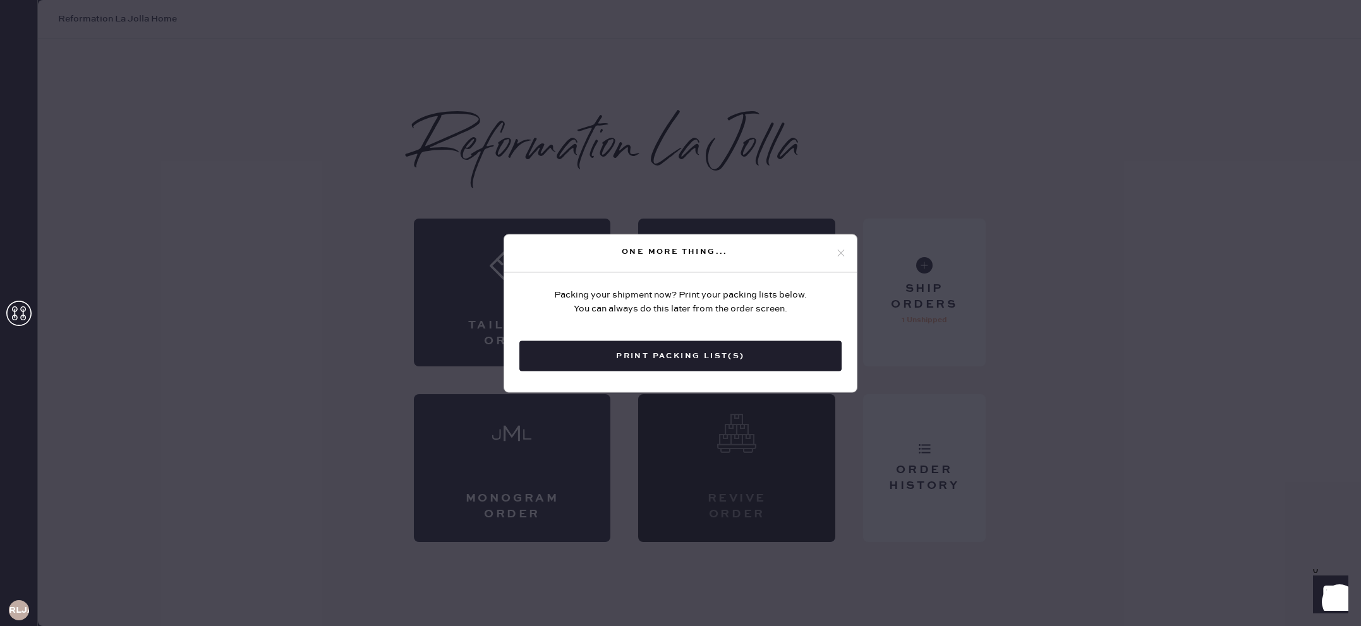
click at [842, 254] on use at bounding box center [841, 253] width 7 height 7
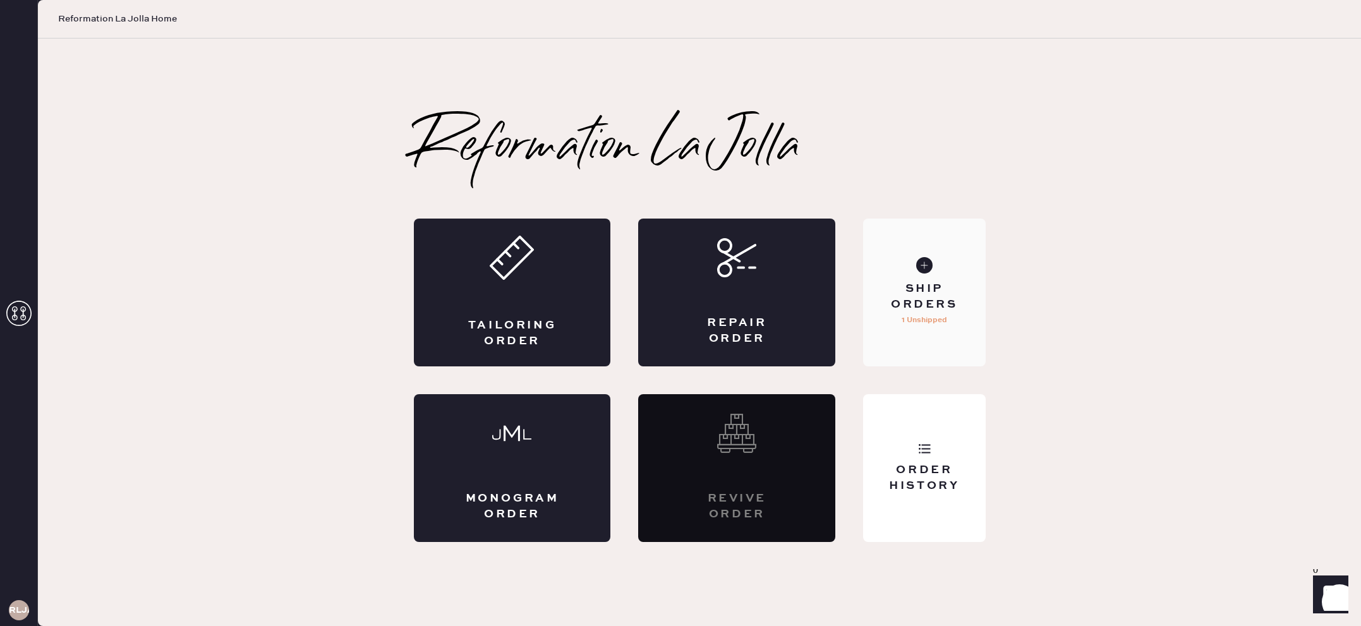
click at [912, 336] on div "Ship Orders 1 Unshipped" at bounding box center [924, 293] width 122 height 148
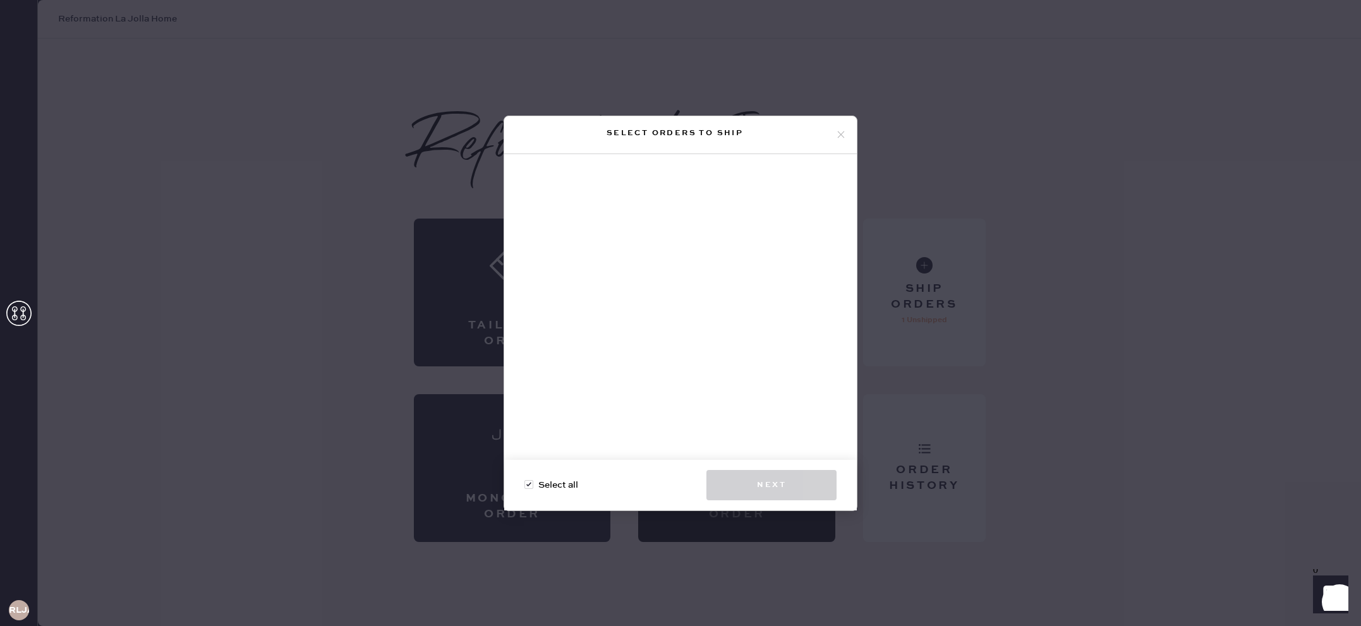
click at [839, 138] on icon at bounding box center [840, 134] width 11 height 11
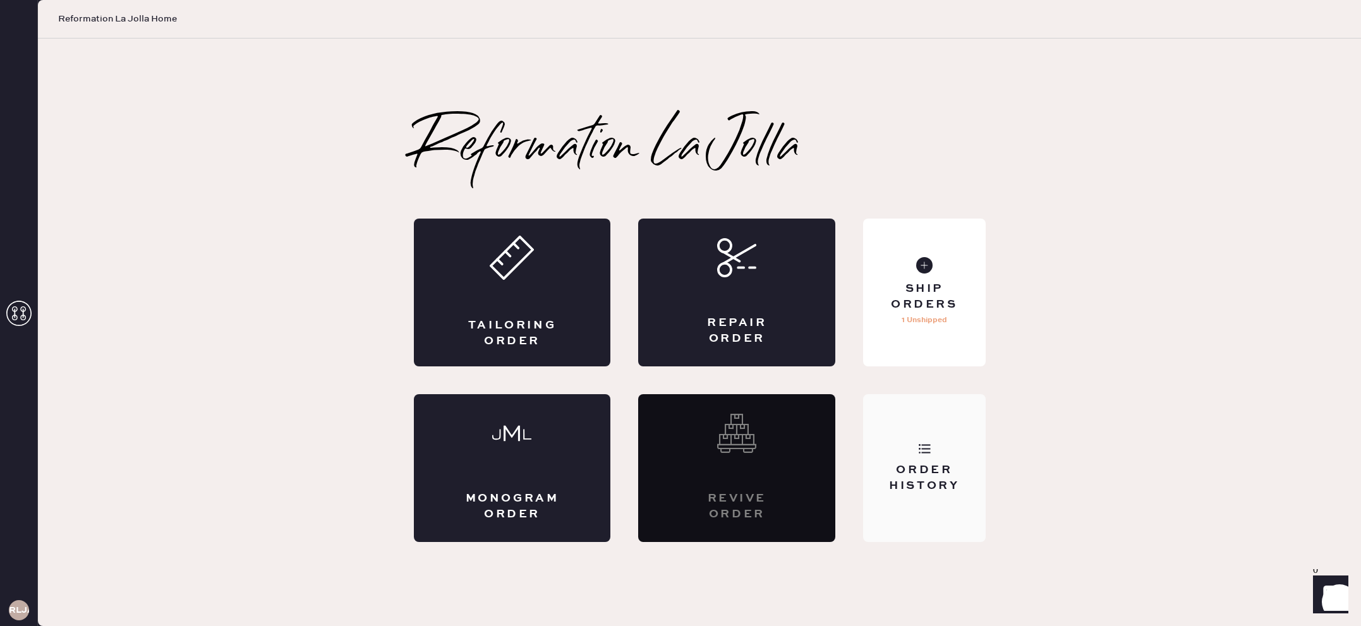
click at [930, 507] on div "Order History" at bounding box center [924, 468] width 122 height 148
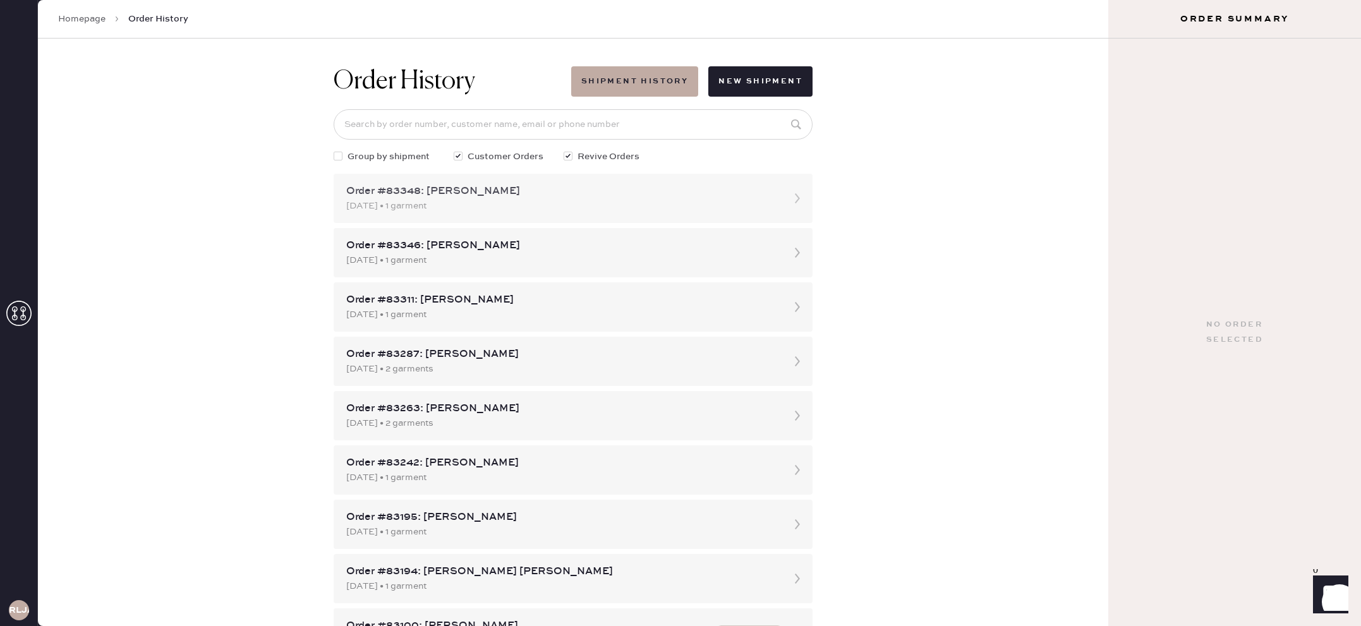
click at [431, 209] on div "[DATE] • 1 garment" at bounding box center [561, 206] width 431 height 14
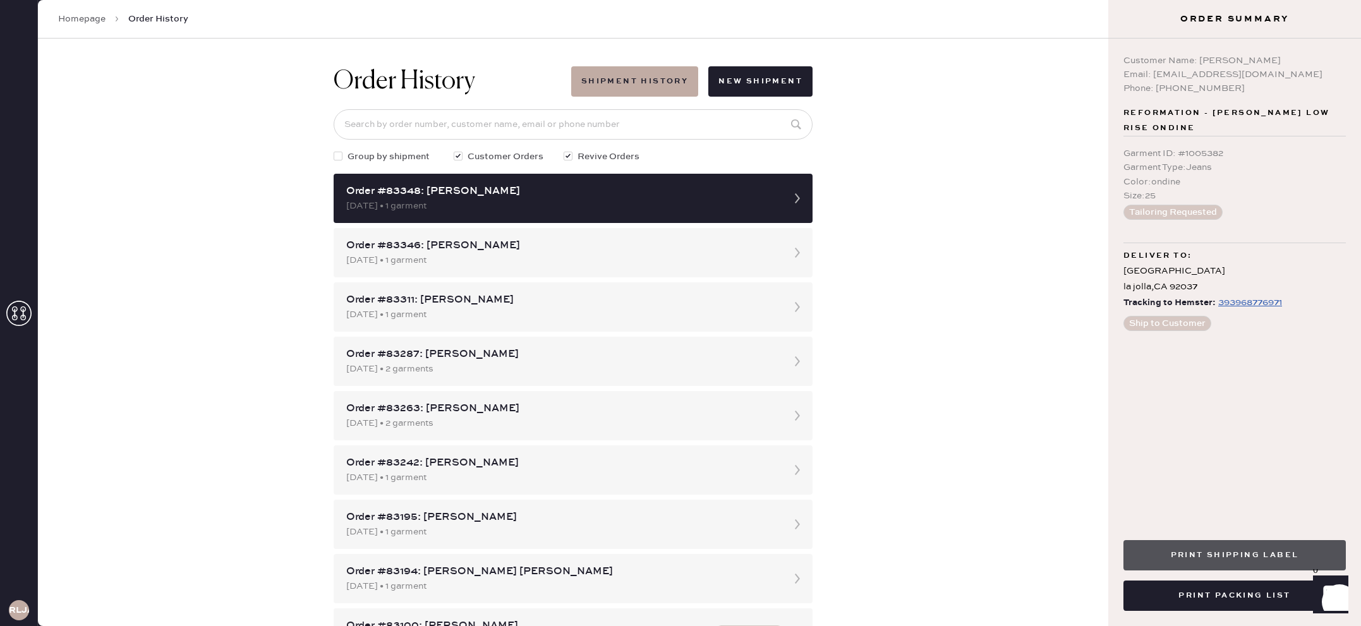
click at [1240, 555] on button "Print Shipping Label" at bounding box center [1234, 555] width 222 height 30
